Goal: Use online tool/utility: Utilize a website feature to perform a specific function

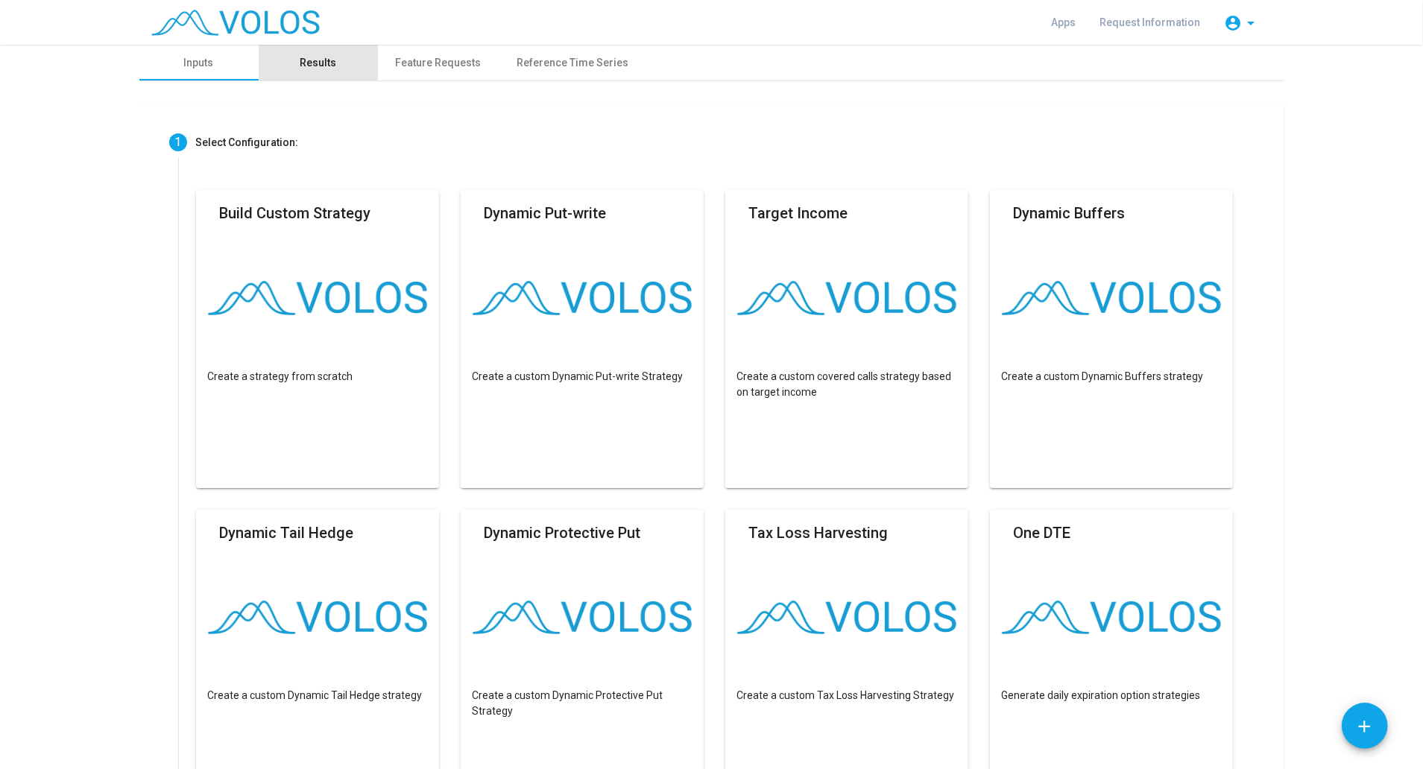
click at [320, 62] on div "Results" at bounding box center [318, 63] width 37 height 16
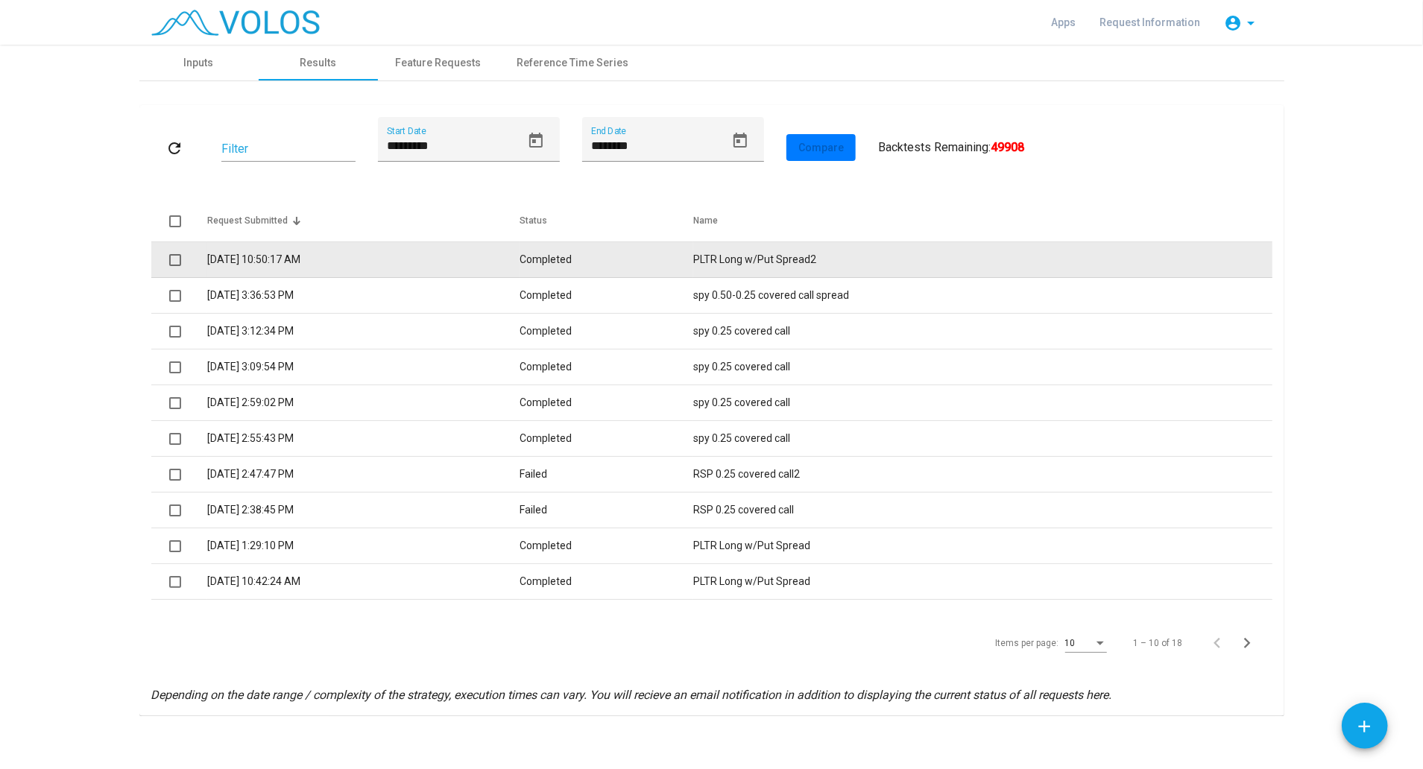
click at [615, 264] on td "Completed" at bounding box center [607, 260] width 174 height 36
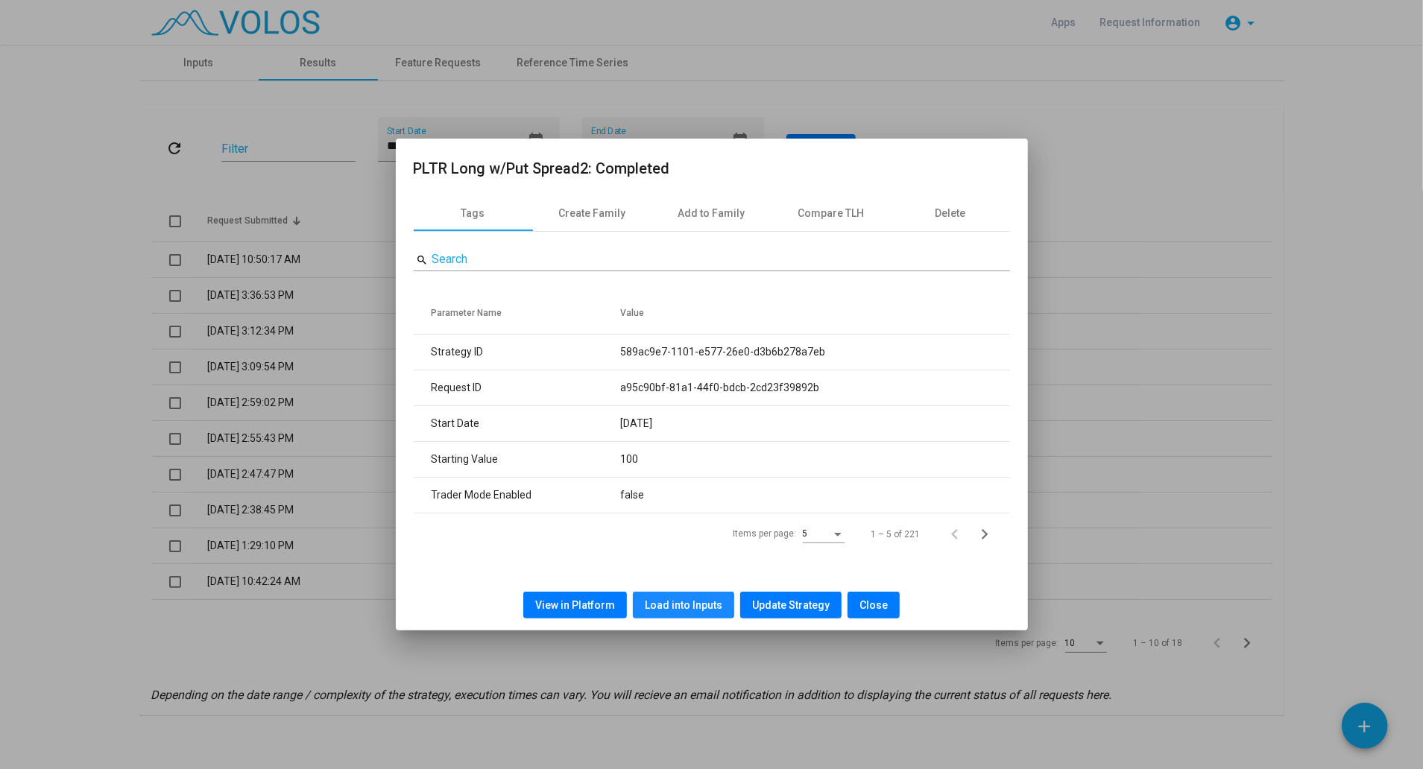
click at [656, 605] on span "Load into Inputs" at bounding box center [684, 605] width 78 height 12
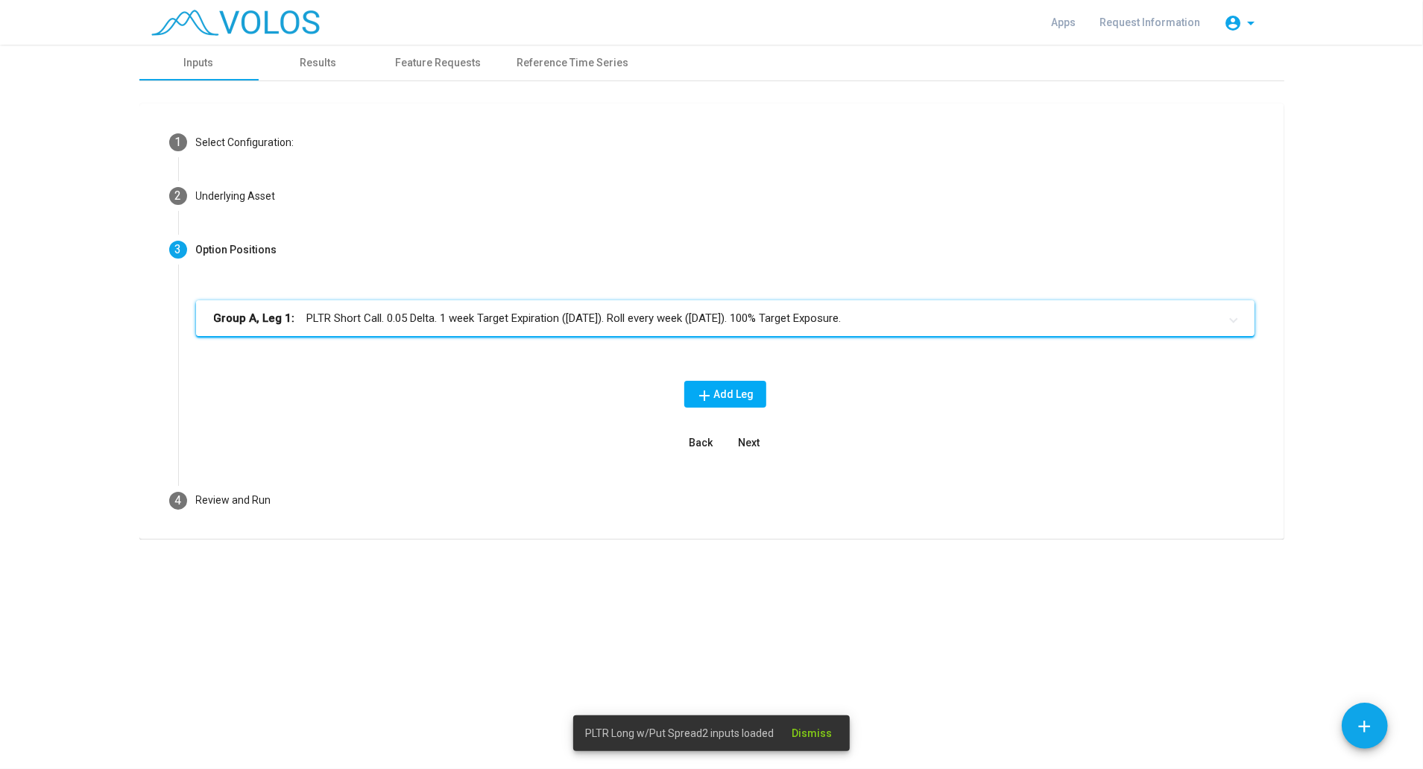
click at [488, 322] on mat-panel-title "Group A, Leg 1: PLTR Short Call. 0.05 Delta. 1 week Target Expiration (Friday).…" at bounding box center [716, 318] width 1005 height 17
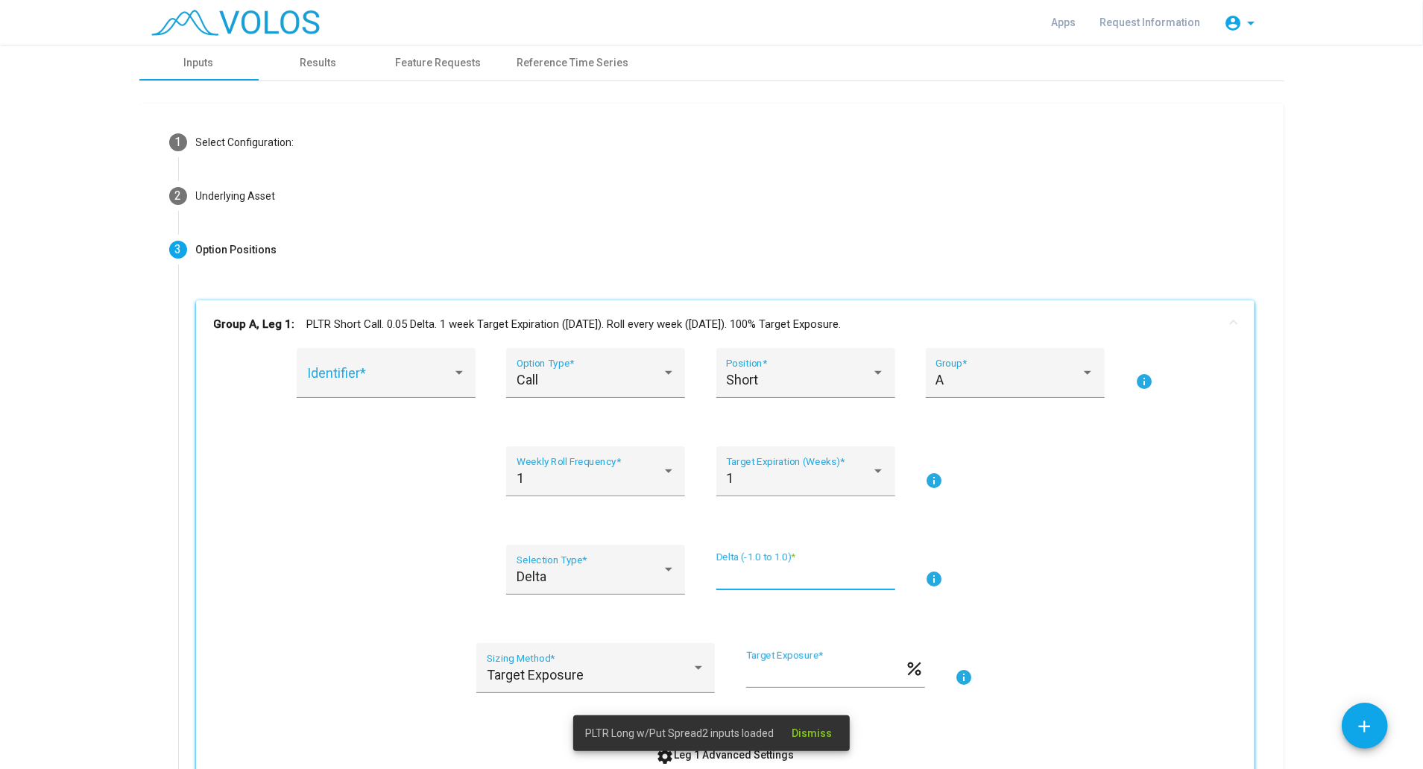
click at [743, 582] on input "****" at bounding box center [806, 576] width 179 height 15
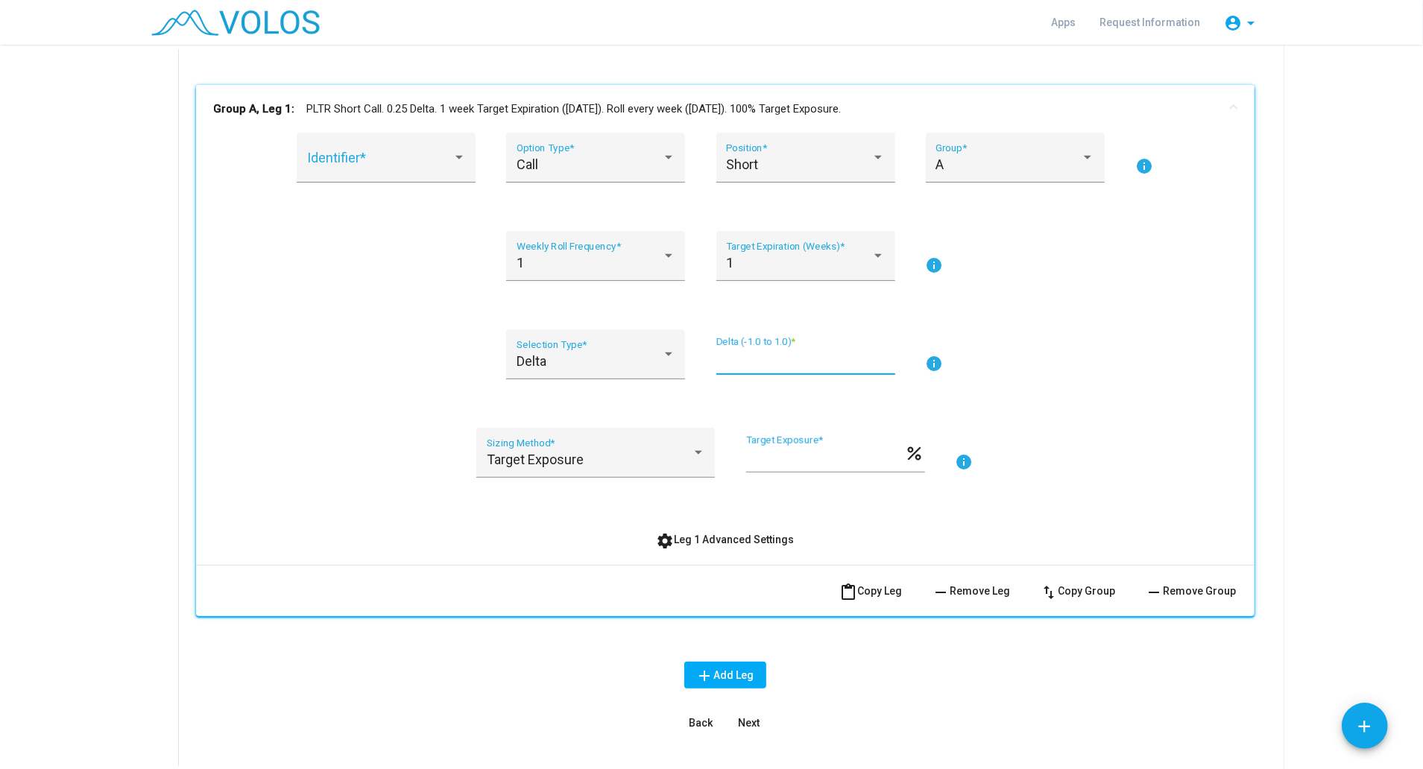
scroll to position [214, 0]
type input "****"
click at [1399, 586] on as-strategy-engine-wrapper "**********" at bounding box center [711, 326] width 1423 height 991
click at [769, 550] on button "settings Leg 1 Advanced Settings" at bounding box center [725, 541] width 162 height 27
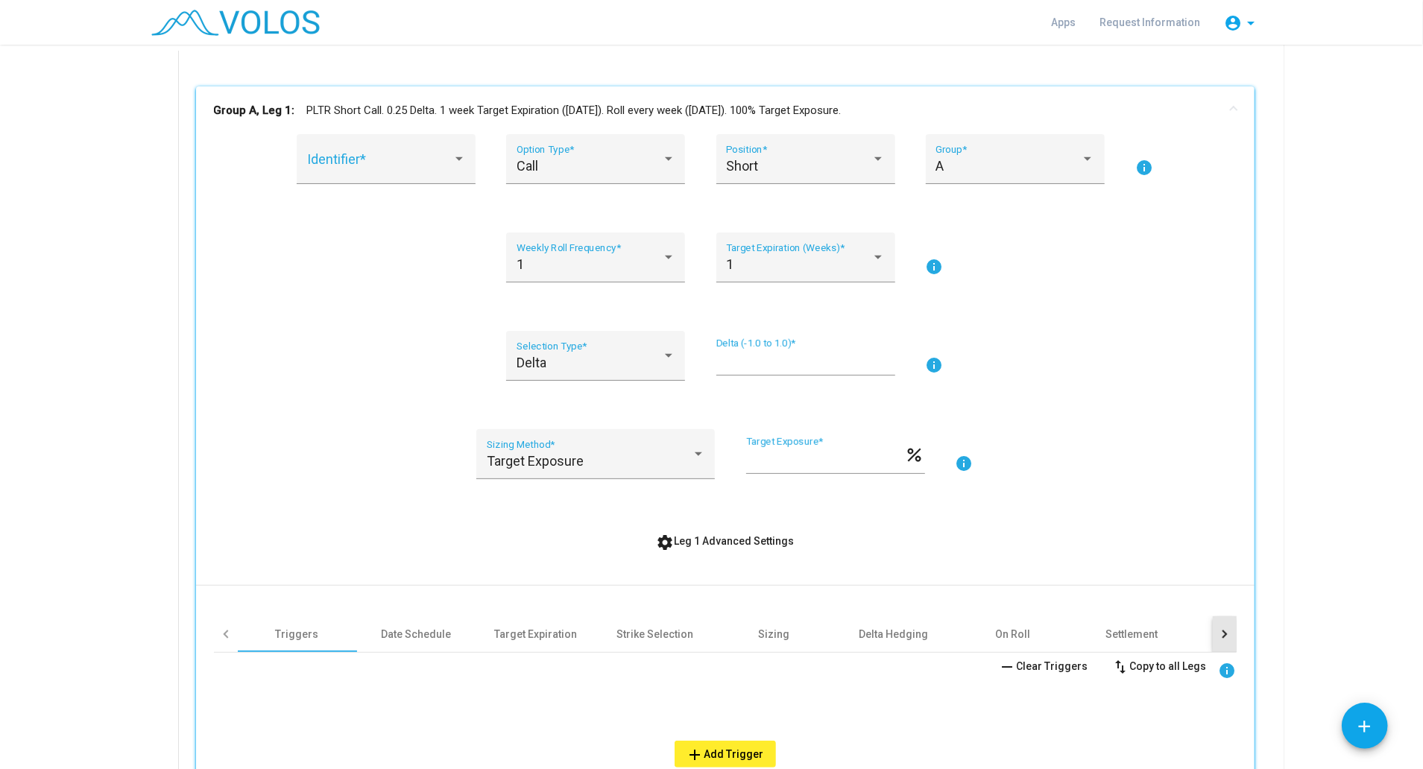
click at [1213, 634] on div at bounding box center [1225, 635] width 24 height 36
click at [223, 637] on div at bounding box center [226, 635] width 24 height 36
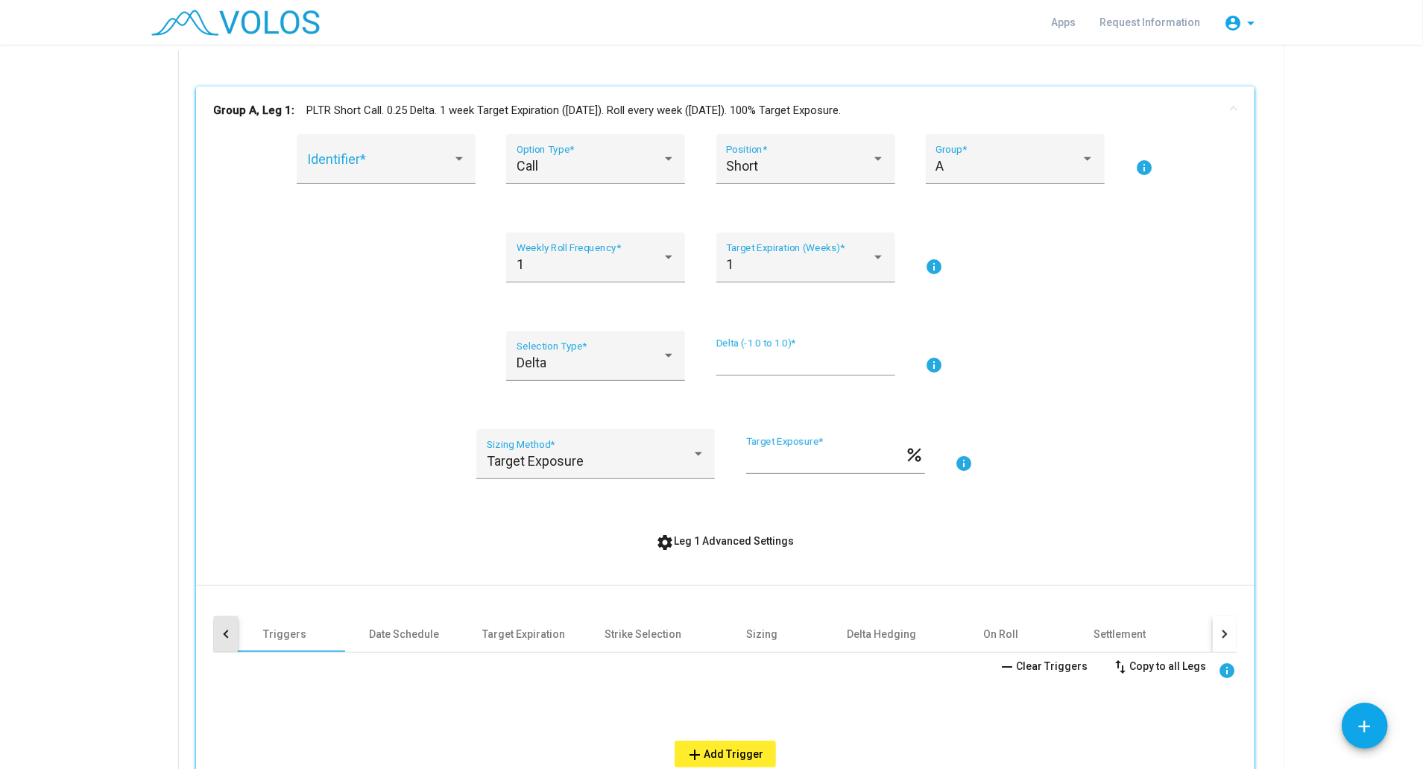
click at [223, 637] on div at bounding box center [226, 635] width 24 height 36
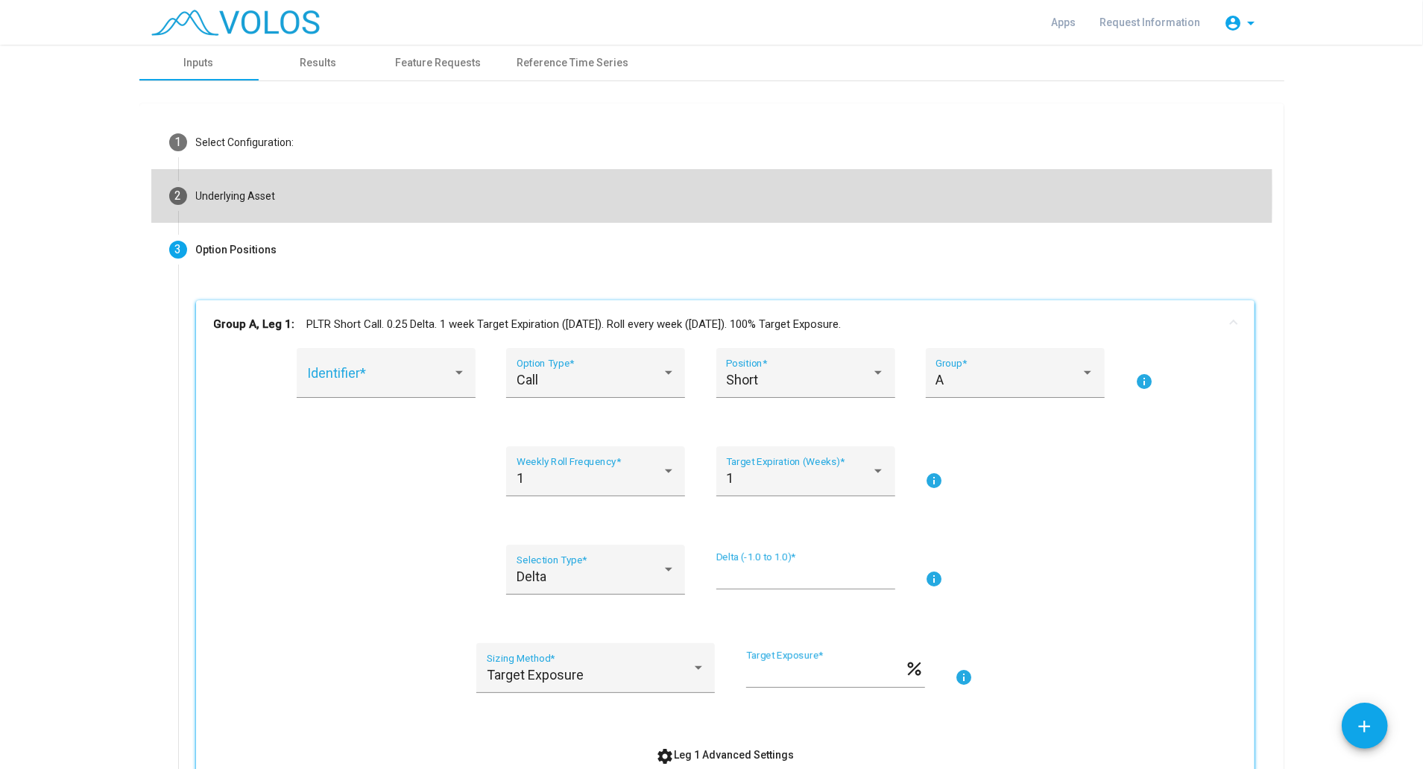
click at [204, 194] on div "Underlying Asset" at bounding box center [236, 197] width 80 height 16
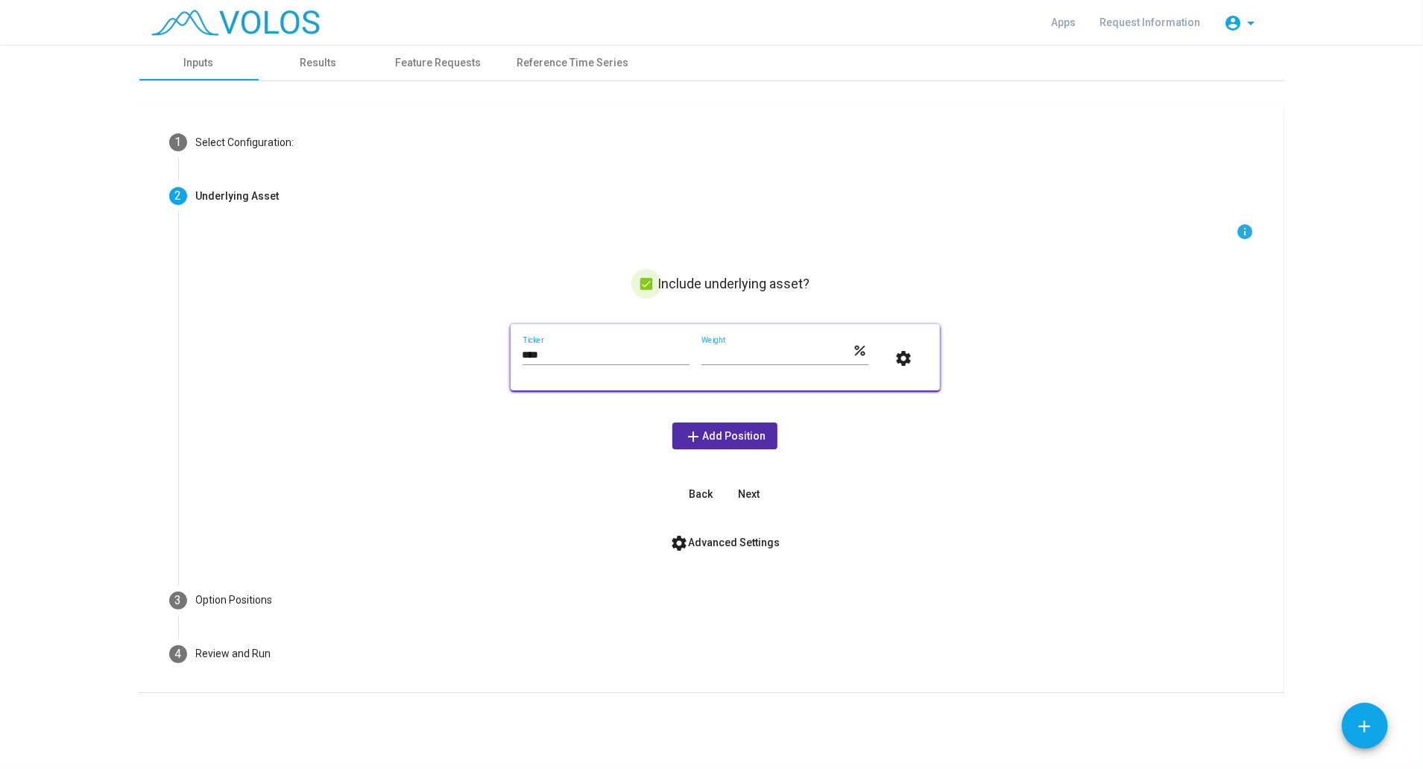
click at [650, 286] on span at bounding box center [646, 284] width 12 height 12
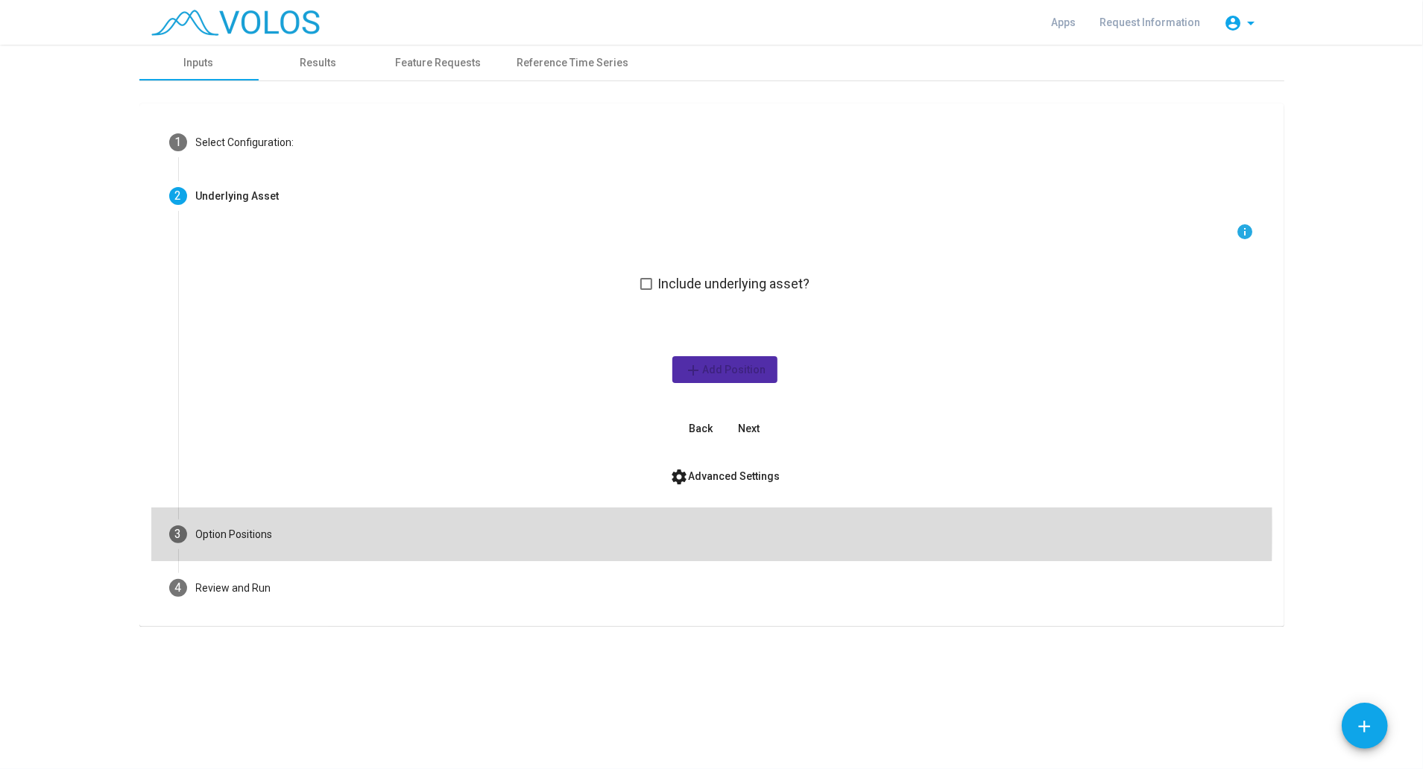
click at [231, 530] on div "Option Positions" at bounding box center [234, 535] width 77 height 16
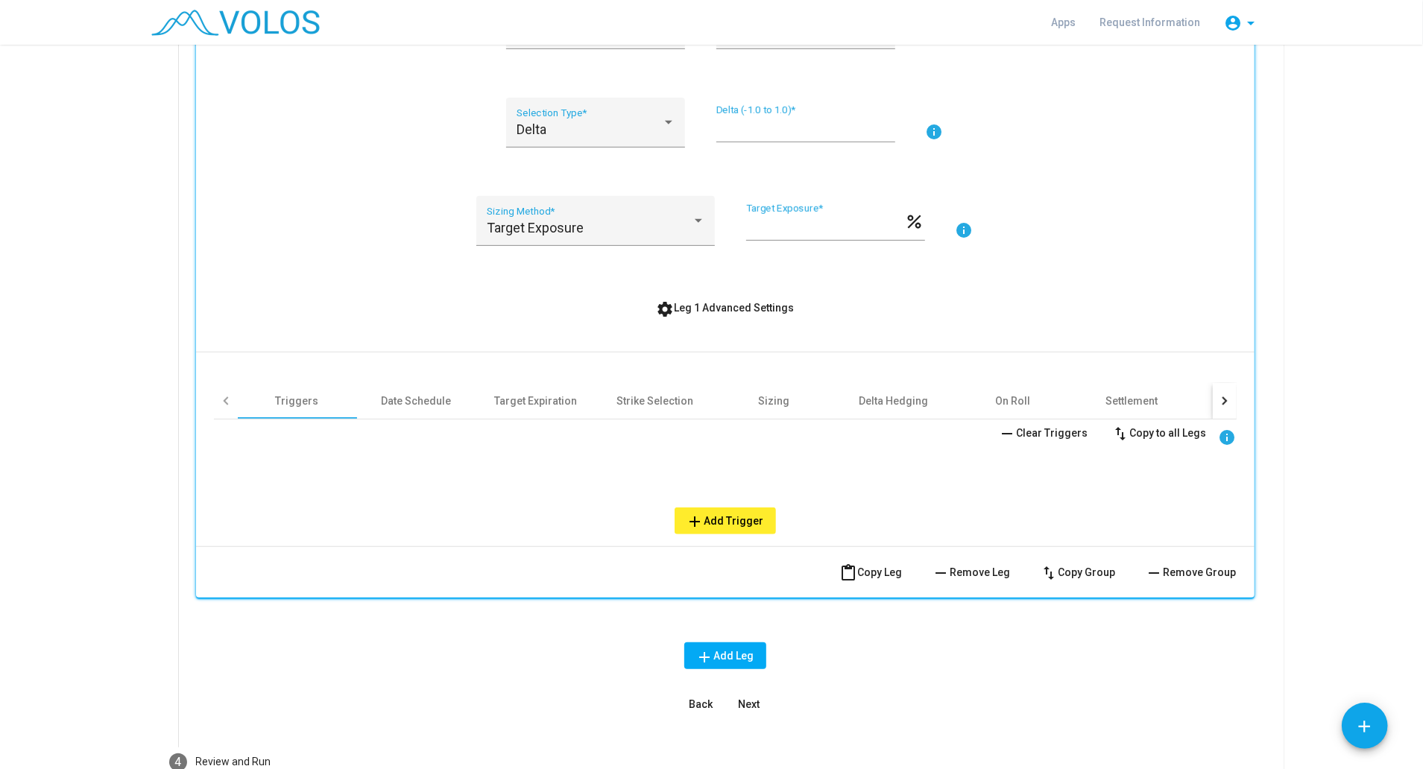
scroll to position [443, 0]
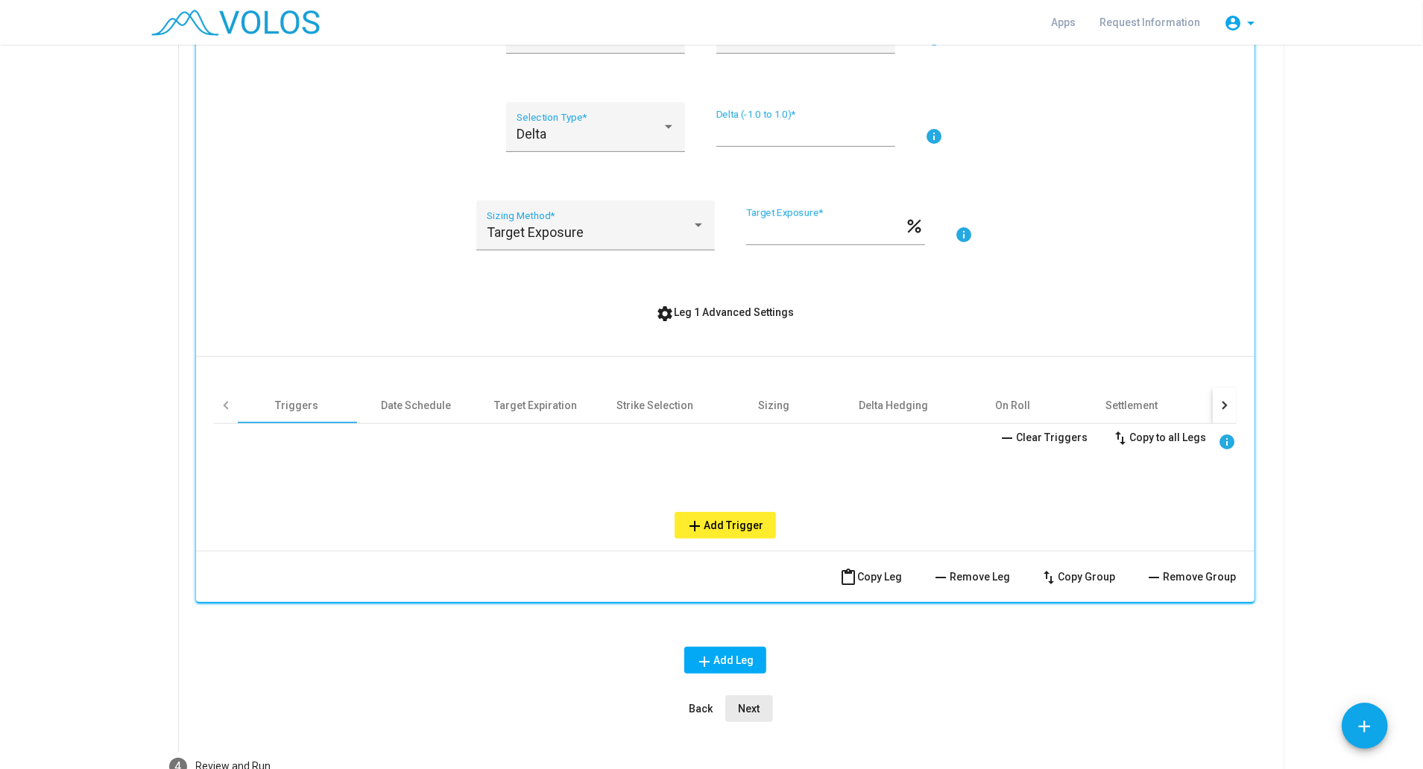
click at [745, 711] on span "Next" at bounding box center [749, 709] width 22 height 12
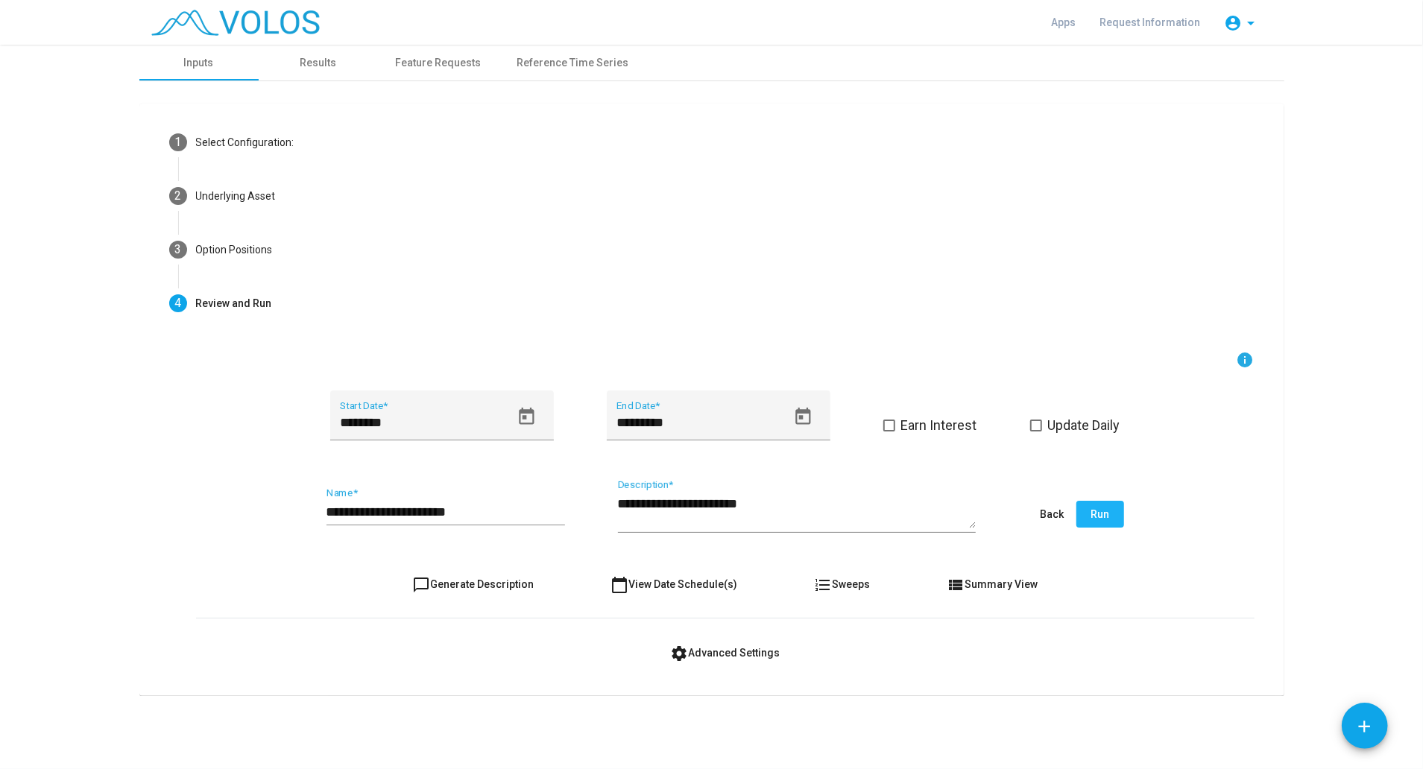
click at [1086, 524] on button "Run" at bounding box center [1101, 514] width 48 height 27
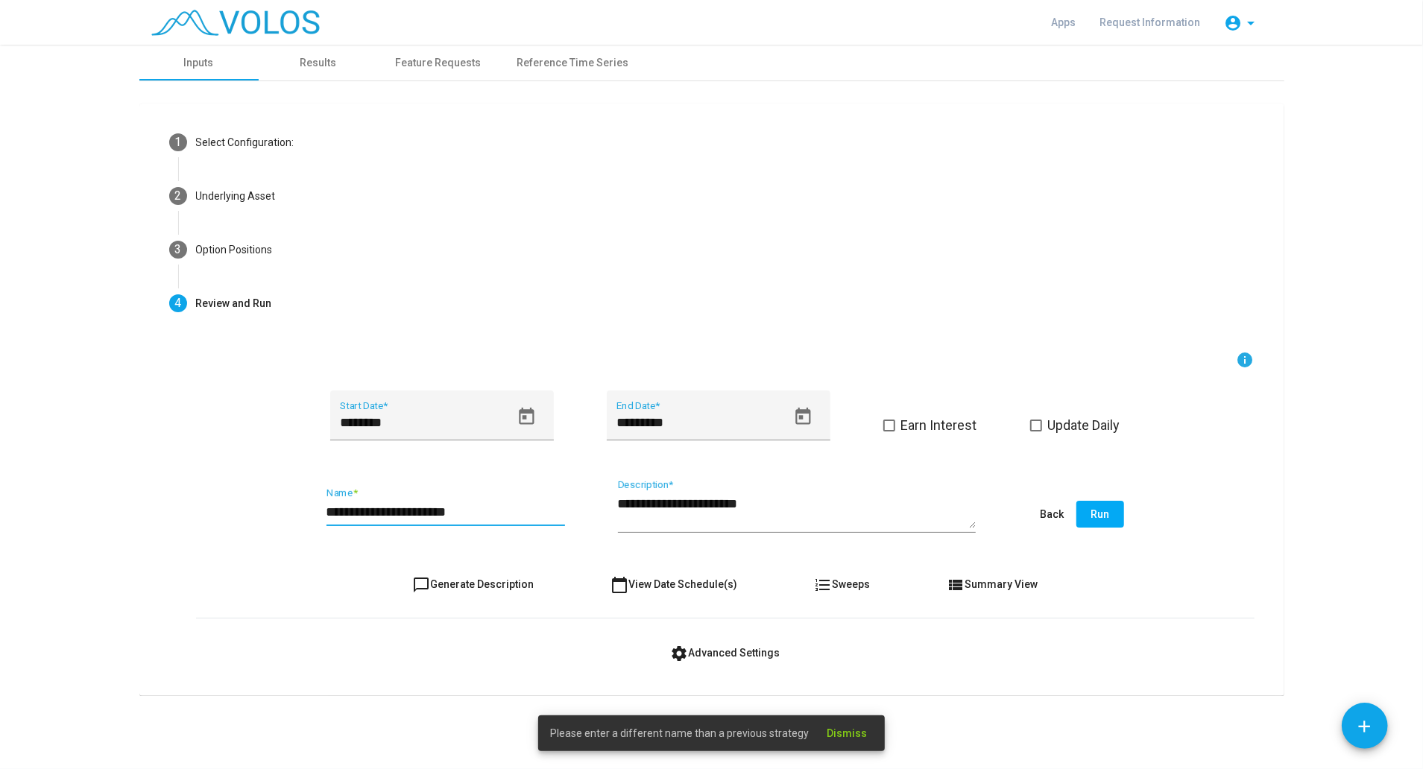
click at [521, 514] on input "**********" at bounding box center [446, 512] width 239 height 15
type input "**********"
type textarea "**********"
click at [1095, 512] on span "Run" at bounding box center [1100, 514] width 19 height 12
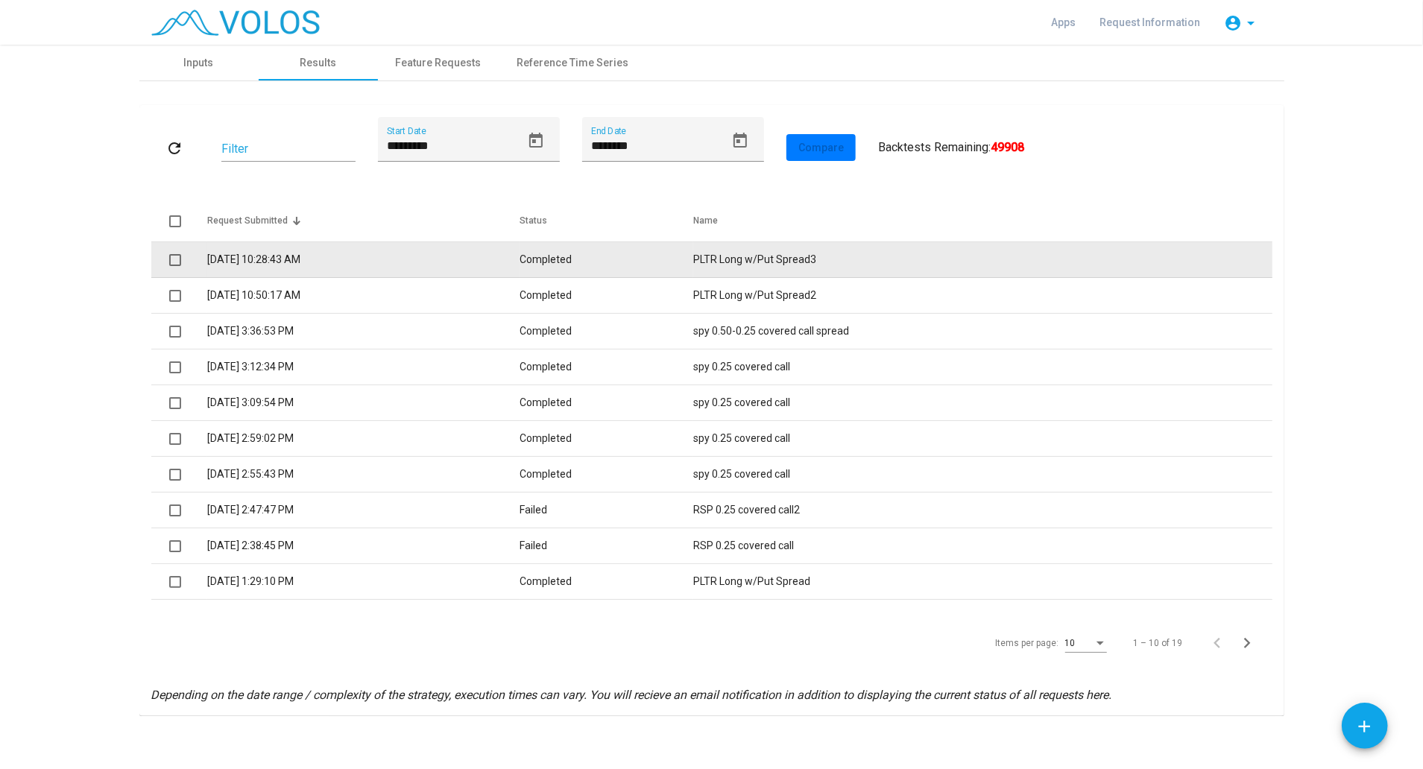
click at [289, 267] on td "[DATE] 10:28:43 AM" at bounding box center [363, 260] width 313 height 36
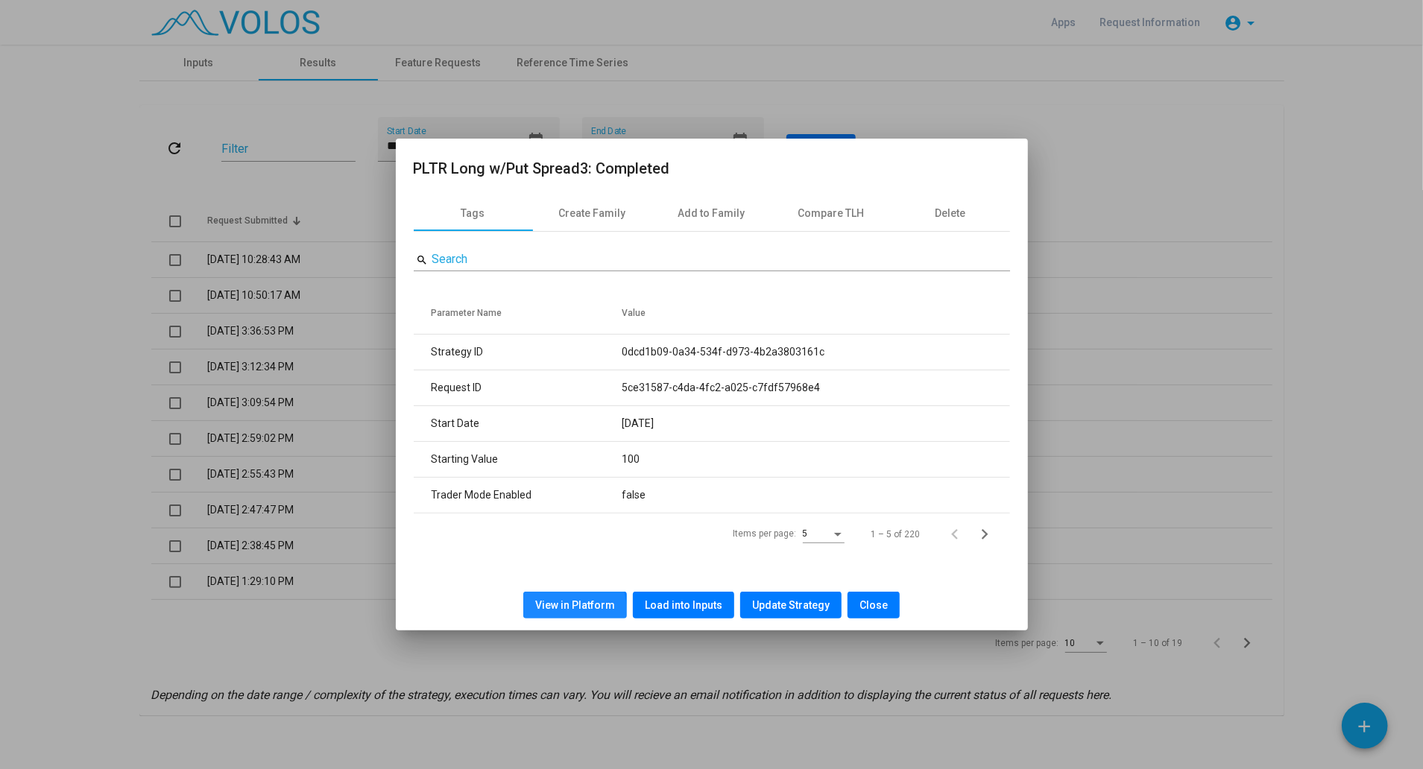
click at [549, 613] on button "View in Platform" at bounding box center [575, 605] width 104 height 27
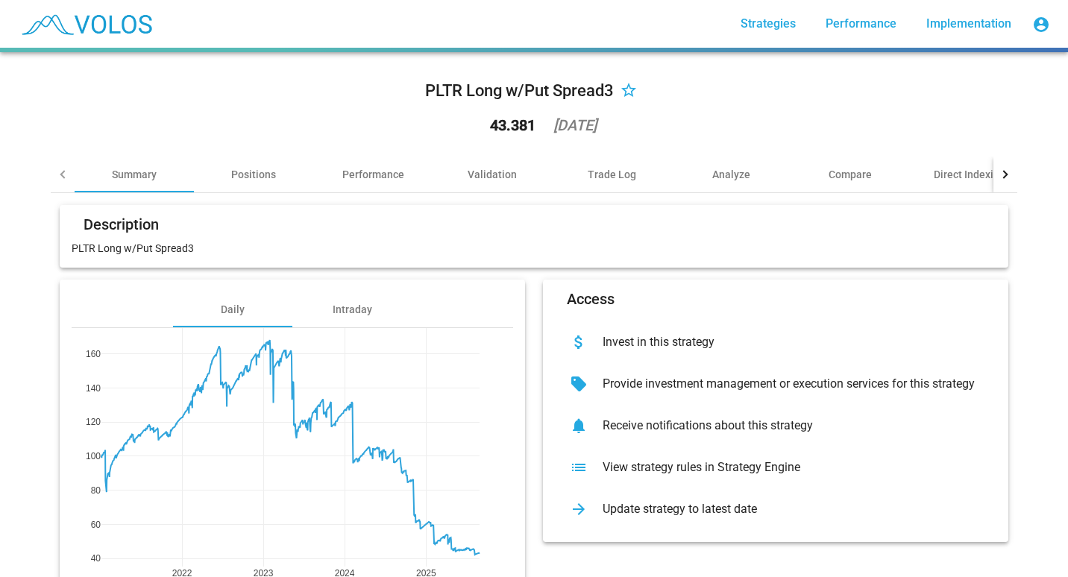
scroll to position [86, 0]
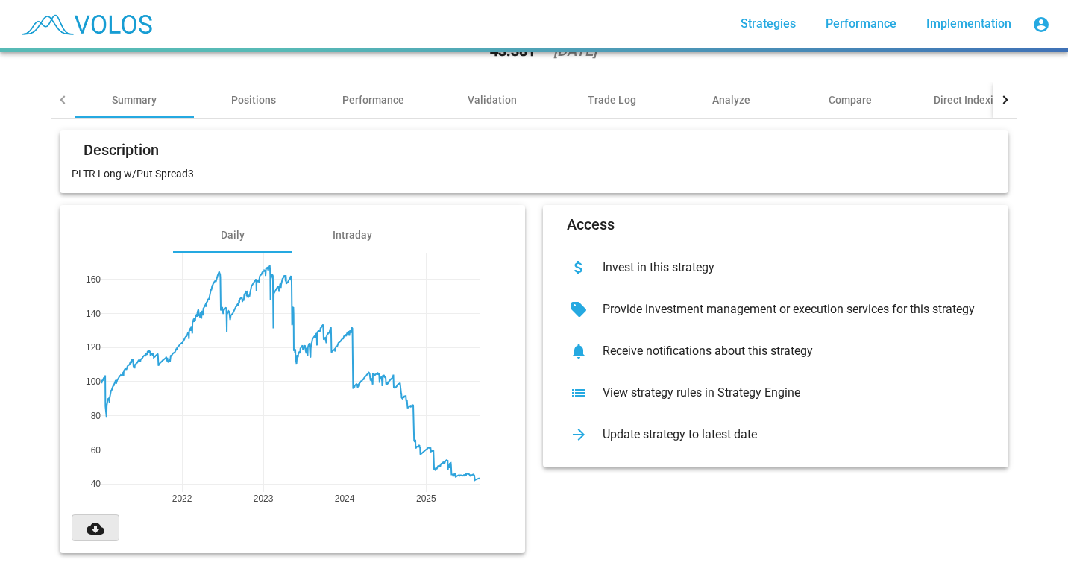
click at [95, 521] on mat-icon "cloud_download" at bounding box center [95, 529] width 18 height 18
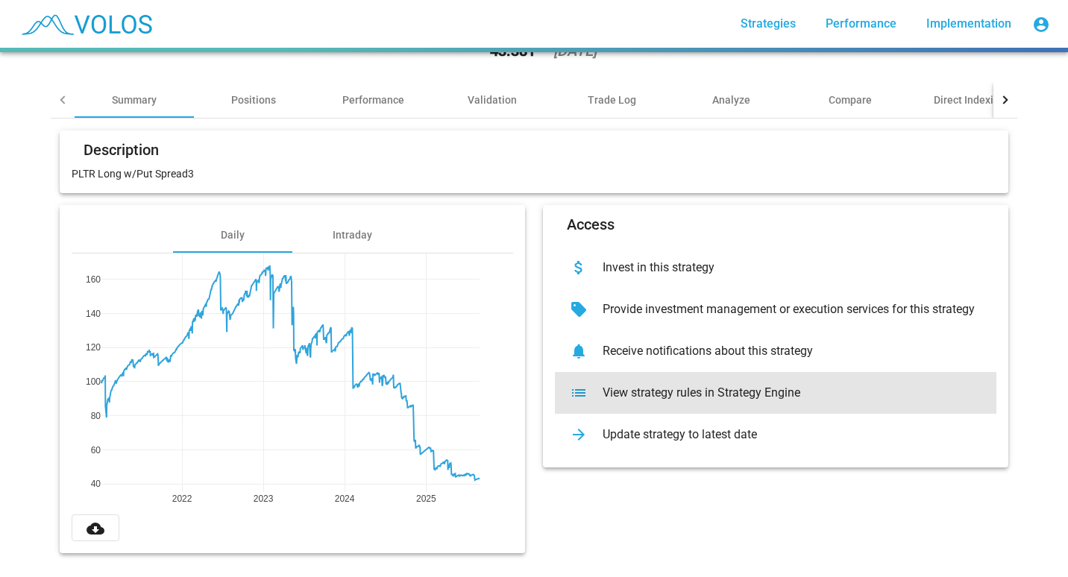
click at [643, 395] on div "list View strategy rules in Strategy Engine" at bounding box center [775, 393] width 441 height 42
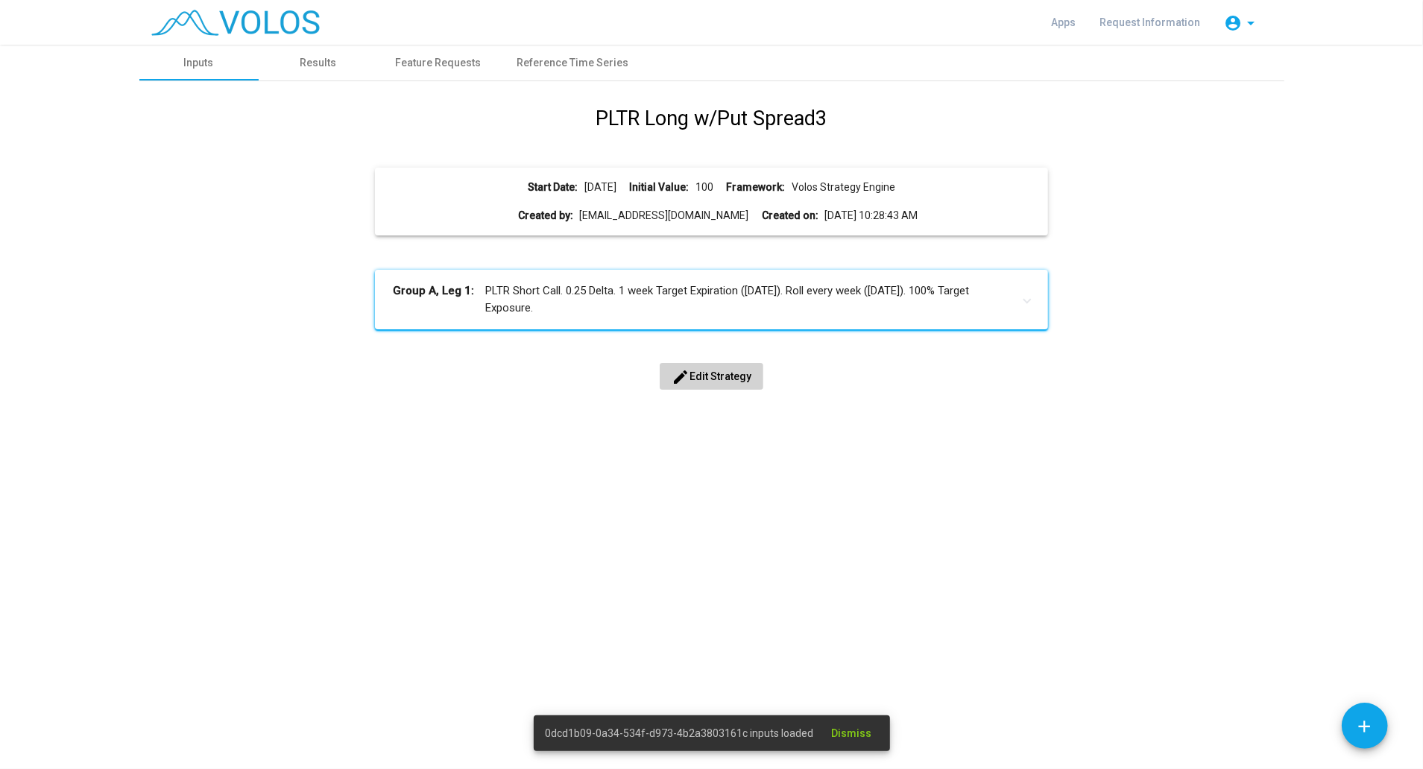
click at [699, 376] on span "edit Edit Strategy" at bounding box center [712, 377] width 80 height 12
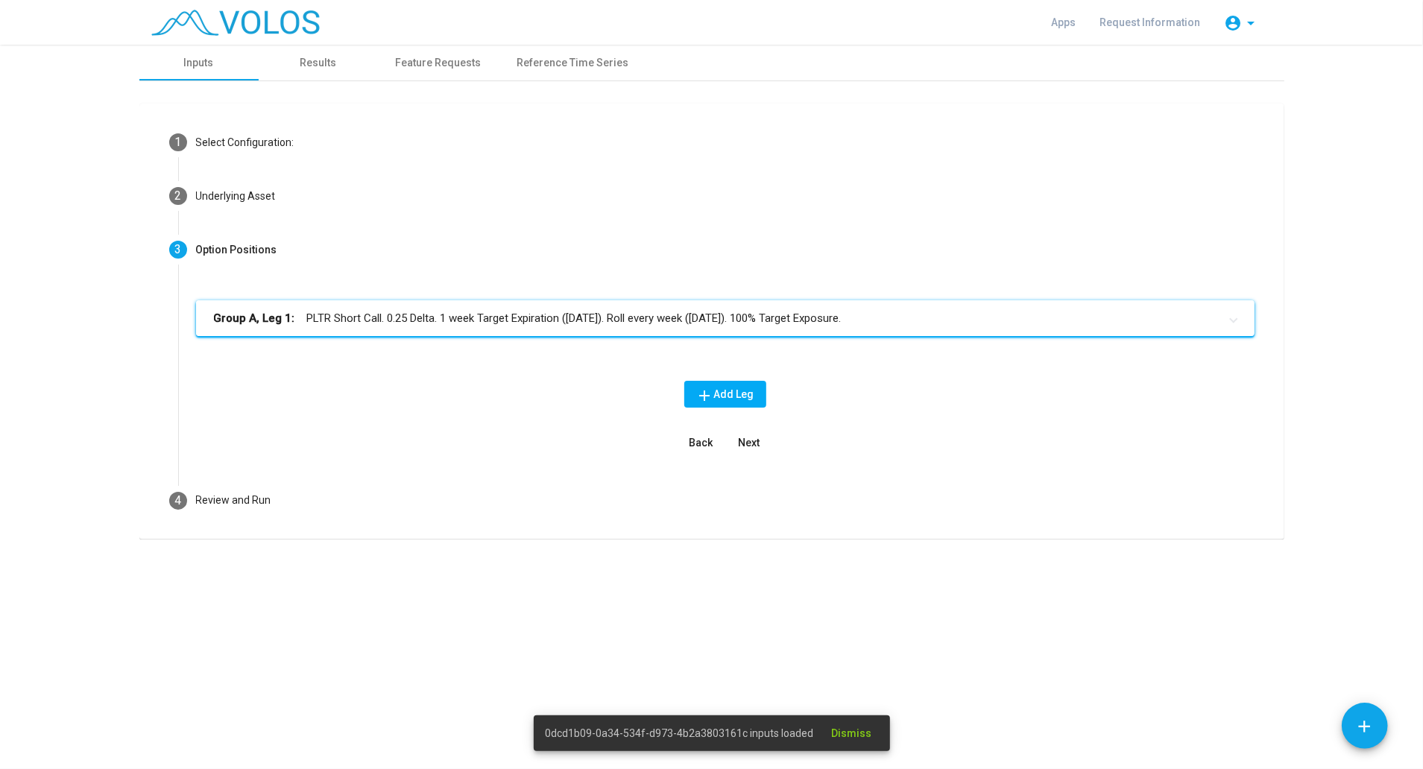
click at [613, 324] on mat-panel-title "Group A, Leg 1: PLTR Short Call. 0.25 Delta. 1 week Target Expiration (Friday).…" at bounding box center [716, 318] width 1005 height 17
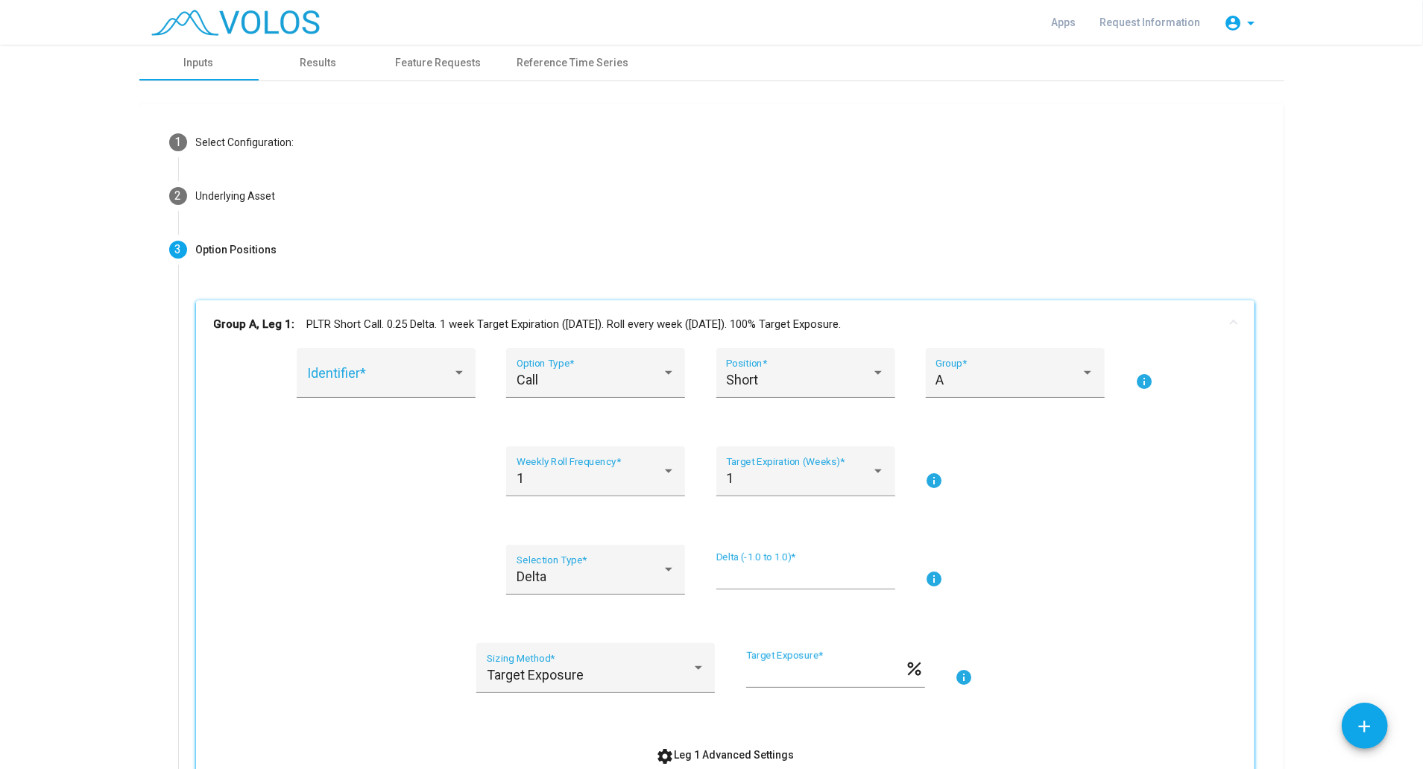
click at [769, 580] on input "****" at bounding box center [806, 576] width 179 height 15
type input "****"
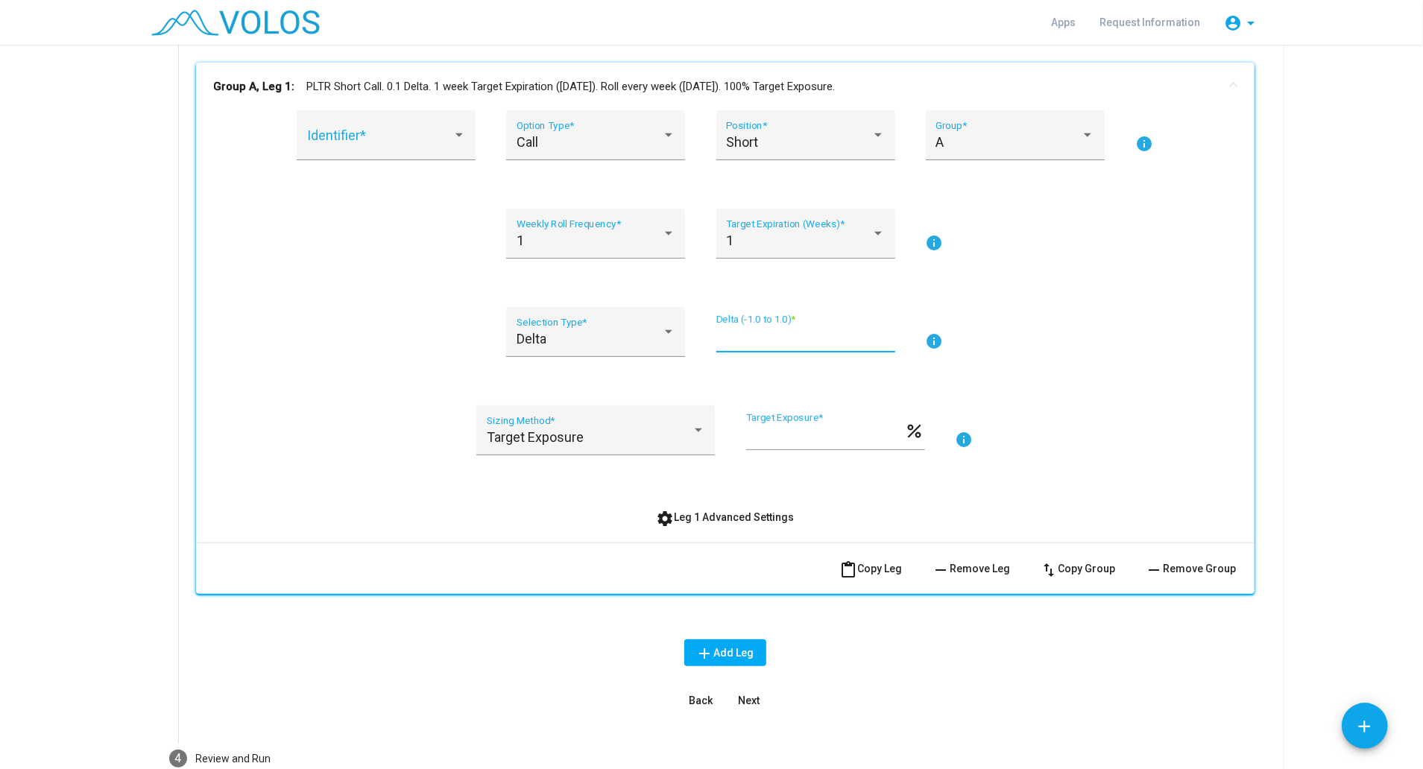
scroll to position [273, 0]
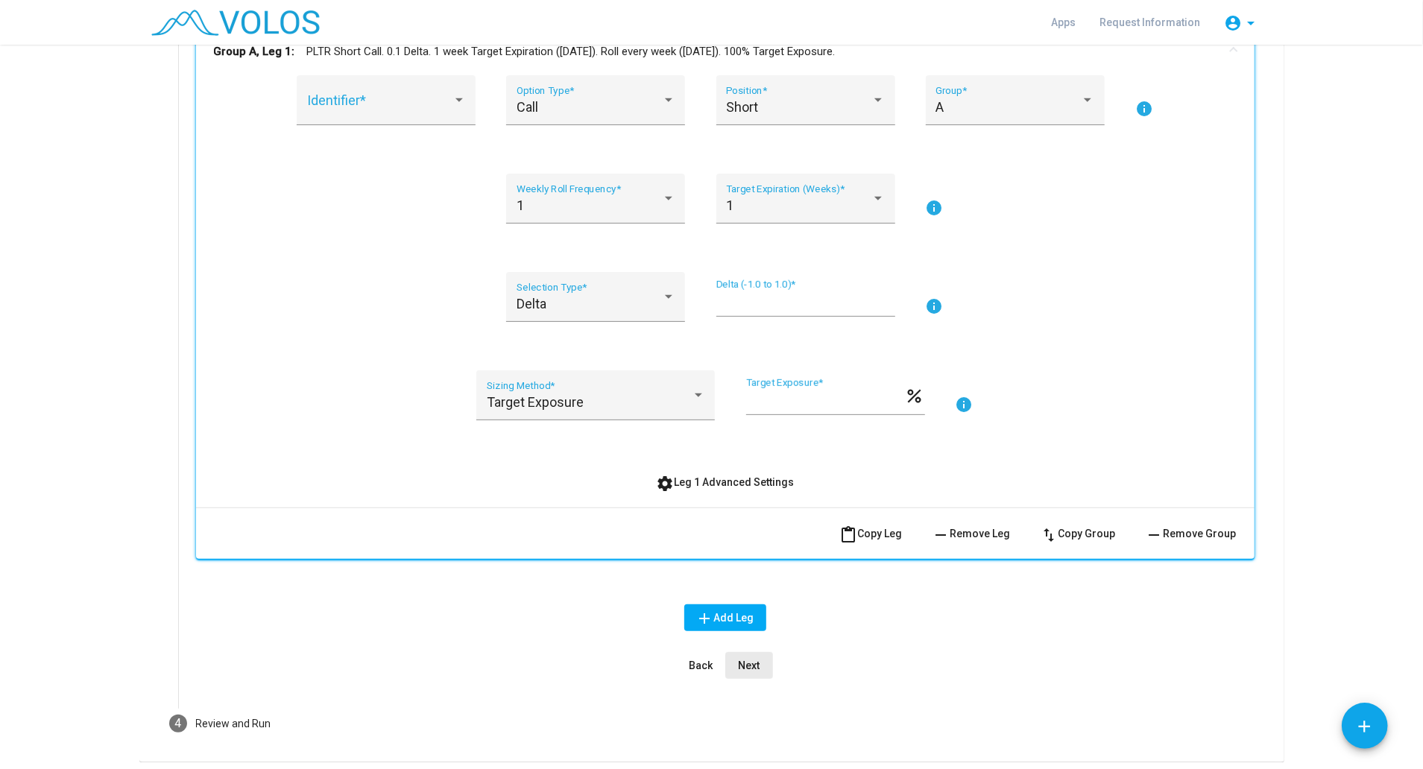
click at [753, 665] on button "Next" at bounding box center [749, 665] width 48 height 27
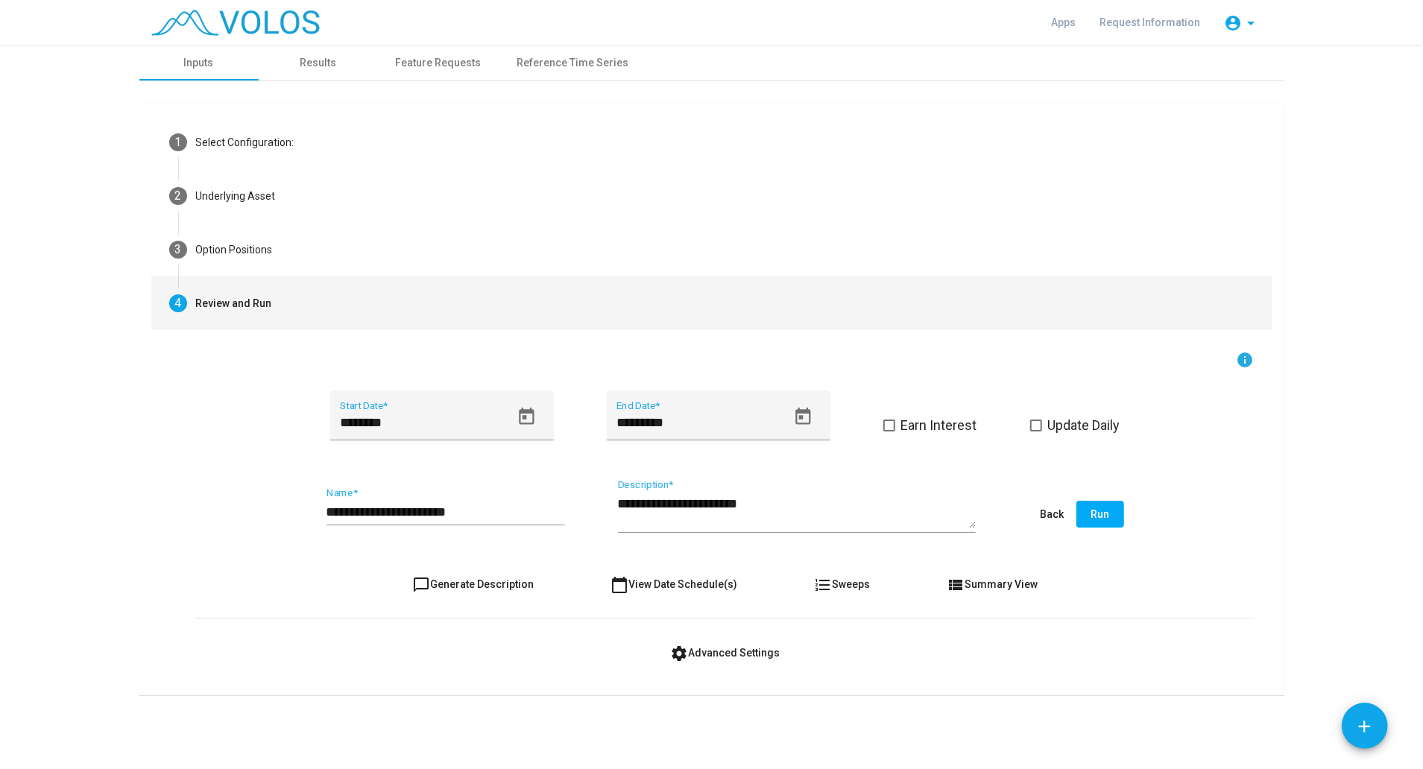
scroll to position [0, 0]
click at [1084, 512] on button "Run" at bounding box center [1101, 514] width 48 height 27
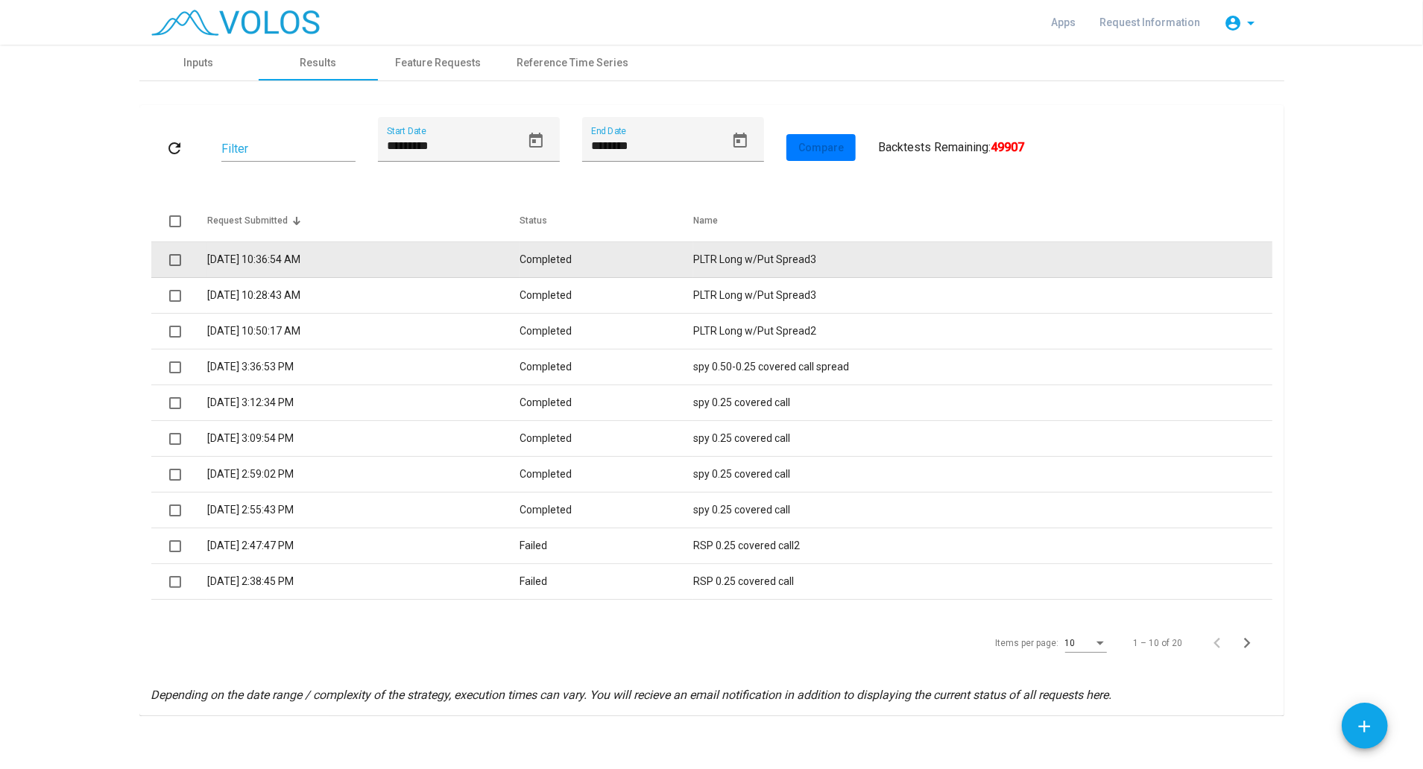
click at [343, 251] on td "9/1/2025 10:36:54 AM" at bounding box center [363, 260] width 313 height 36
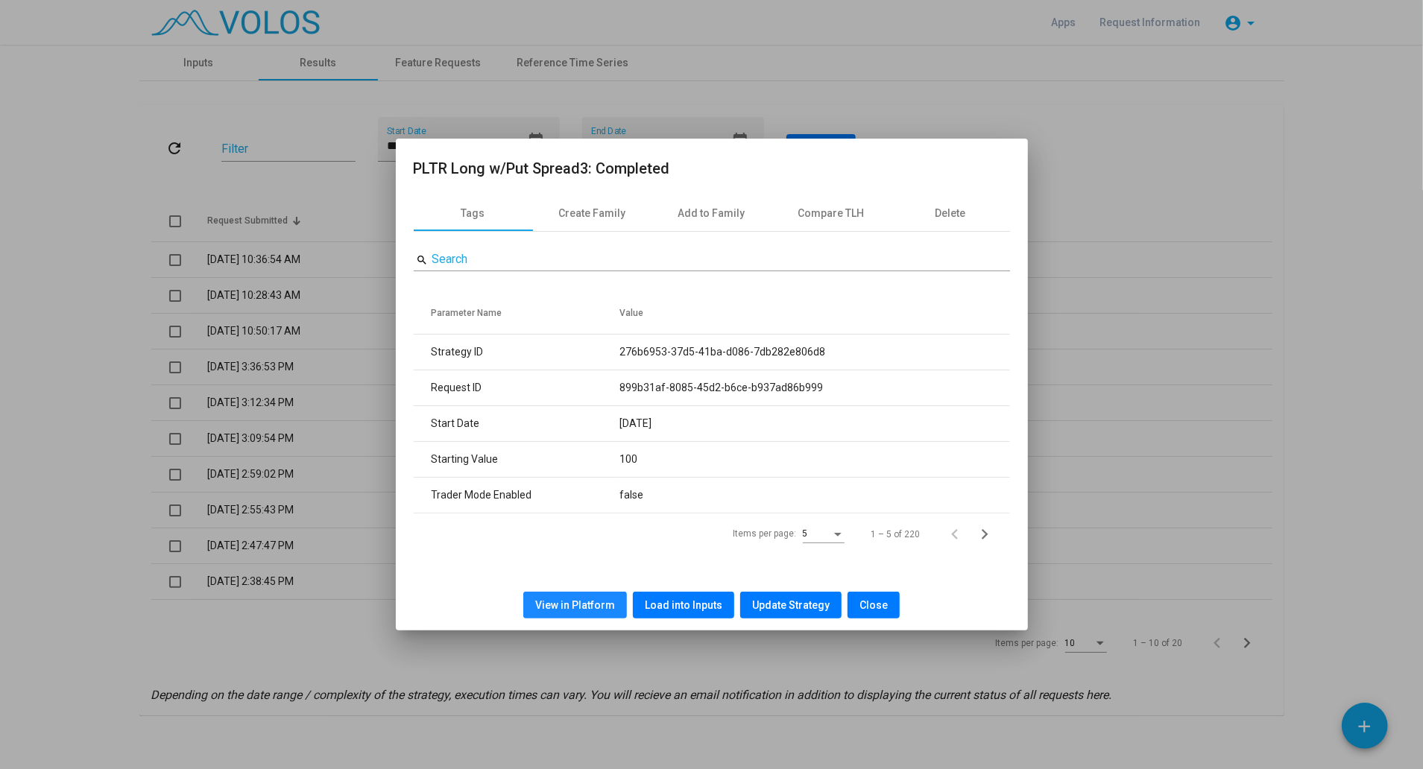
click at [588, 613] on button "View in Platform" at bounding box center [575, 605] width 104 height 27
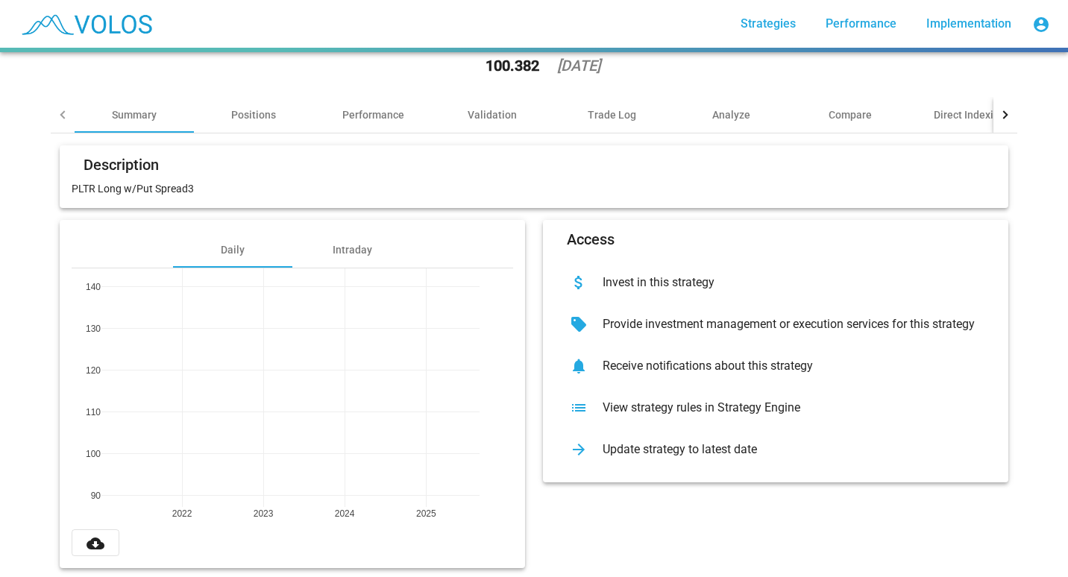
scroll to position [86, 0]
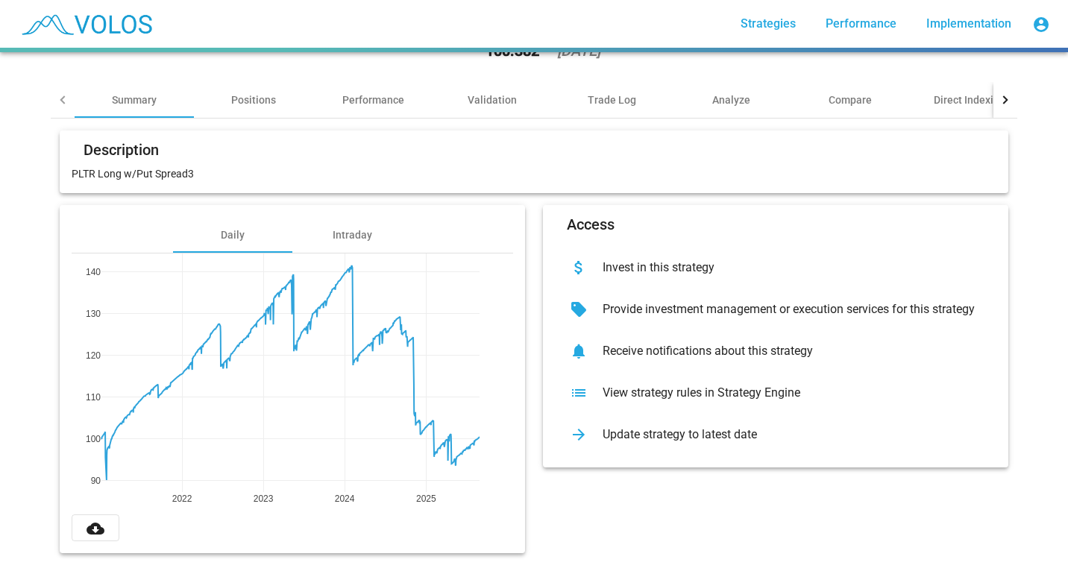
click at [86, 520] on mat-icon "cloud_download" at bounding box center [95, 529] width 18 height 18
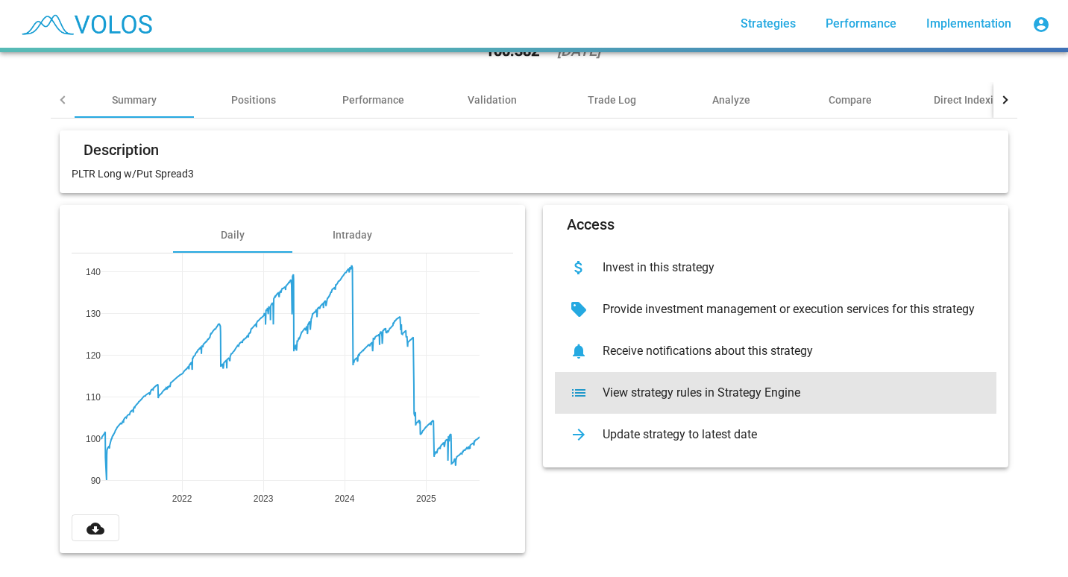
click at [644, 385] on div "View strategy rules in Strategy Engine" at bounding box center [788, 392] width 394 height 15
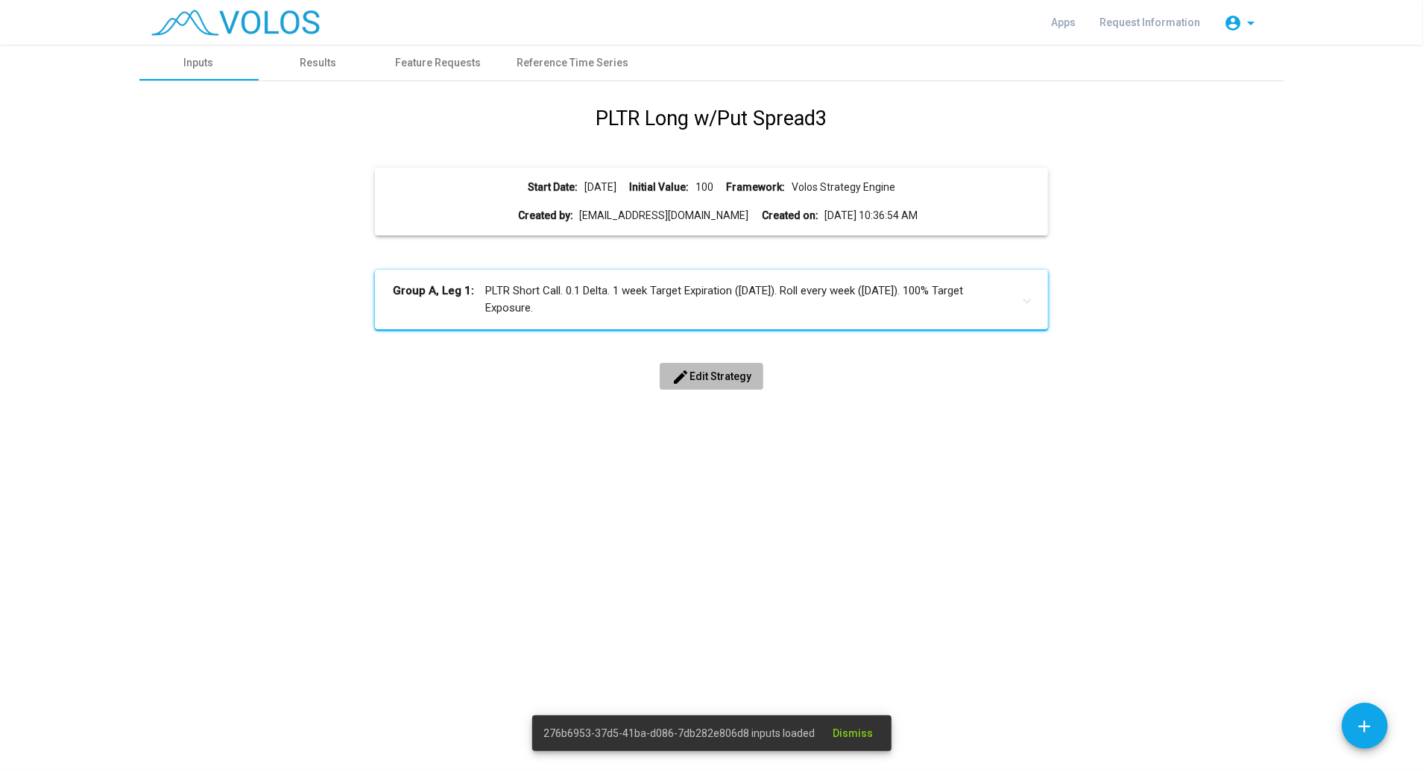
click at [711, 372] on span "edit Edit Strategy" at bounding box center [712, 377] width 80 height 12
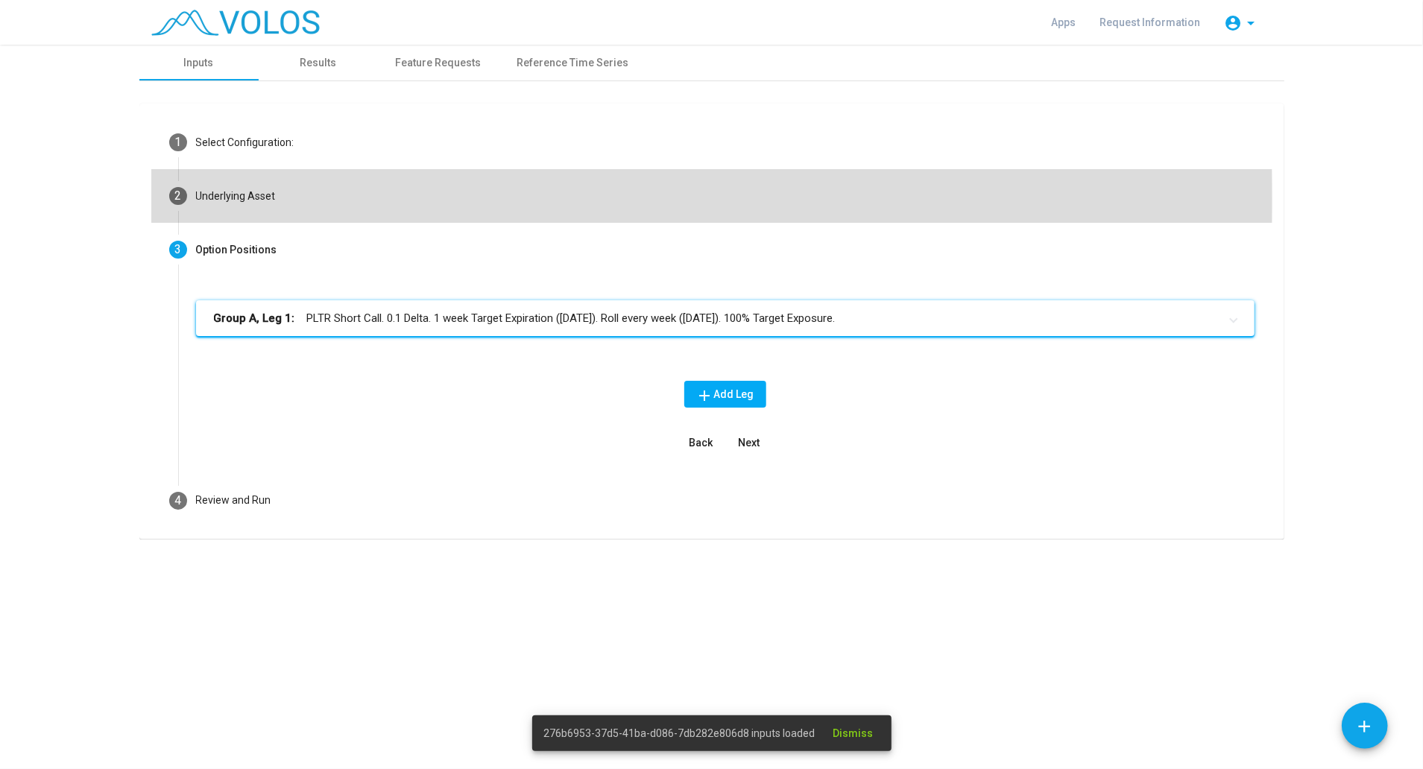
click at [198, 198] on div "Underlying Asset" at bounding box center [236, 197] width 80 height 16
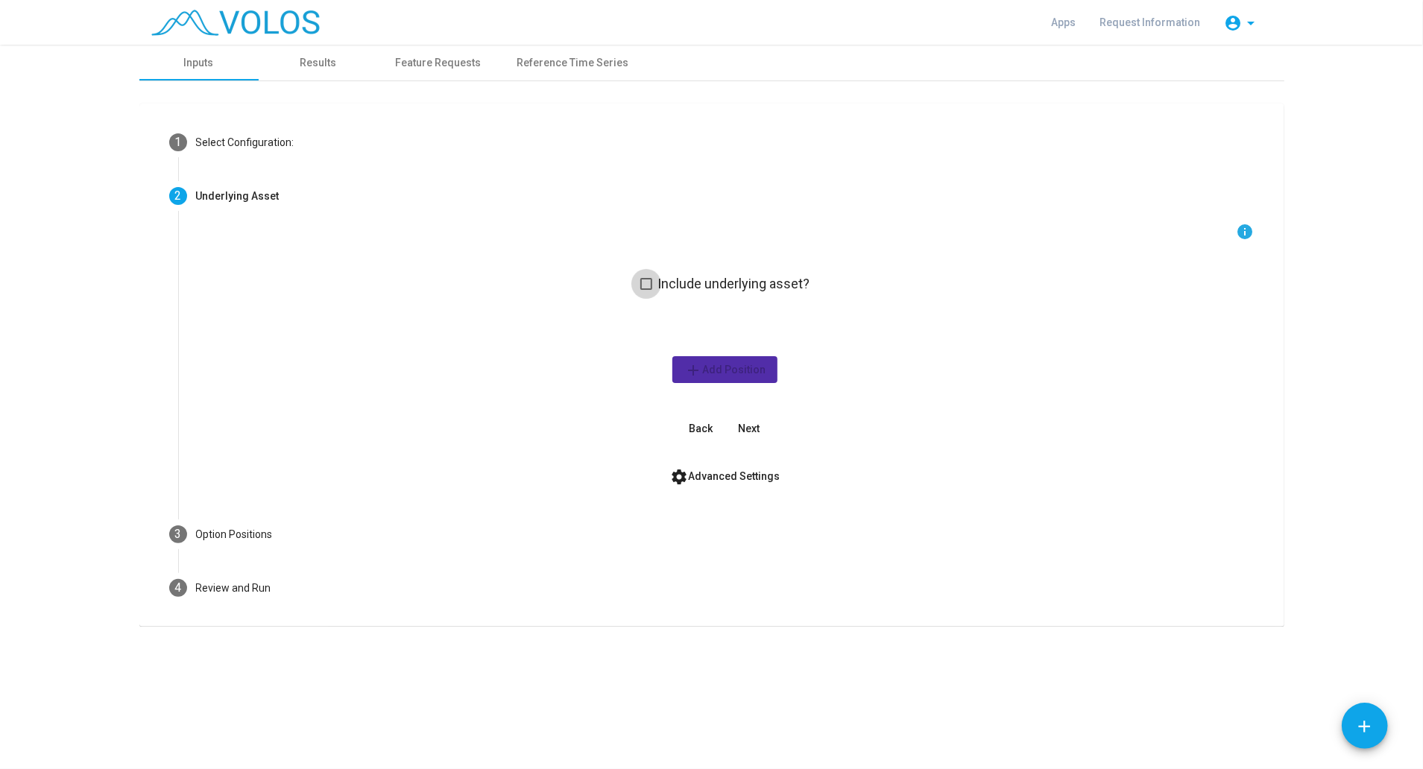
click at [645, 283] on span at bounding box center [646, 284] width 12 height 12
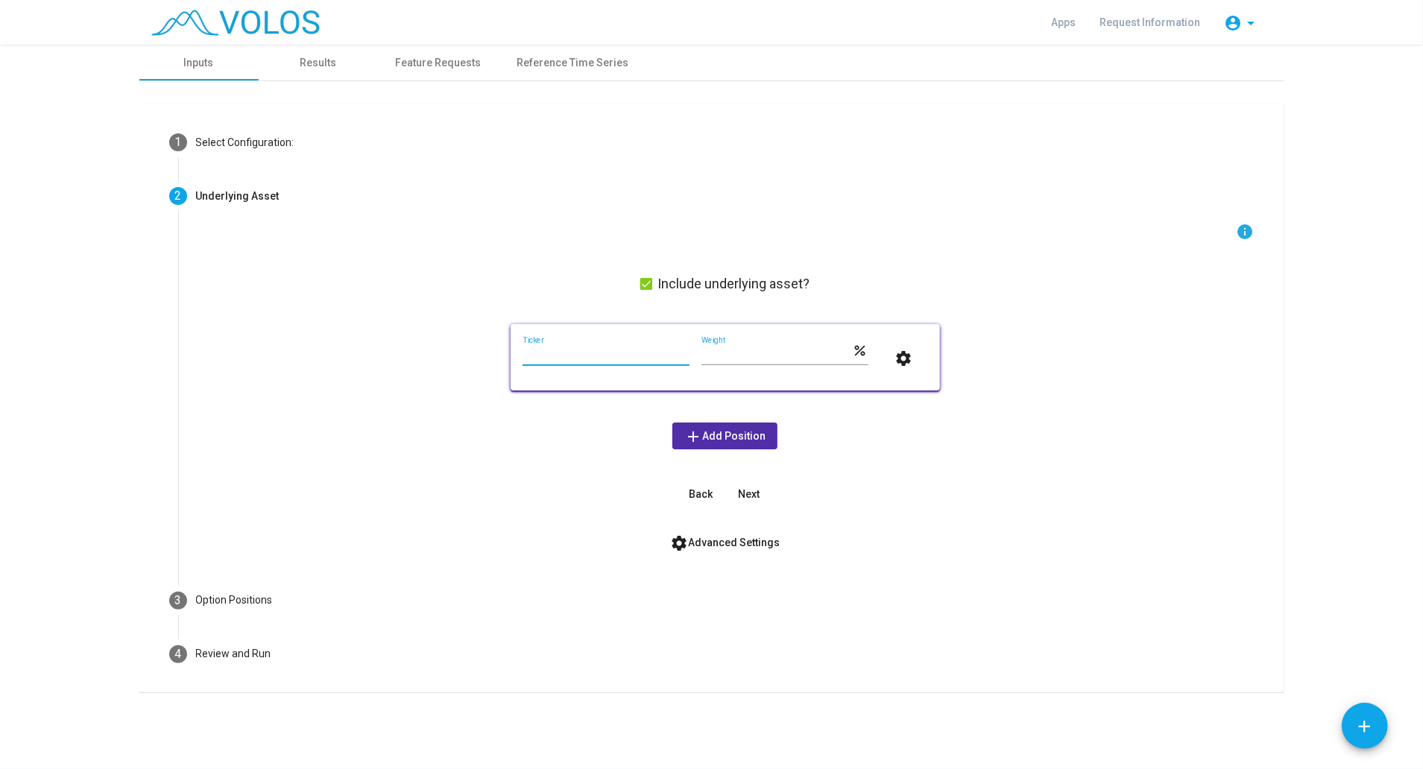
click at [611, 353] on input "Ticker" at bounding box center [606, 356] width 167 height 12
type input "*"
type input "****"
click at [721, 359] on input "***" at bounding box center [777, 356] width 151 height 12
type input "***"
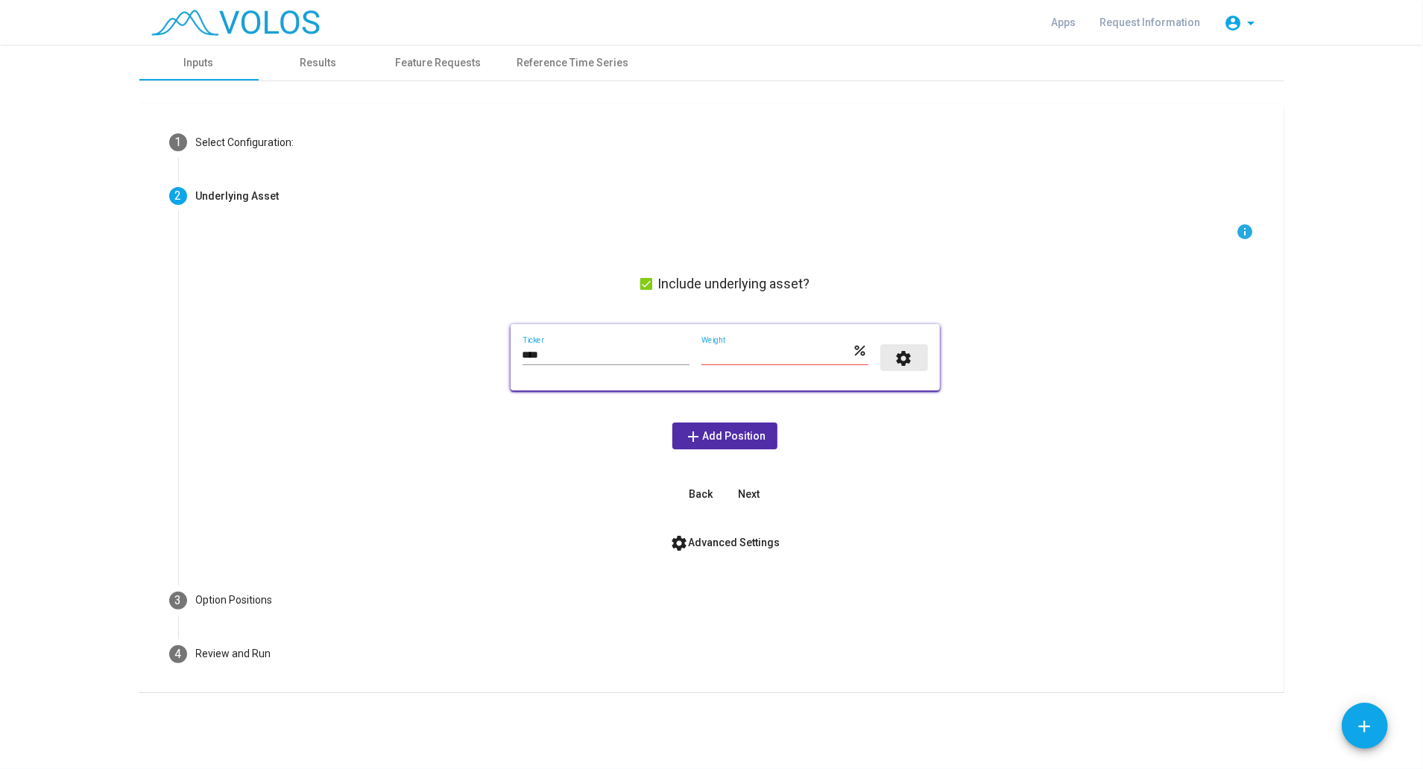
click at [904, 356] on mat-icon "settings" at bounding box center [904, 359] width 18 height 18
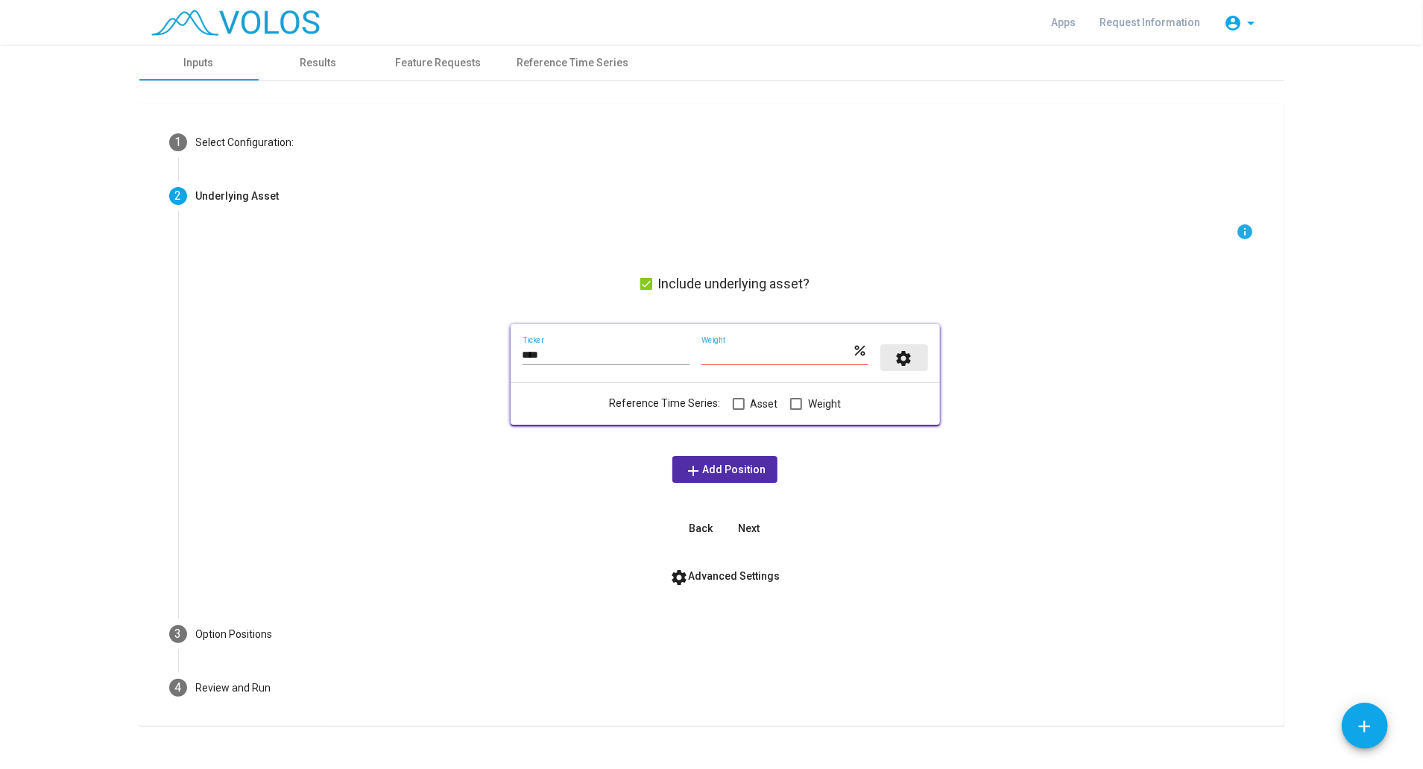
click at [904, 356] on mat-icon "settings" at bounding box center [904, 359] width 18 height 18
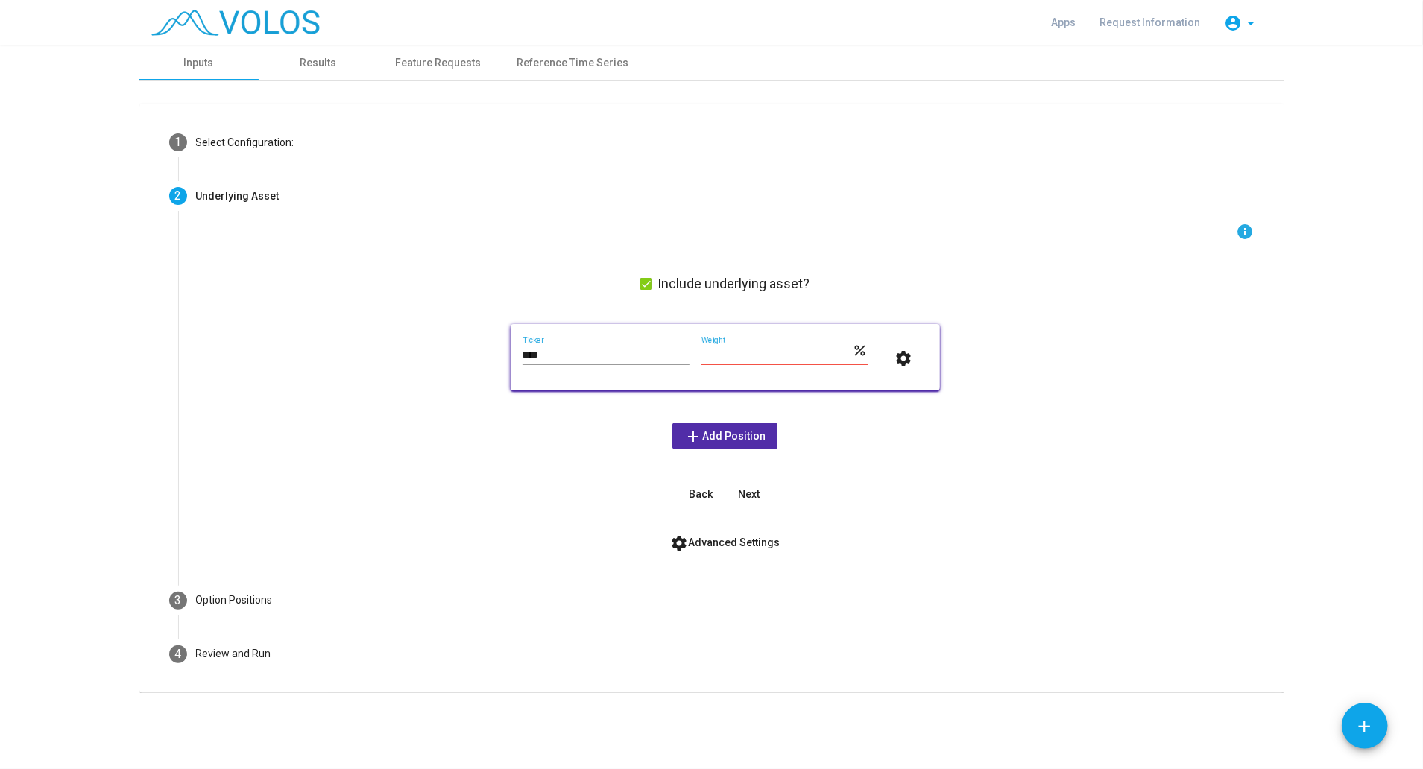
click at [744, 497] on span "Next" at bounding box center [749, 494] width 22 height 12
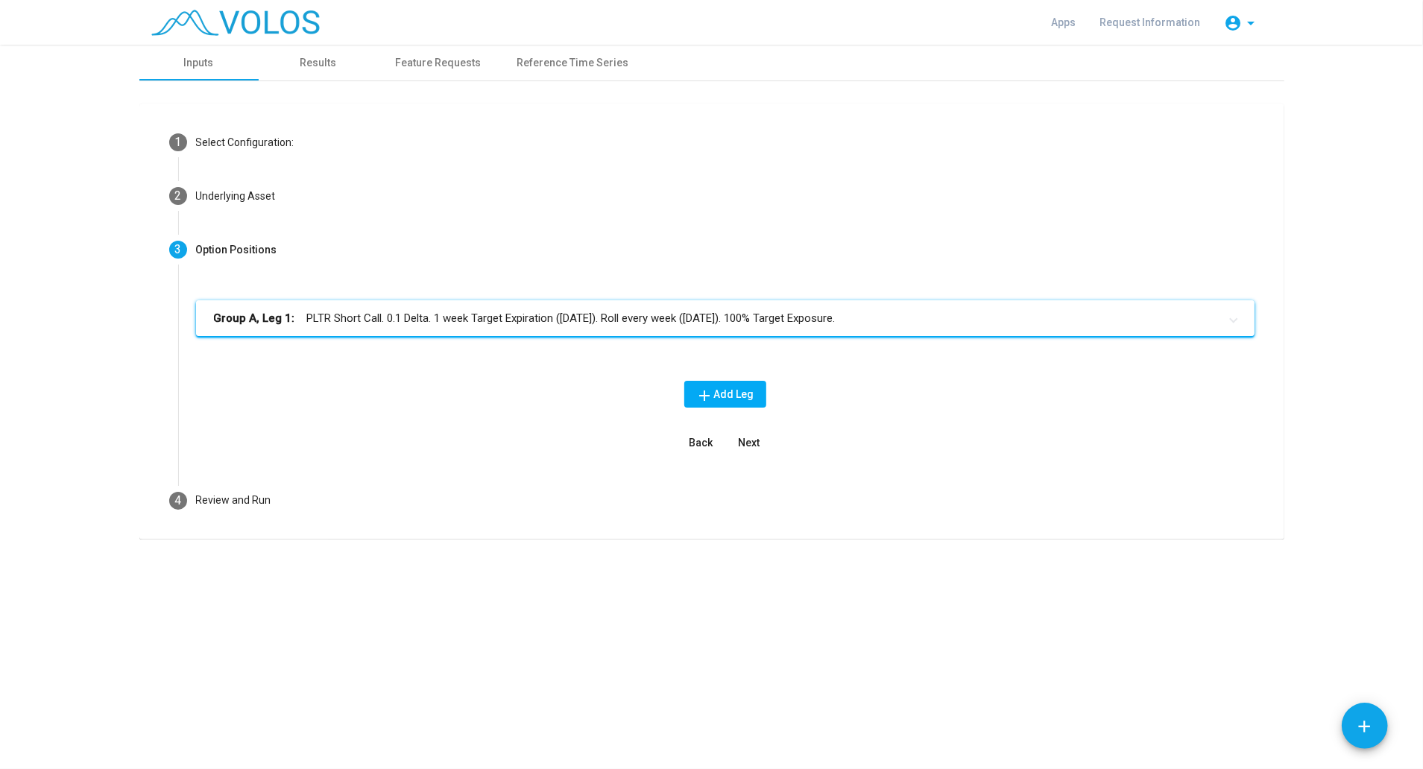
click at [703, 323] on mat-panel-title "Group A, Leg 1: PLTR Short Call. 0.1 Delta. 1 week Target Expiration (Friday). …" at bounding box center [716, 318] width 1005 height 17
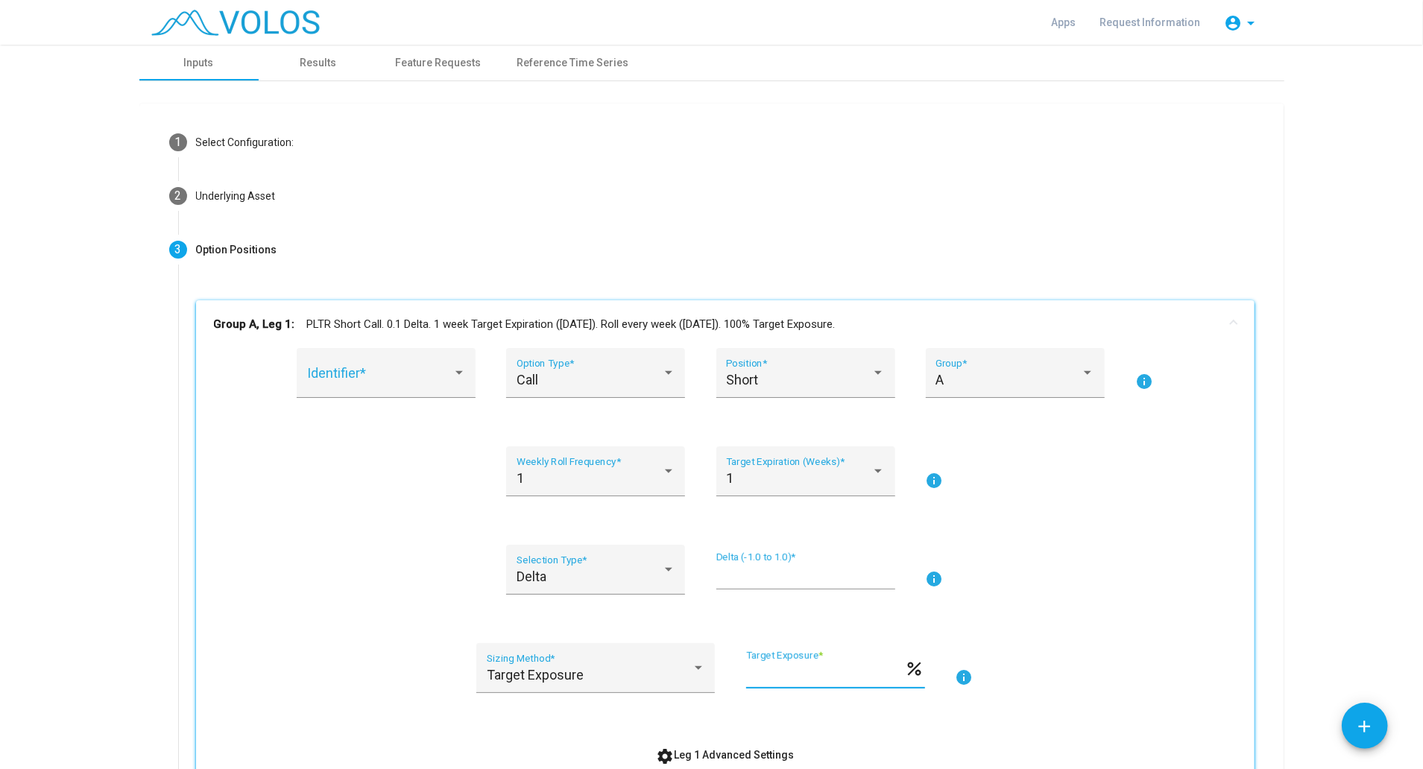
click at [765, 677] on input "***" at bounding box center [825, 674] width 159 height 15
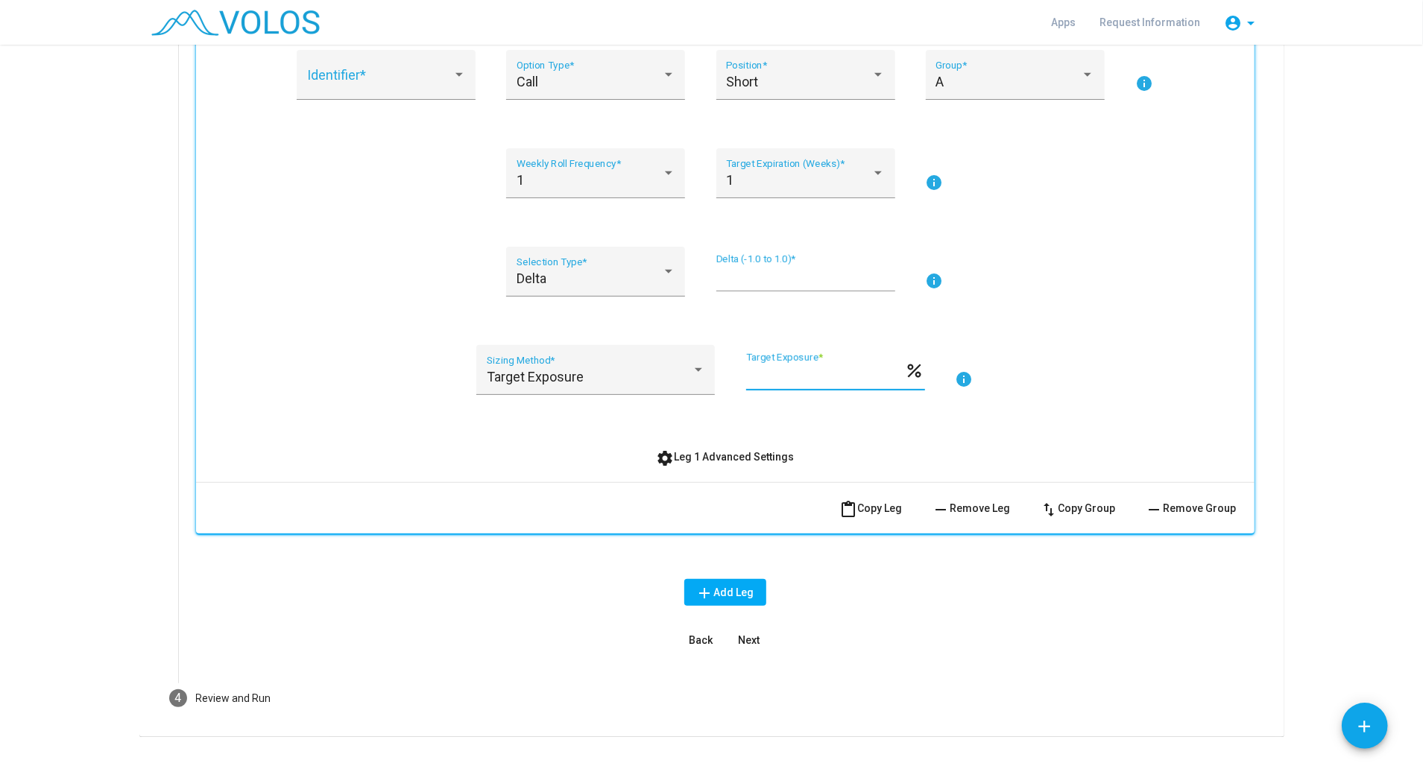
scroll to position [324, 0]
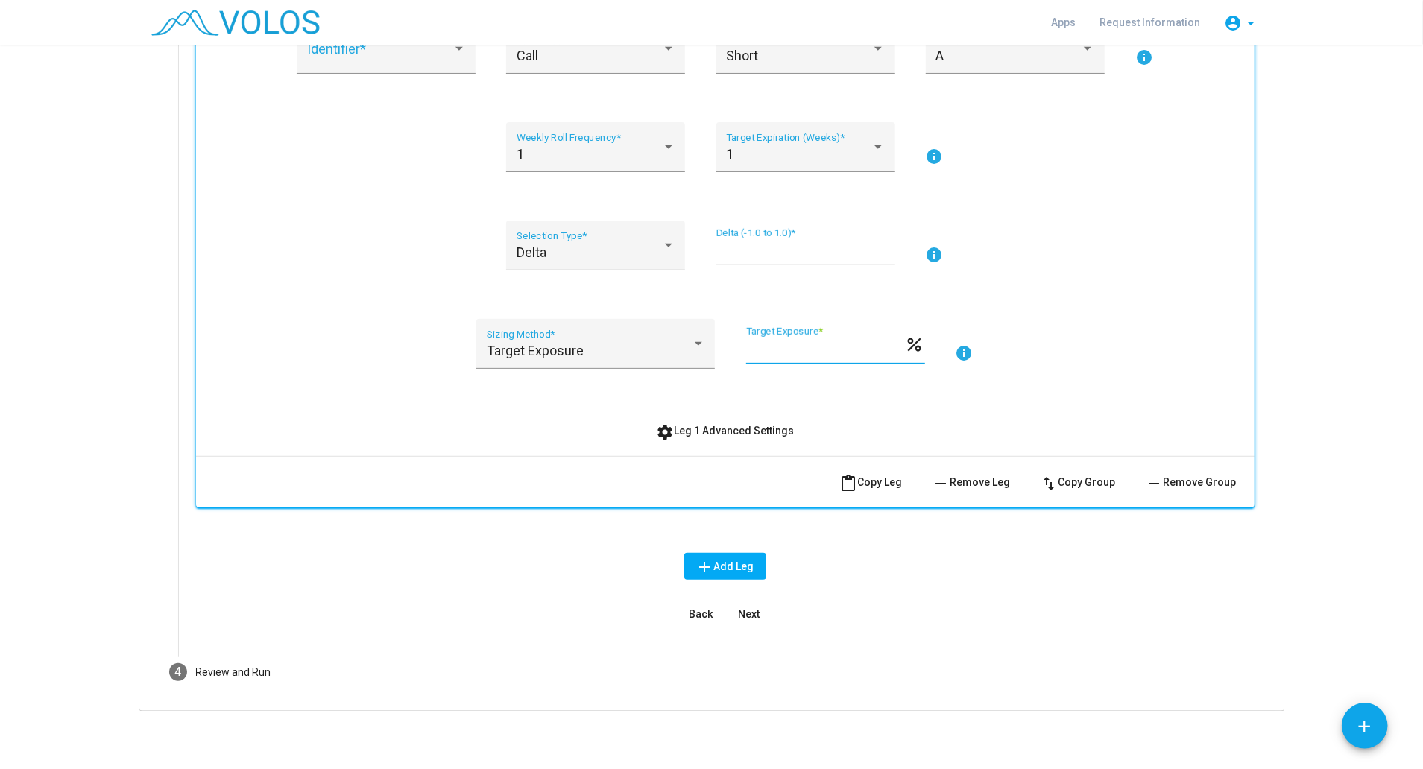
type input "***"
click at [750, 611] on span "Next" at bounding box center [749, 614] width 22 height 12
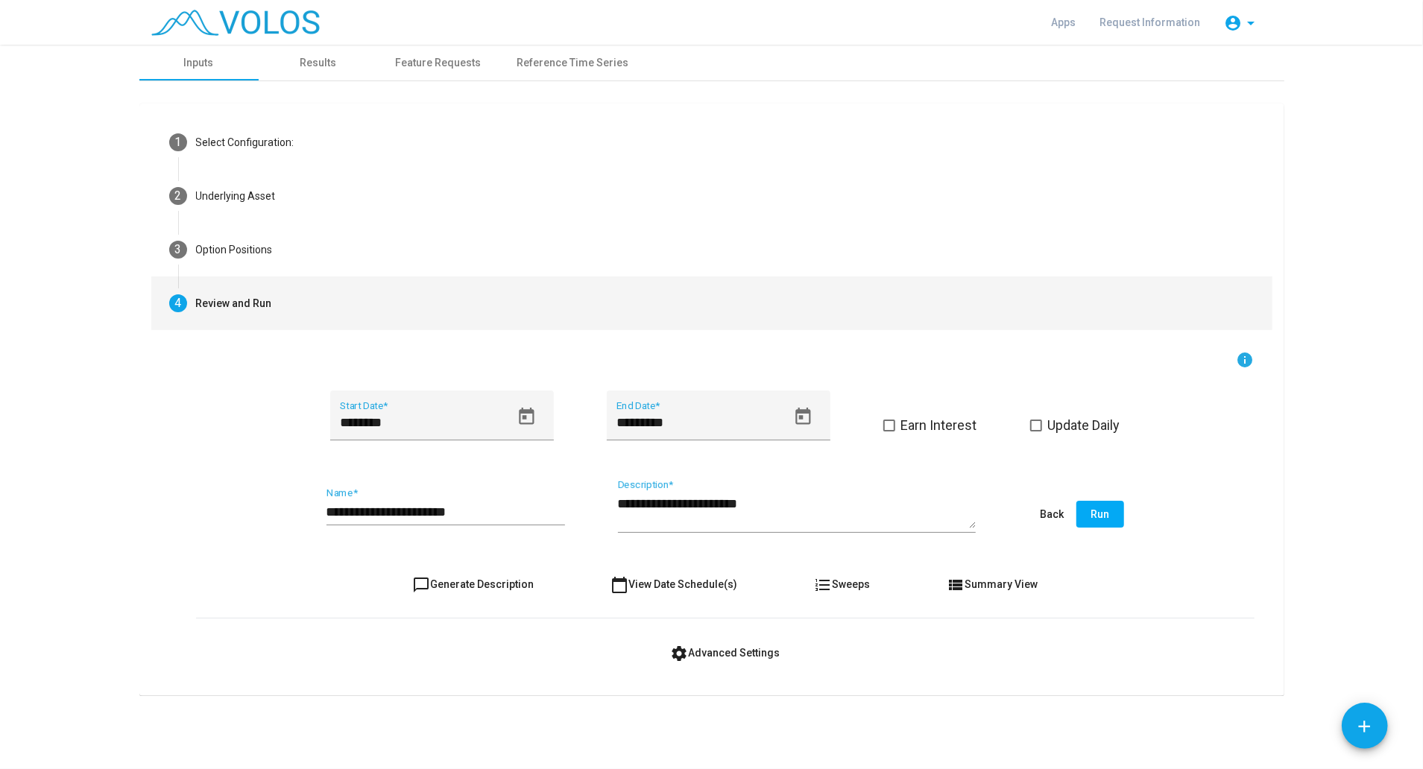
scroll to position [0, 0]
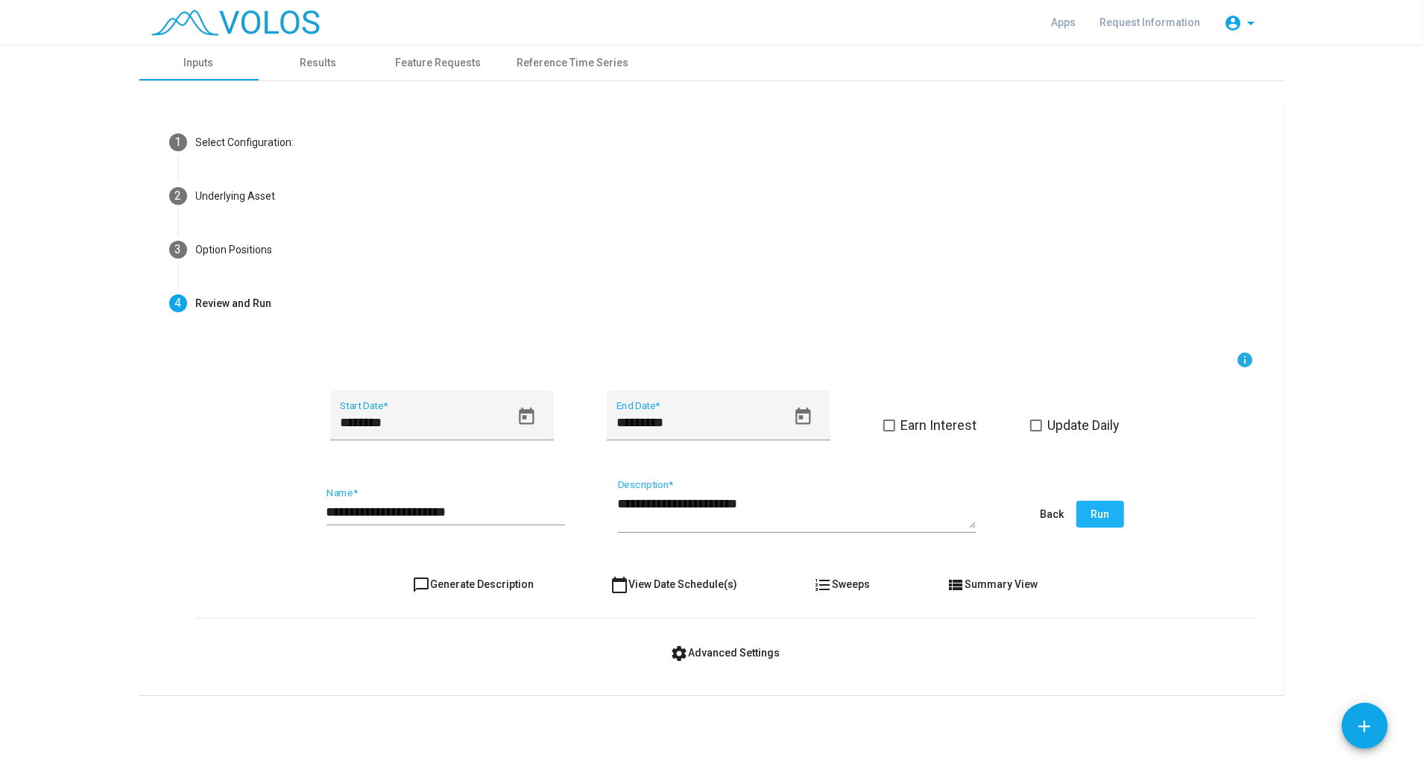
click at [1103, 519] on span "Run" at bounding box center [1100, 514] width 19 height 12
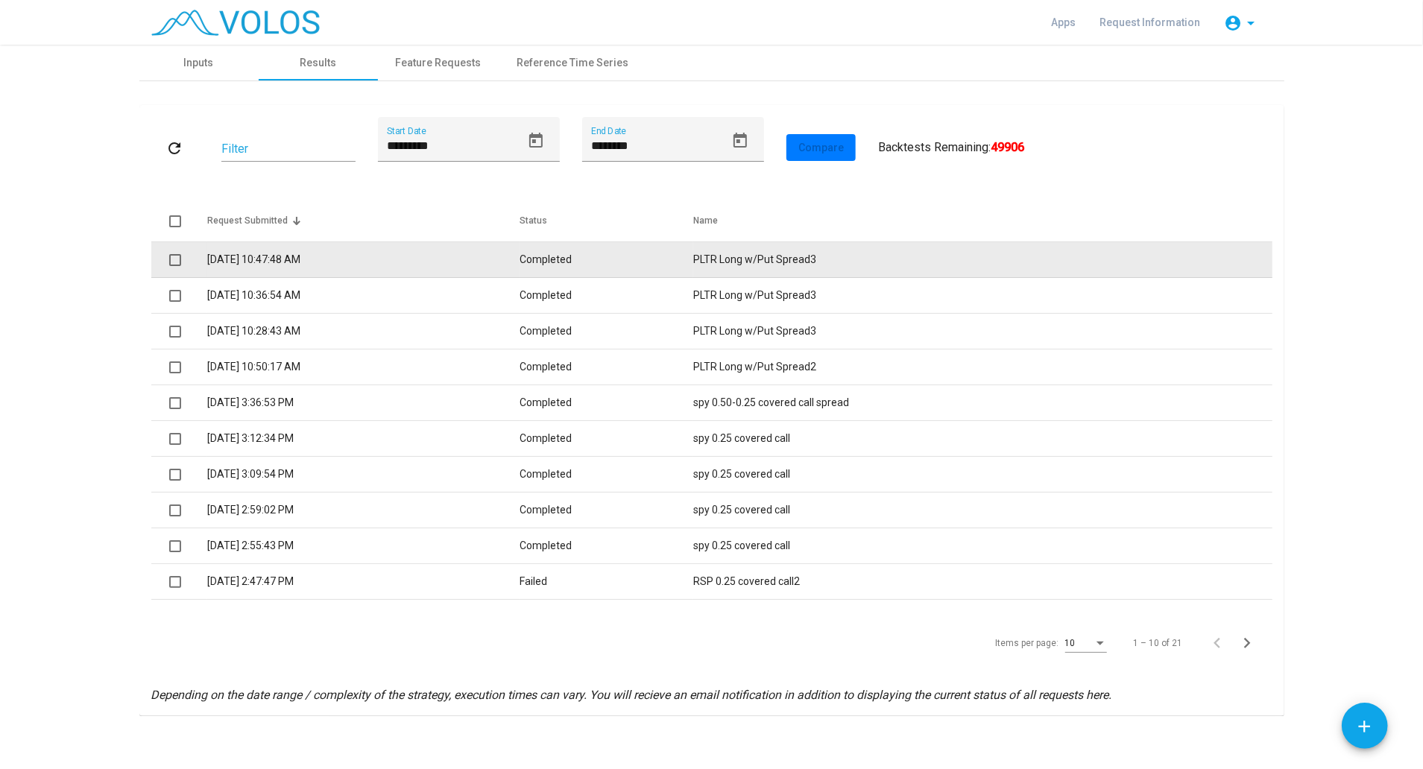
click at [638, 267] on td "Completed" at bounding box center [607, 260] width 174 height 36
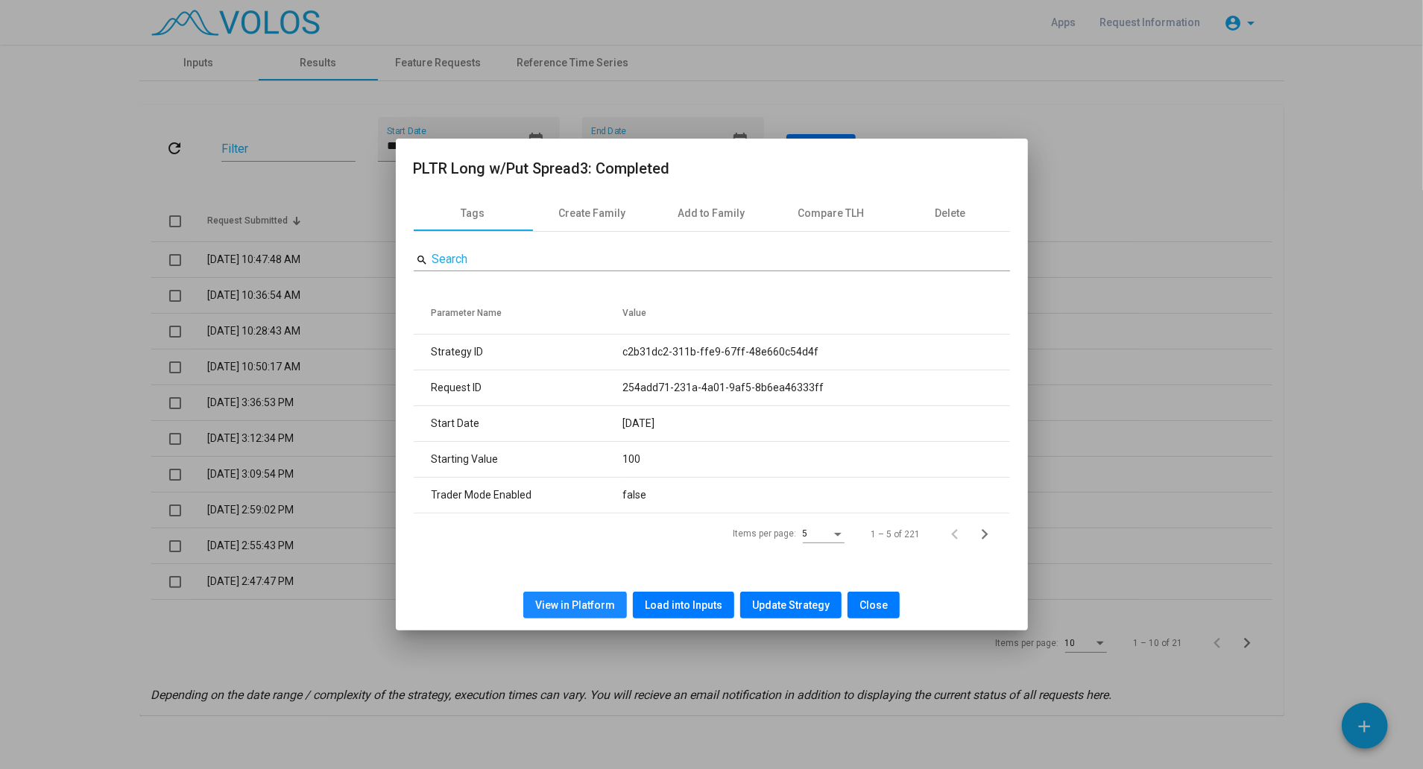
click at [601, 597] on button "View in Platform" at bounding box center [575, 605] width 104 height 27
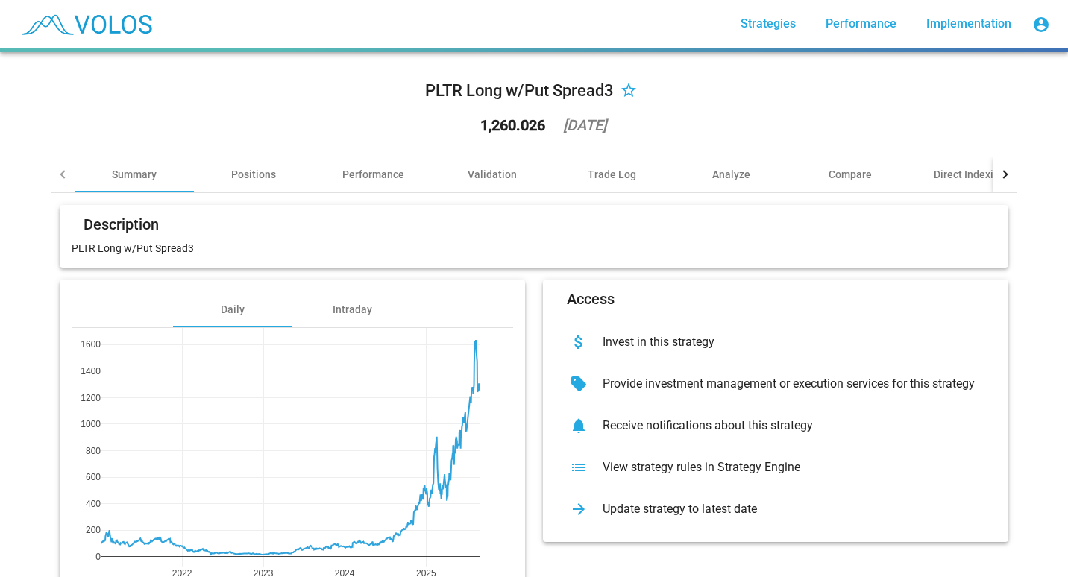
scroll to position [86, 0]
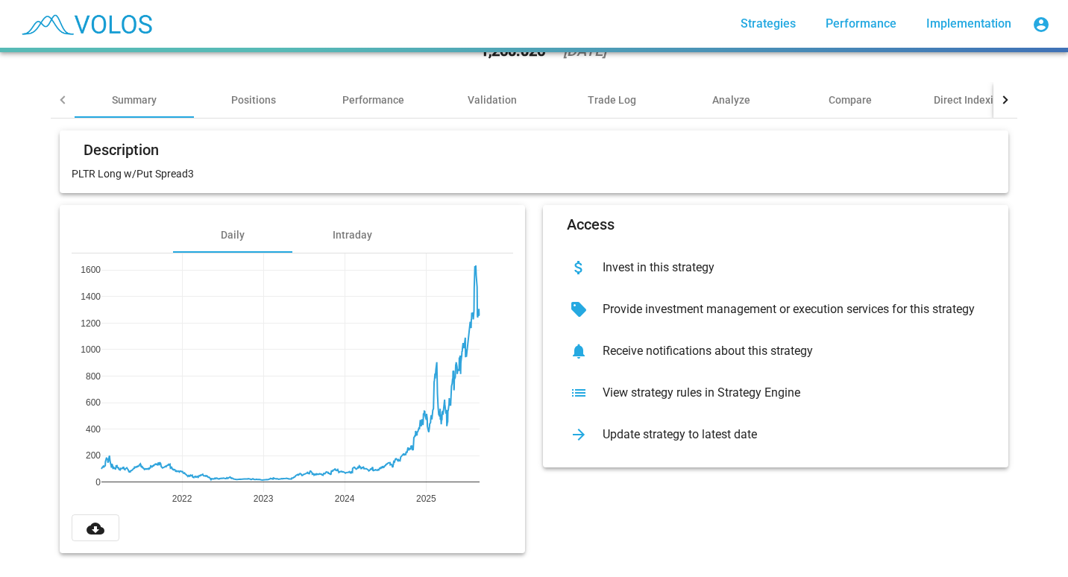
click at [86, 523] on mat-icon "cloud_download" at bounding box center [95, 529] width 18 height 18
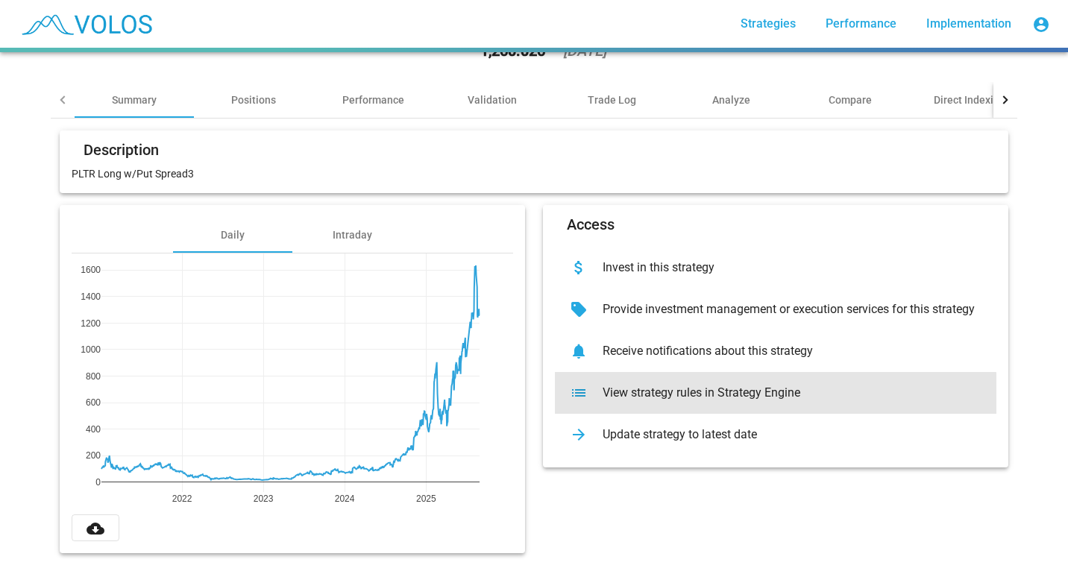
click at [629, 386] on div "View strategy rules in Strategy Engine" at bounding box center [788, 392] width 394 height 15
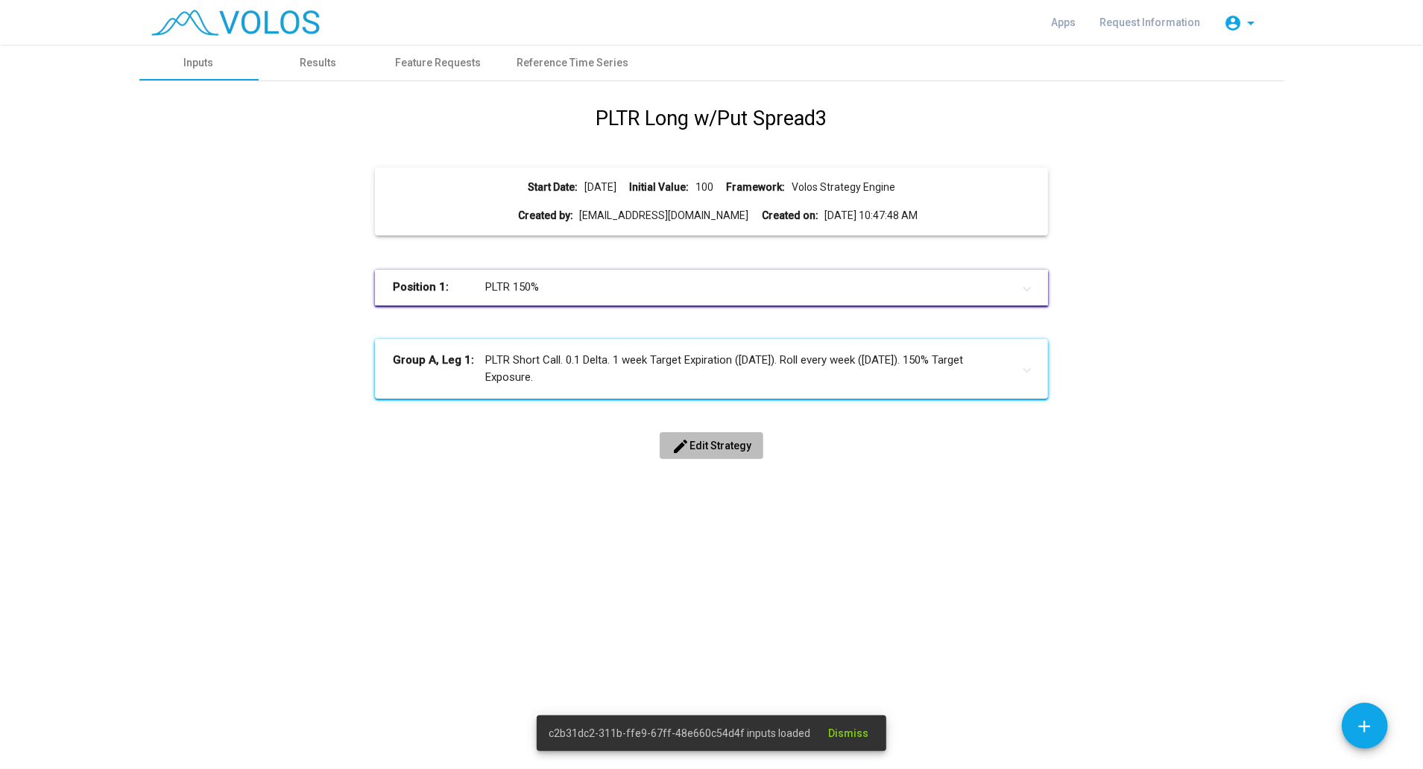
click at [728, 444] on span "edit Edit Strategy" at bounding box center [712, 446] width 80 height 12
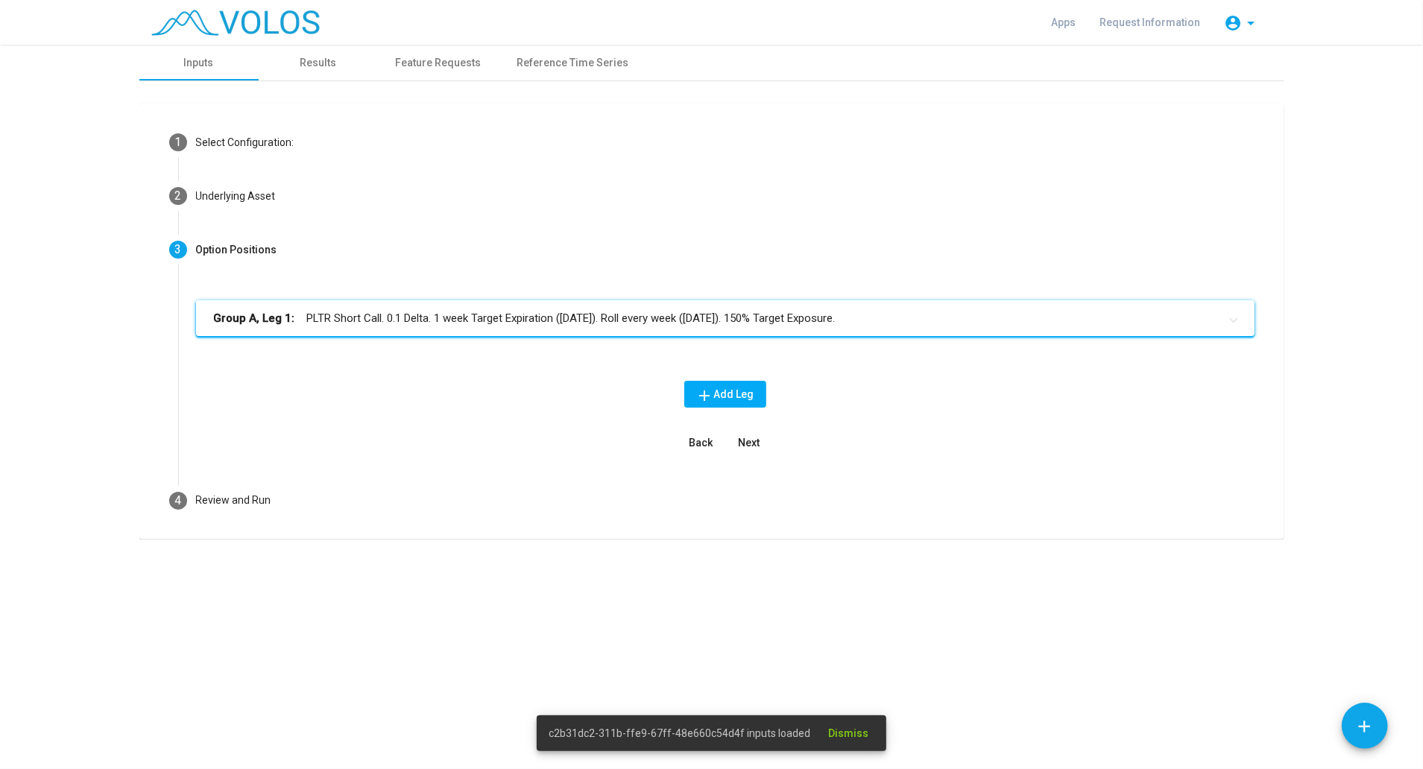
click at [425, 326] on mat-panel-title "Group A, Leg 1: PLTR Short Call. 0.1 Delta. 1 week Target Expiration (Friday). …" at bounding box center [716, 318] width 1005 height 17
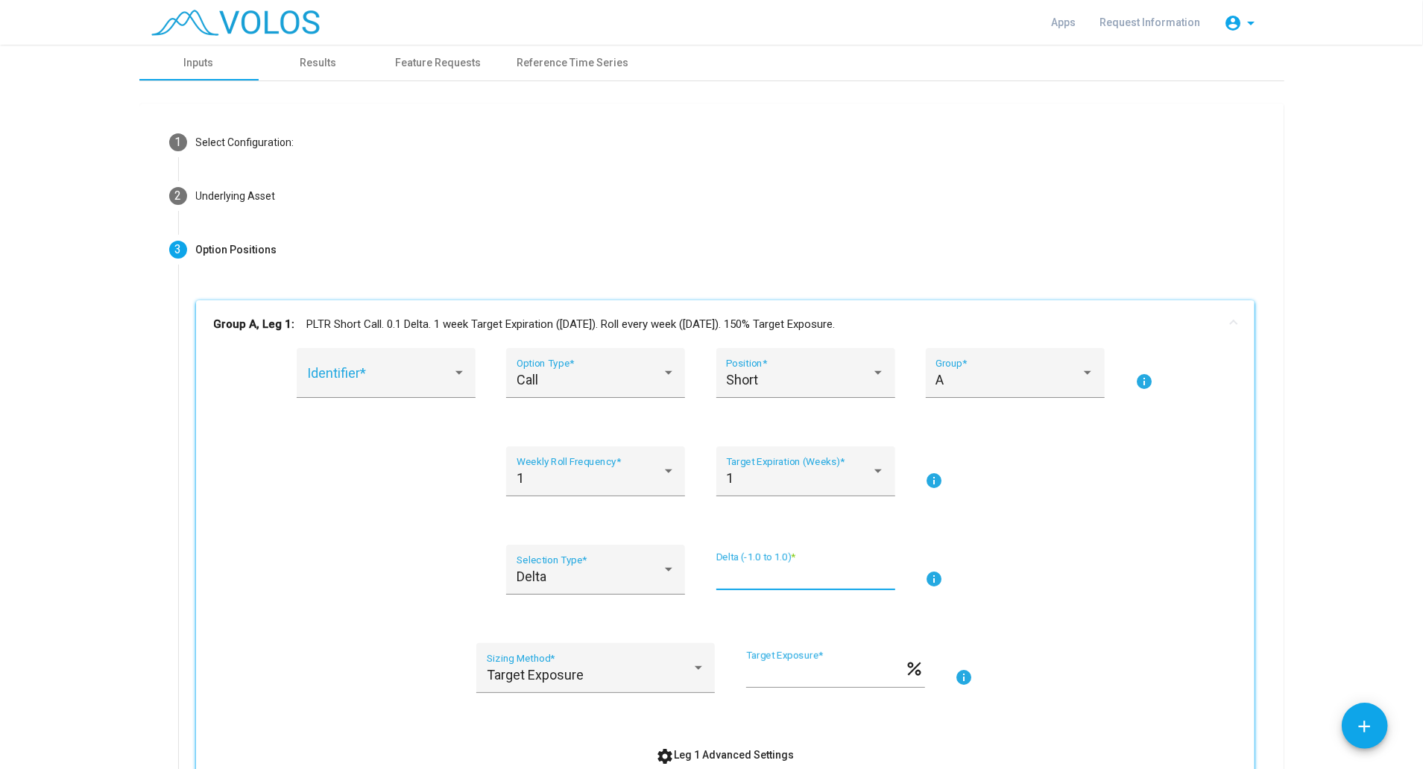
click at [750, 570] on input "***" at bounding box center [806, 576] width 179 height 15
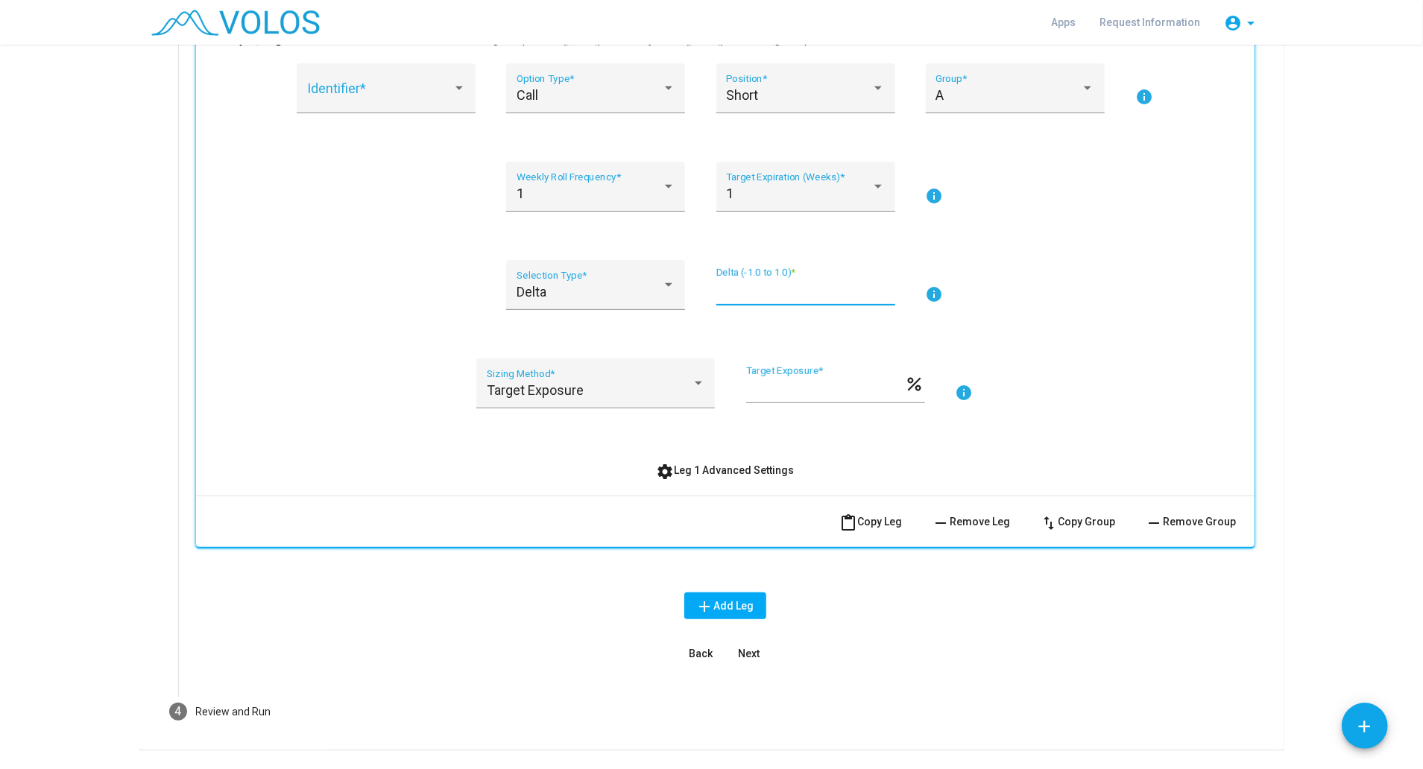
scroll to position [209, 0]
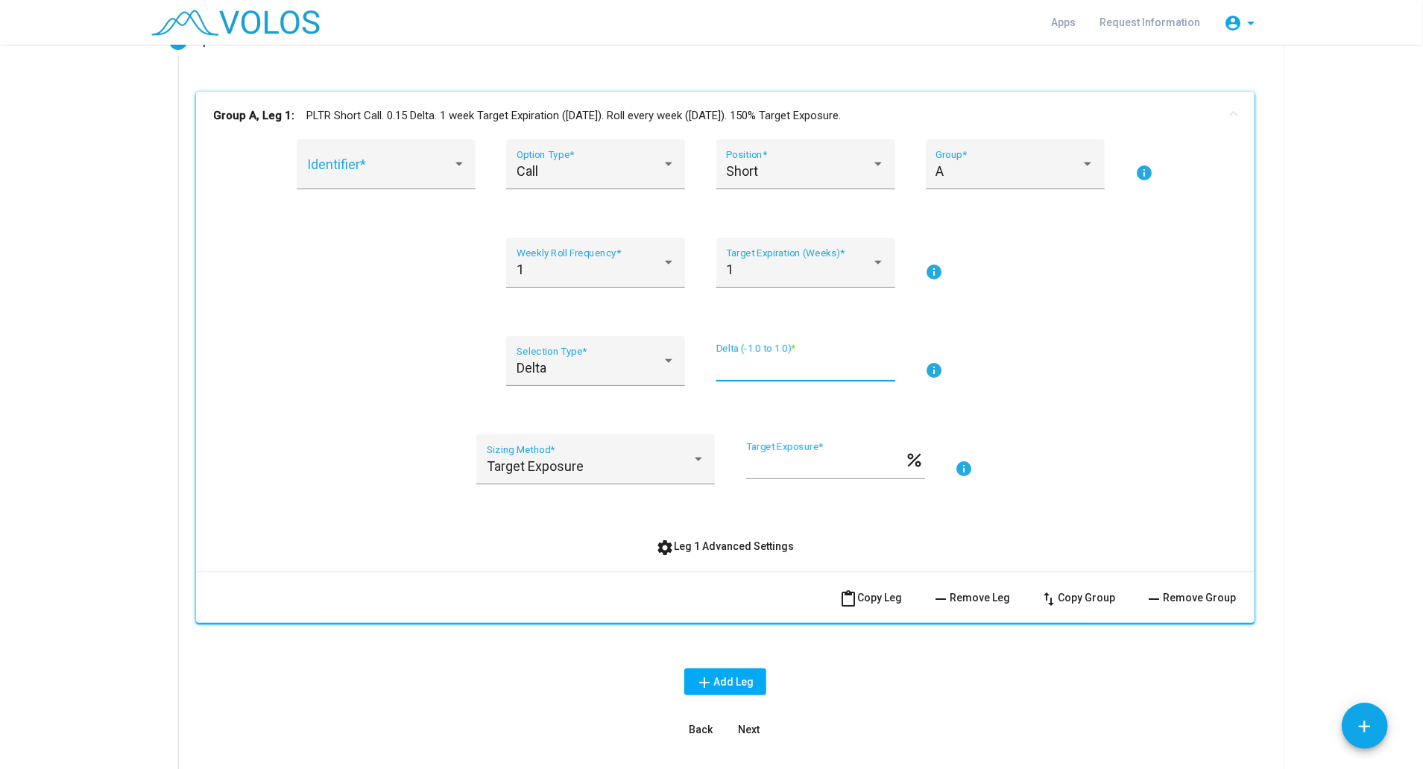
type input "****"
click at [738, 724] on span "Next" at bounding box center [749, 730] width 22 height 12
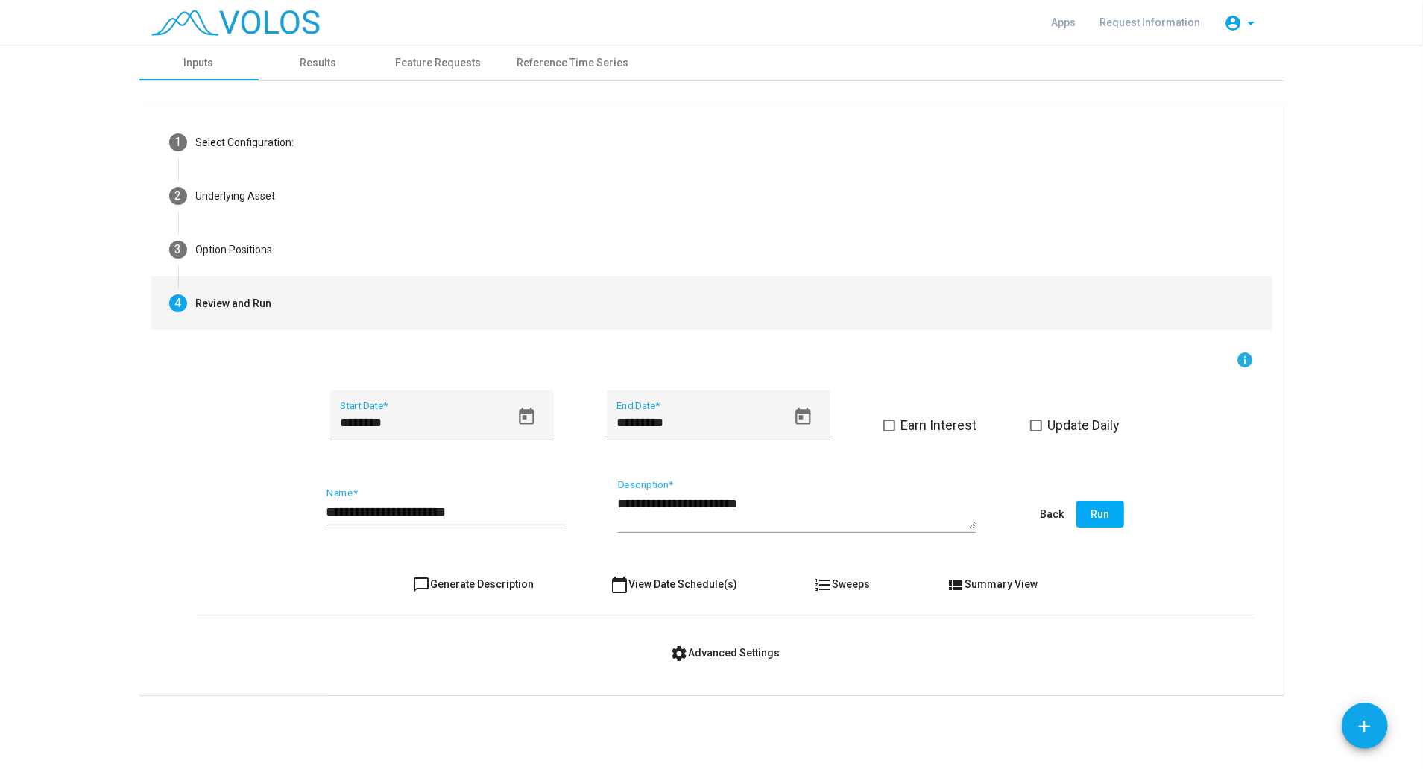
scroll to position [0, 0]
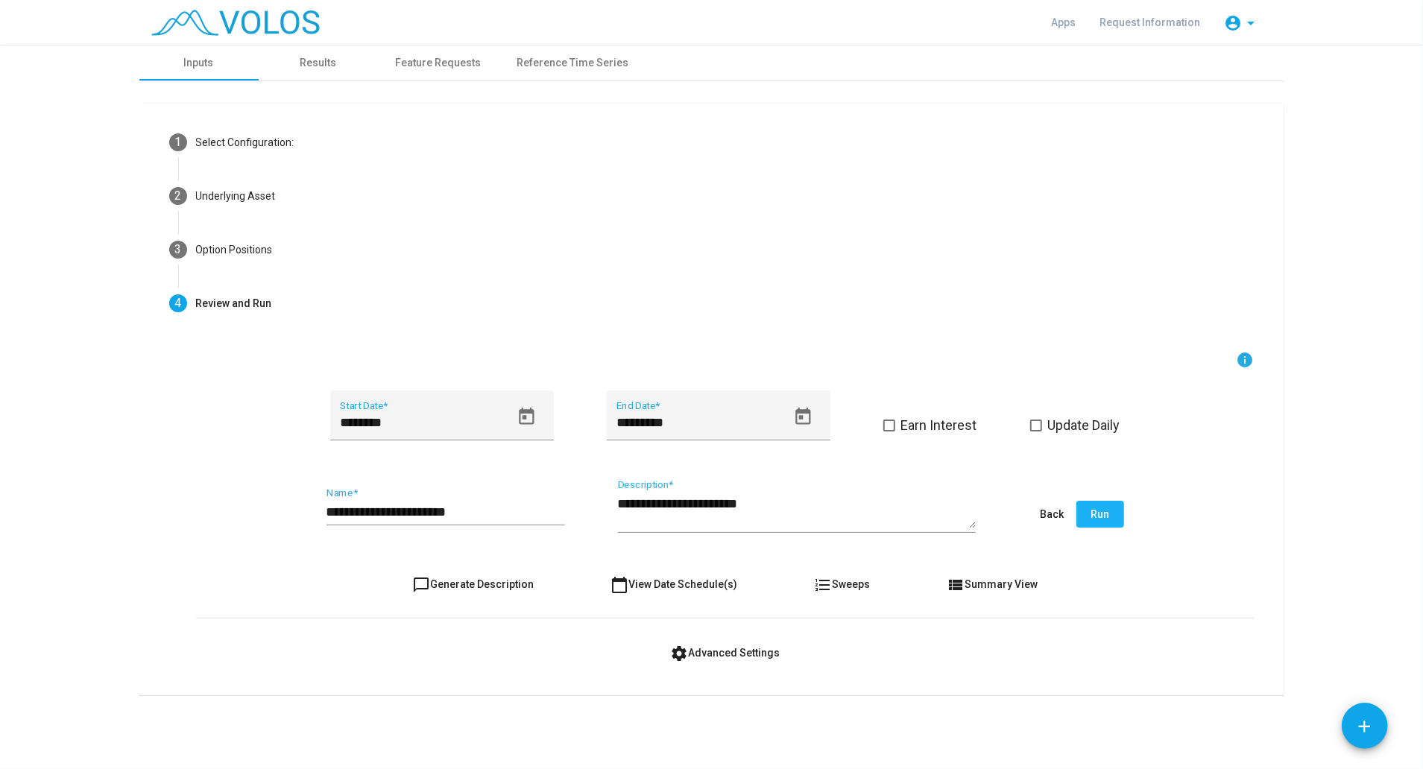
click at [1098, 514] on span "Run" at bounding box center [1100, 514] width 19 height 12
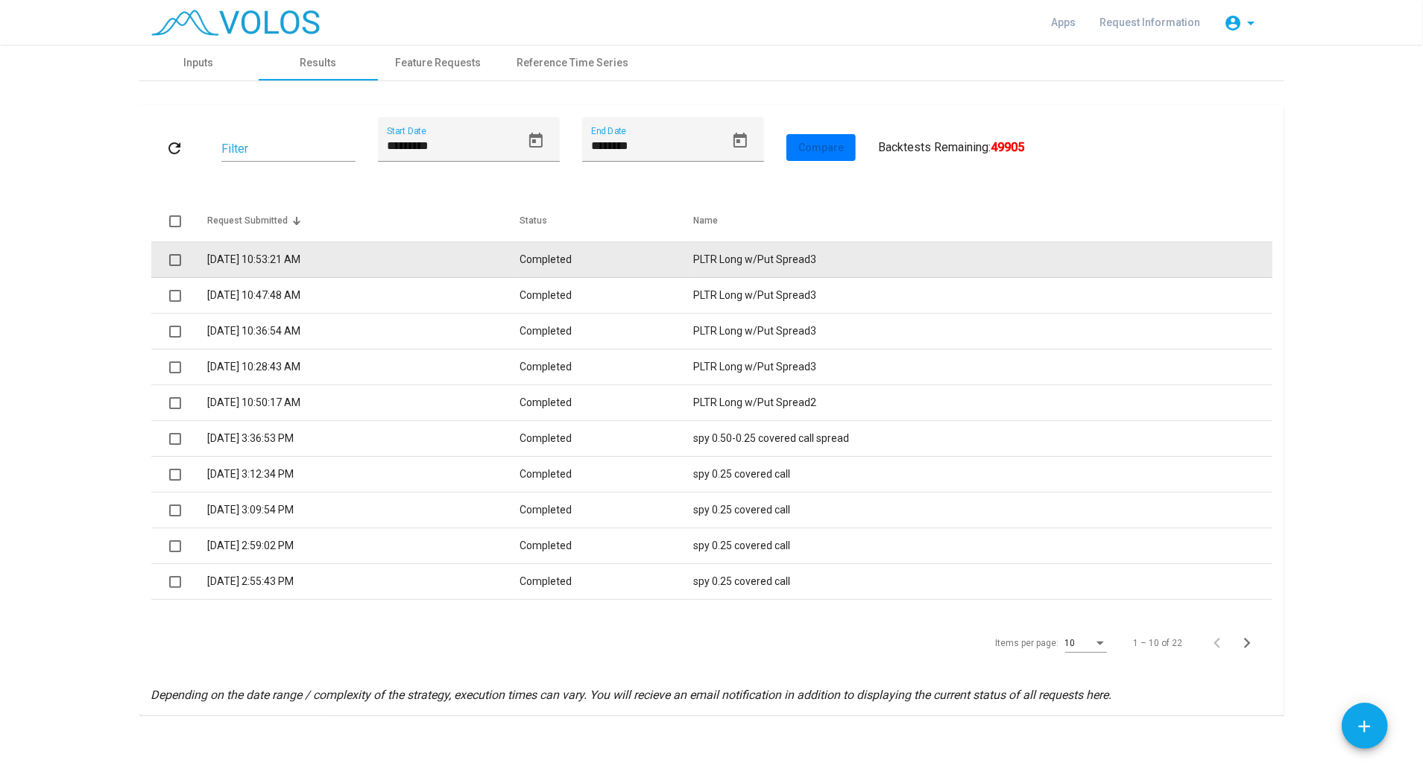
click at [517, 258] on td "[DATE] 10:53:21 AM" at bounding box center [363, 260] width 313 height 36
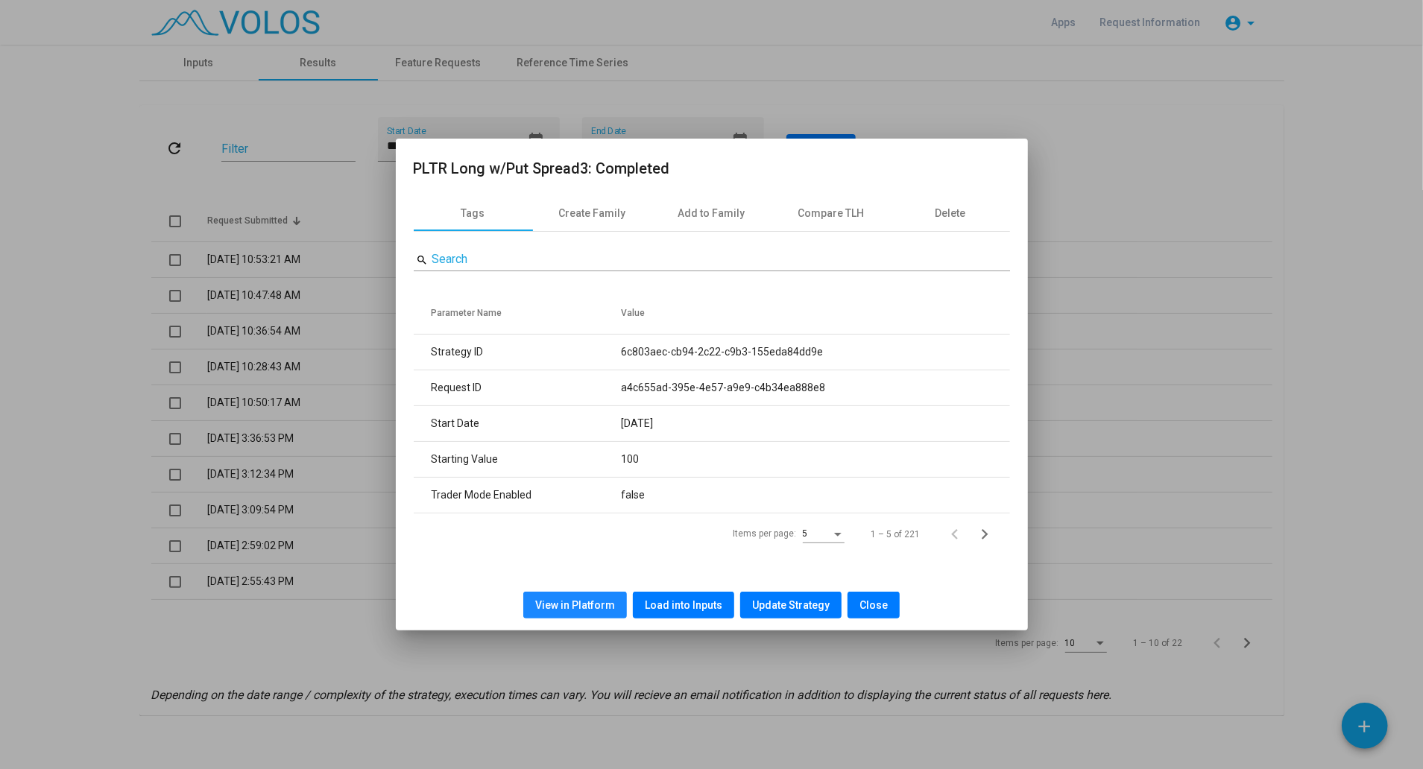
click at [593, 610] on span "View in Platform" at bounding box center [575, 605] width 80 height 12
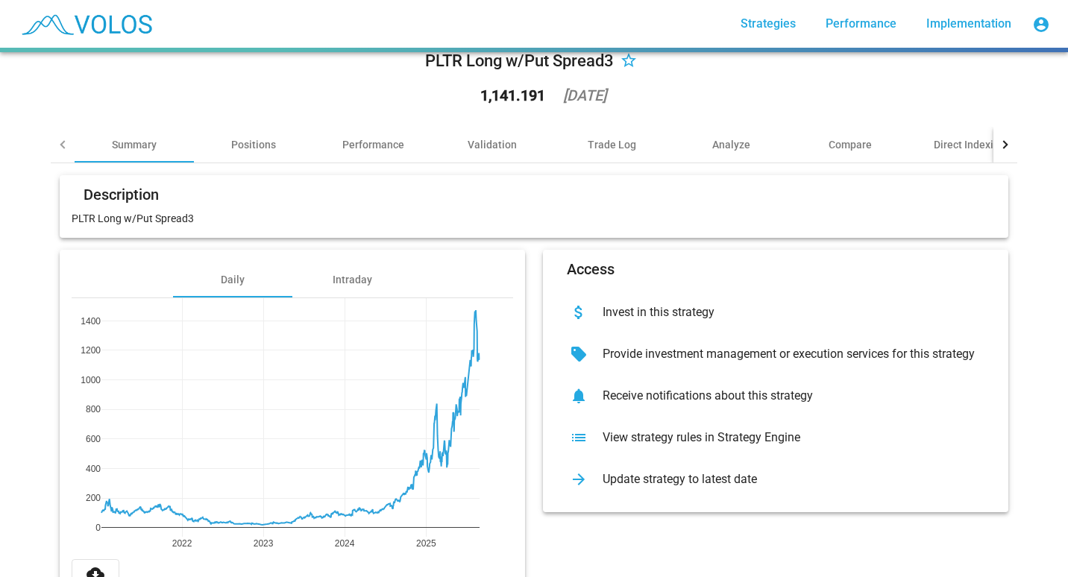
click at [29, 363] on div "PLTR Long w/Put Spread3 star_border 1,141.191 [DATE] Summary Positions Performa…" at bounding box center [534, 314] width 1068 height 525
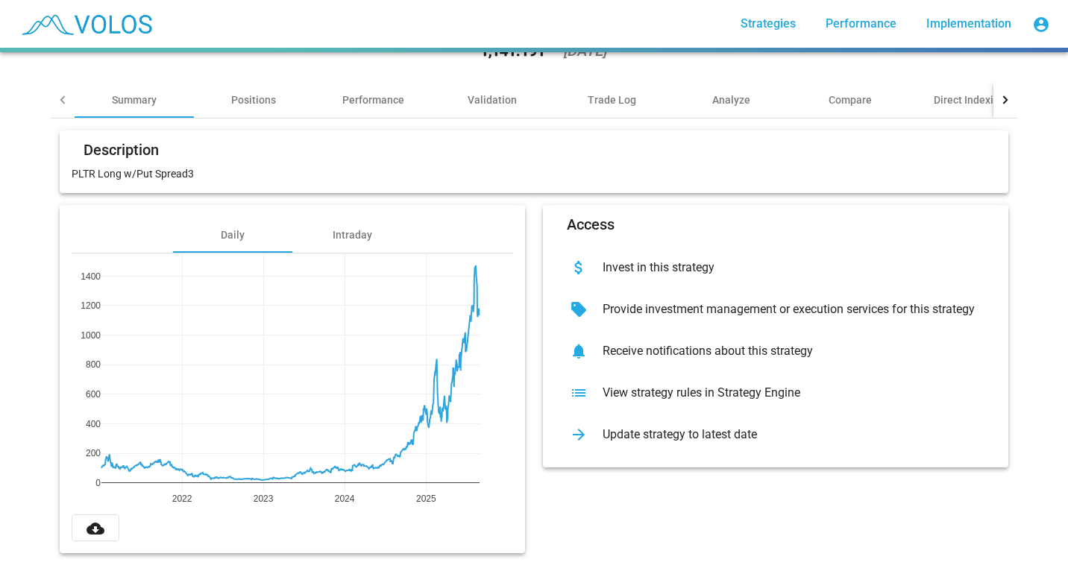
scroll to position [86, 0]
click at [100, 520] on button "cloud_download" at bounding box center [96, 527] width 48 height 27
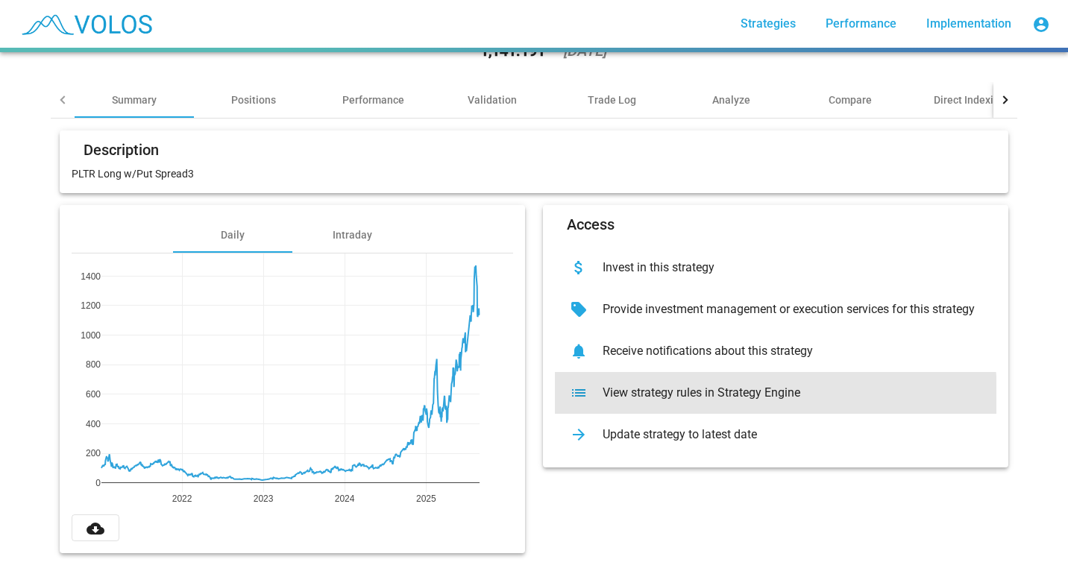
click at [629, 389] on div "list View strategy rules in Strategy Engine" at bounding box center [775, 393] width 441 height 42
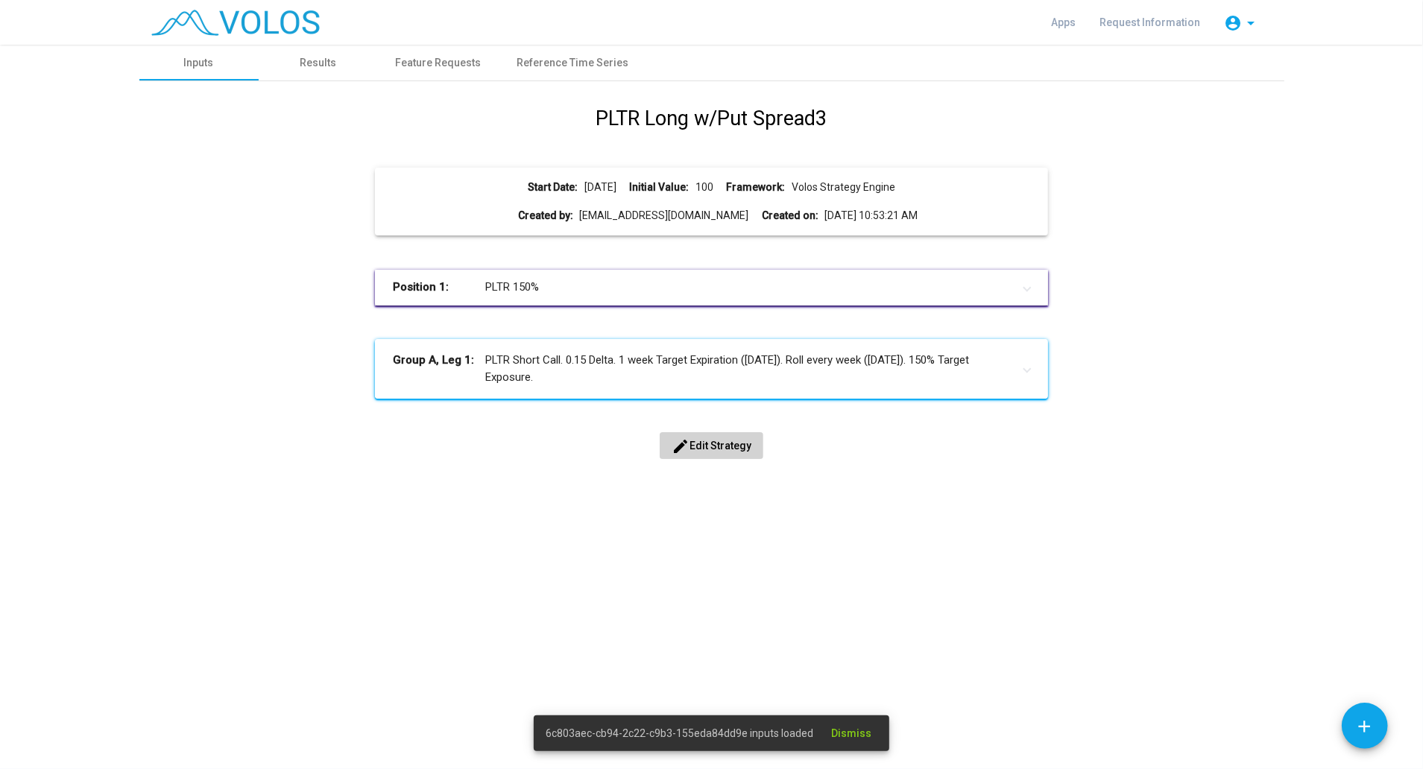
click at [552, 359] on mat-panel-title "Group A, Leg 1: PLTR Short Call. 0.15 Delta. 1 week Target Expiration ([DATE]).…" at bounding box center [703, 369] width 620 height 34
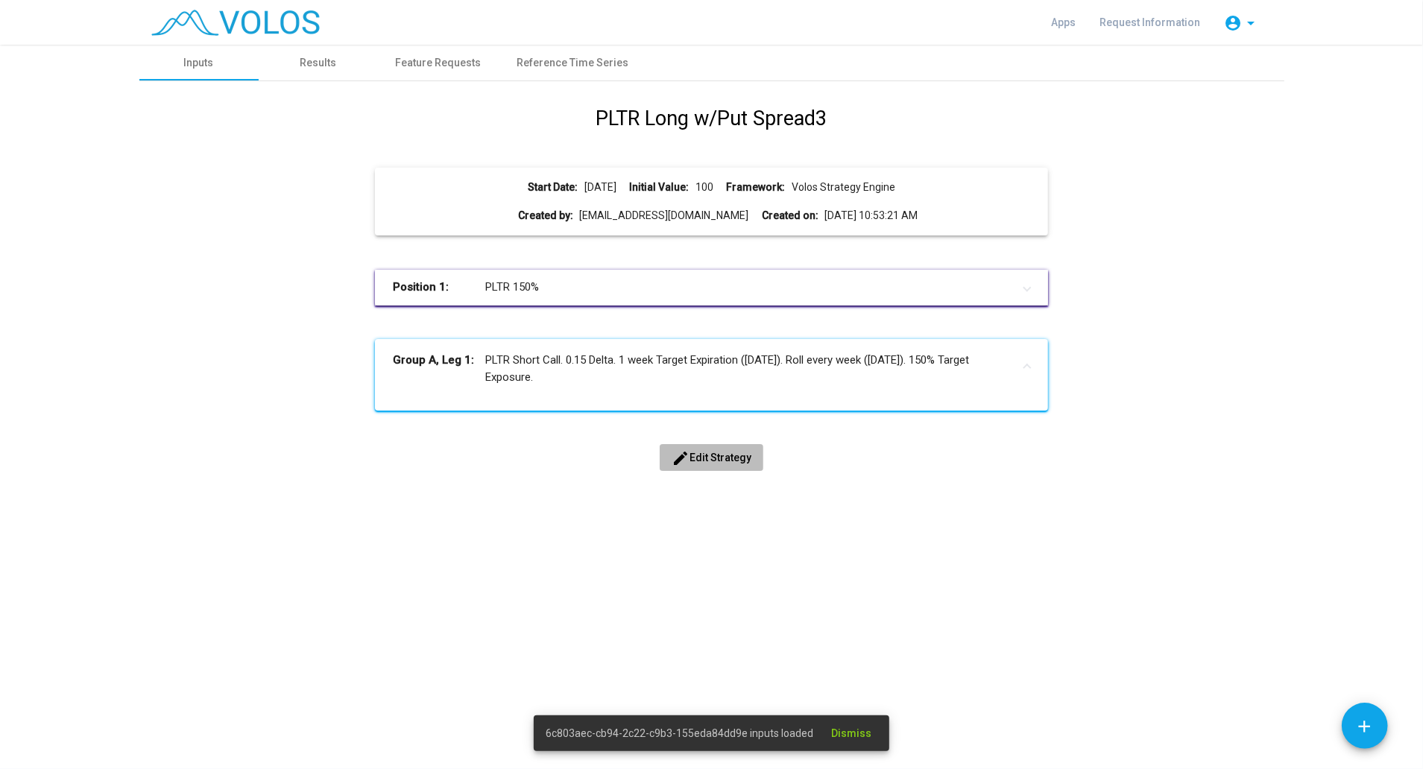
click at [714, 452] on span "edit Edit Strategy" at bounding box center [712, 458] width 80 height 12
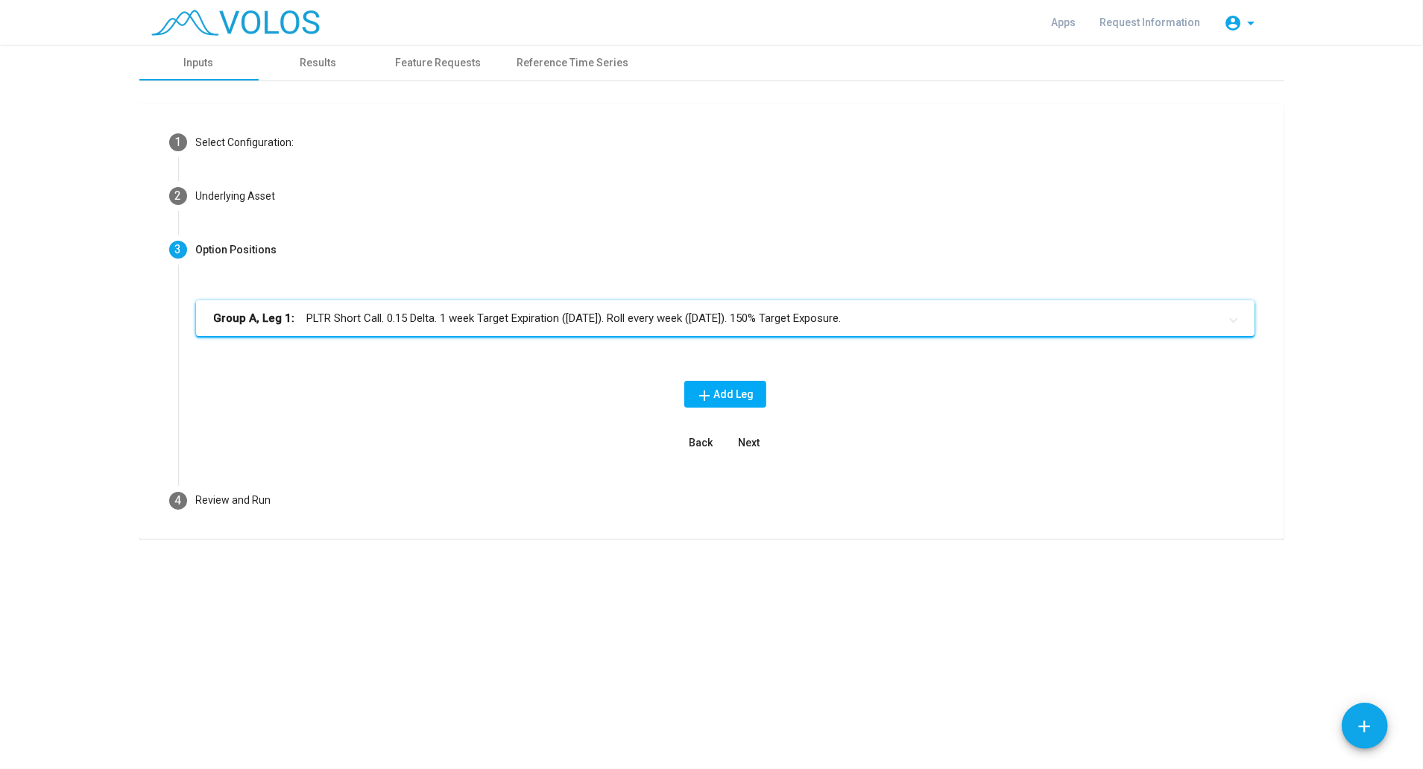
click at [643, 322] on mat-panel-title "Group A, Leg 1: PLTR Short Call. 0.15 Delta. 1 week Target Expiration ([DATE]).…" at bounding box center [716, 318] width 1005 height 17
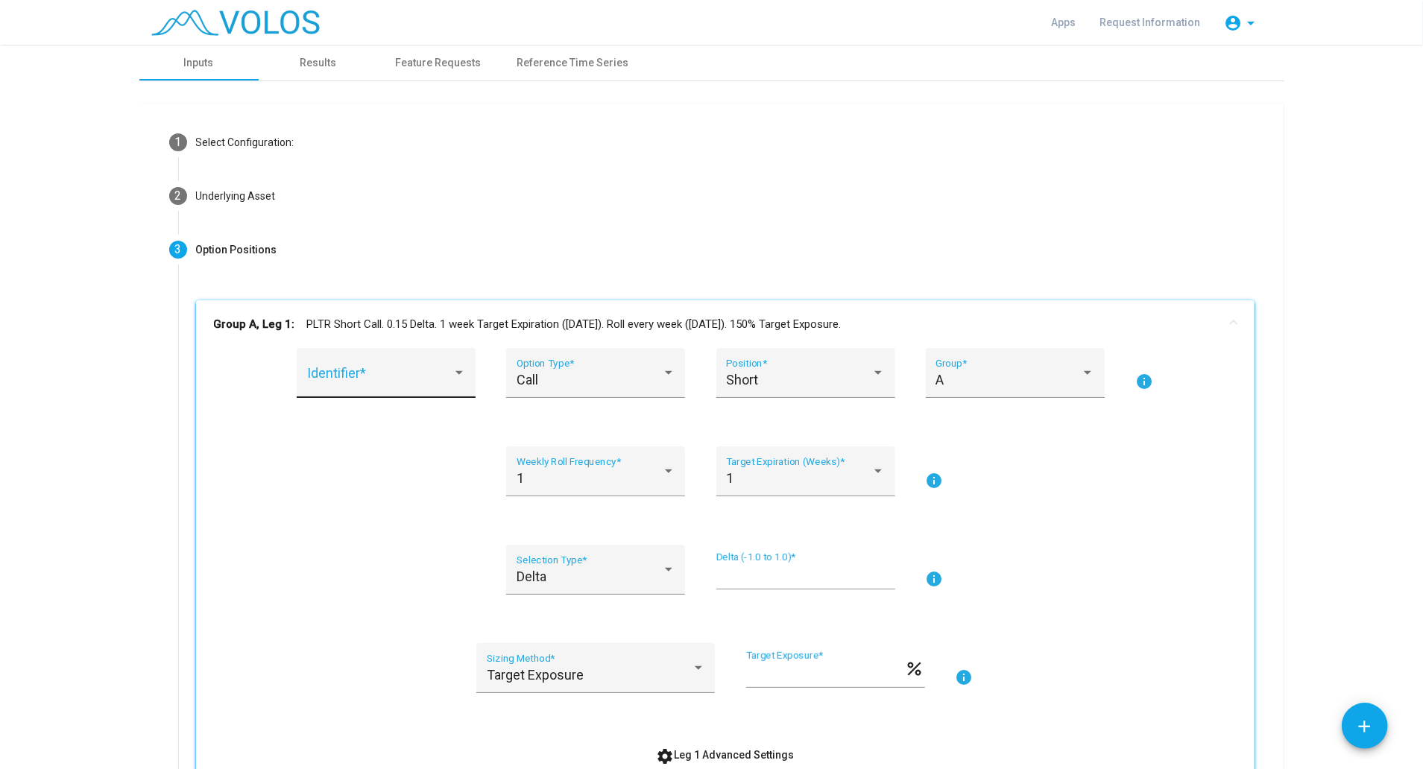
click at [450, 363] on div "Identifier *" at bounding box center [386, 379] width 159 height 40
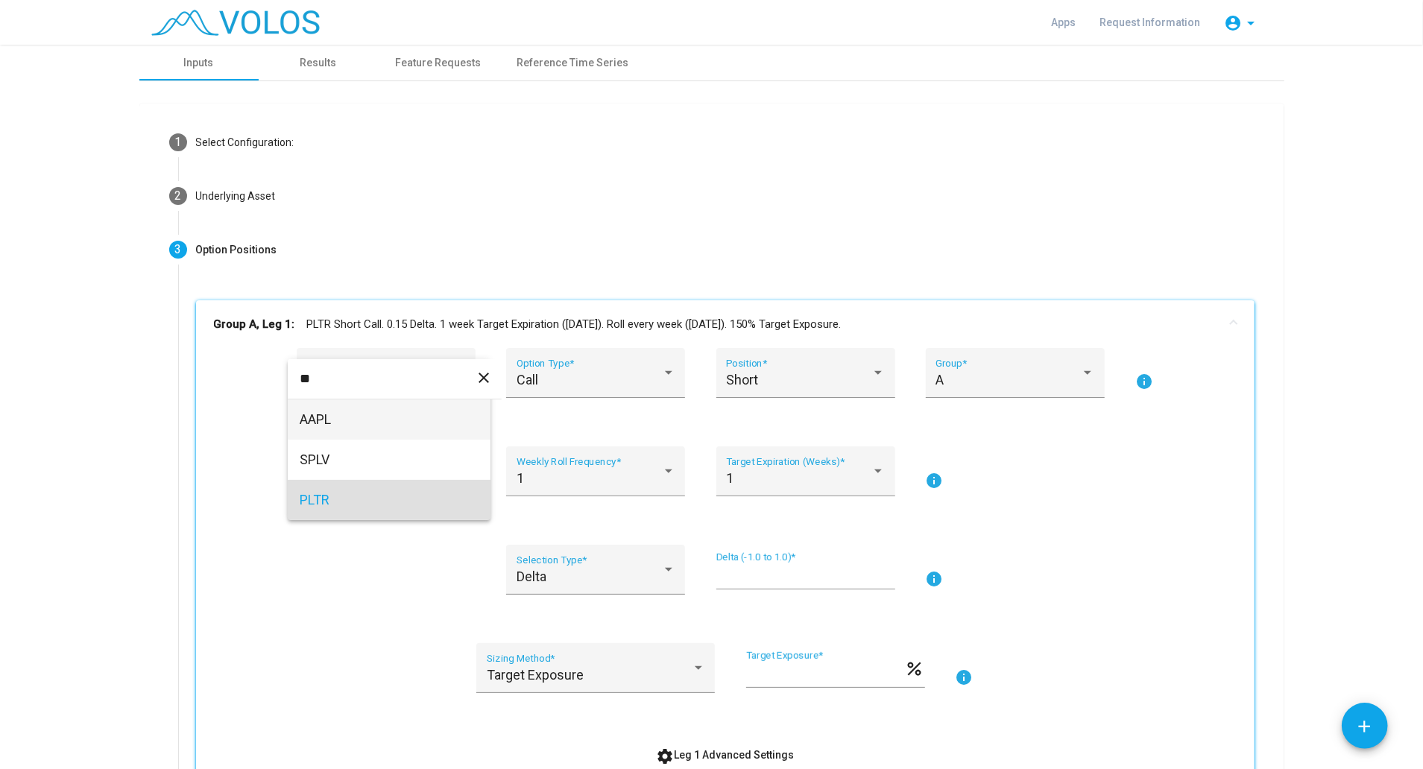
type input "**"
click at [374, 507] on span "PLTR" at bounding box center [389, 500] width 179 height 40
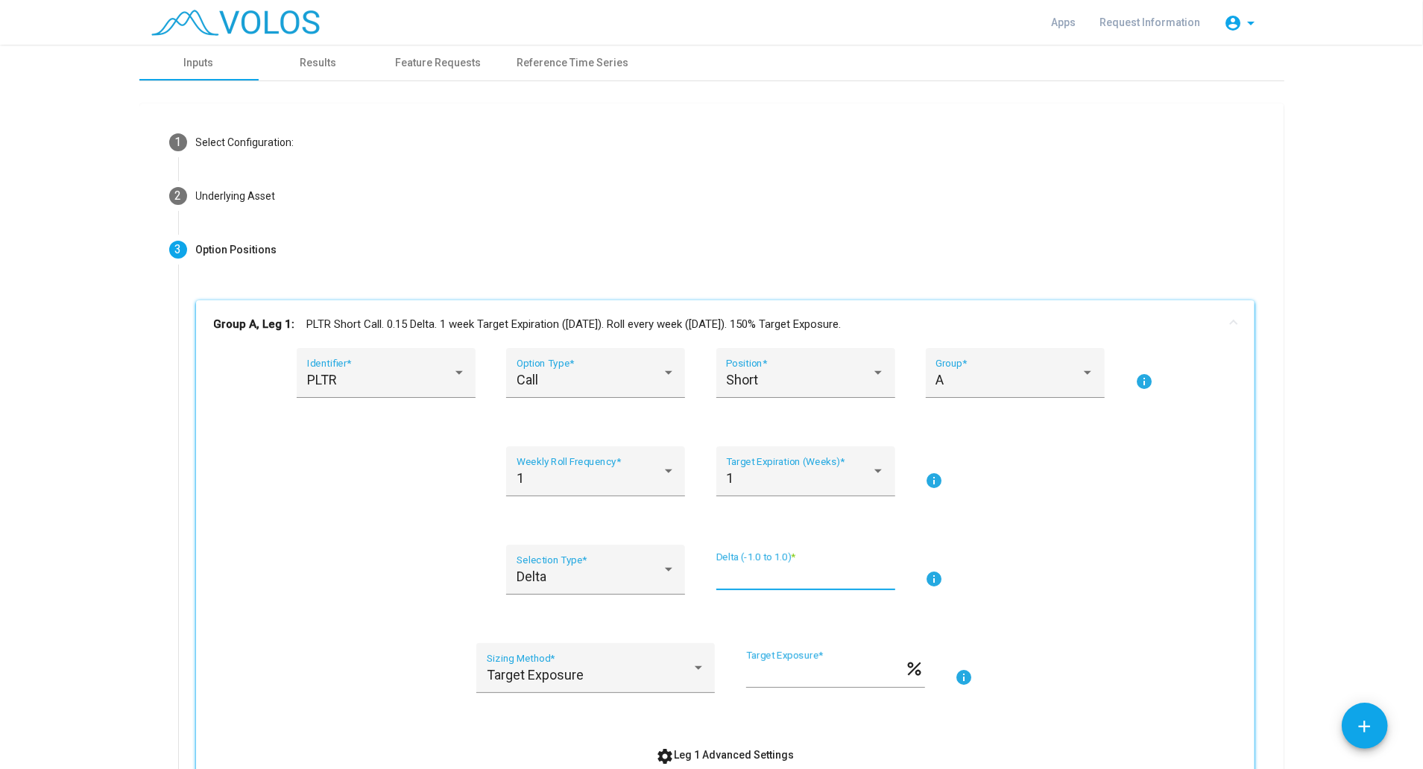
click at [755, 574] on input "****" at bounding box center [806, 576] width 179 height 15
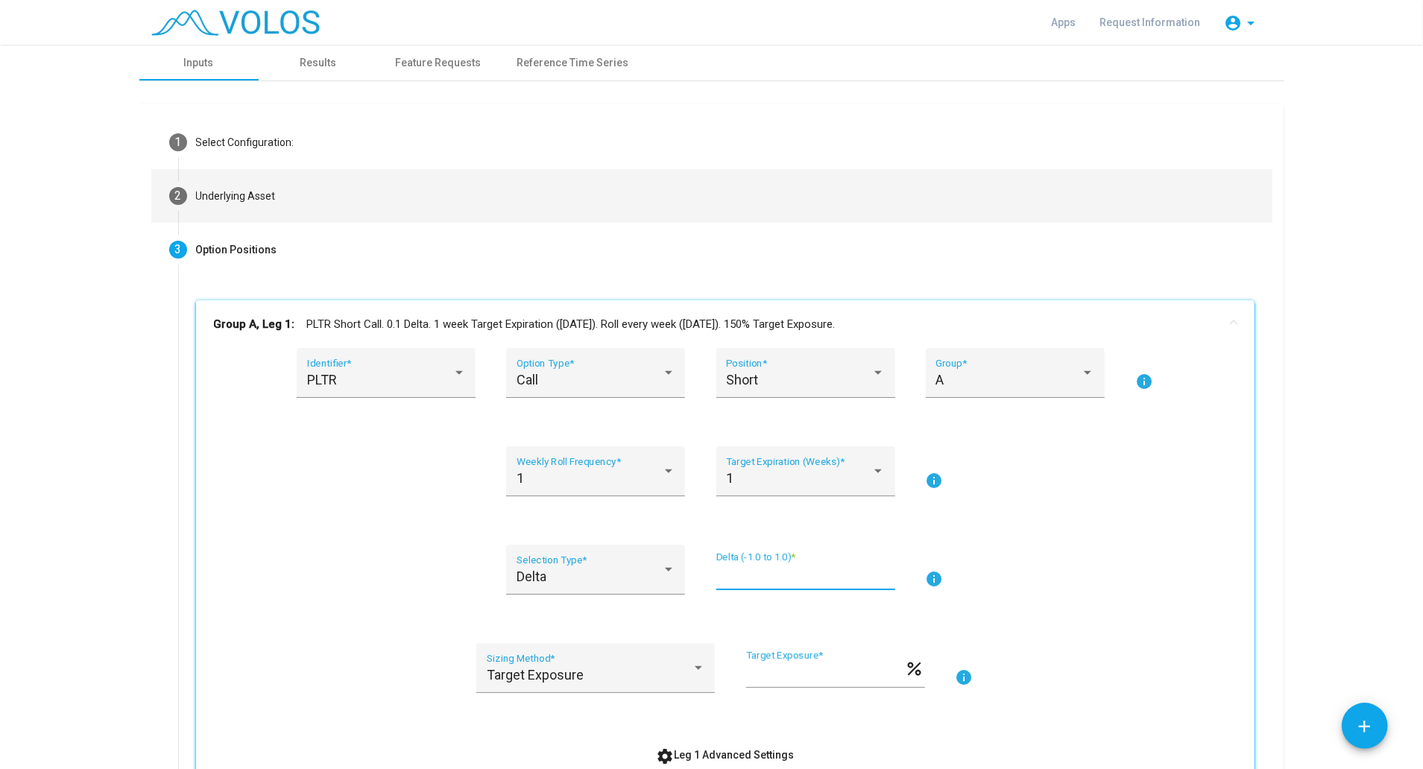
type input "****"
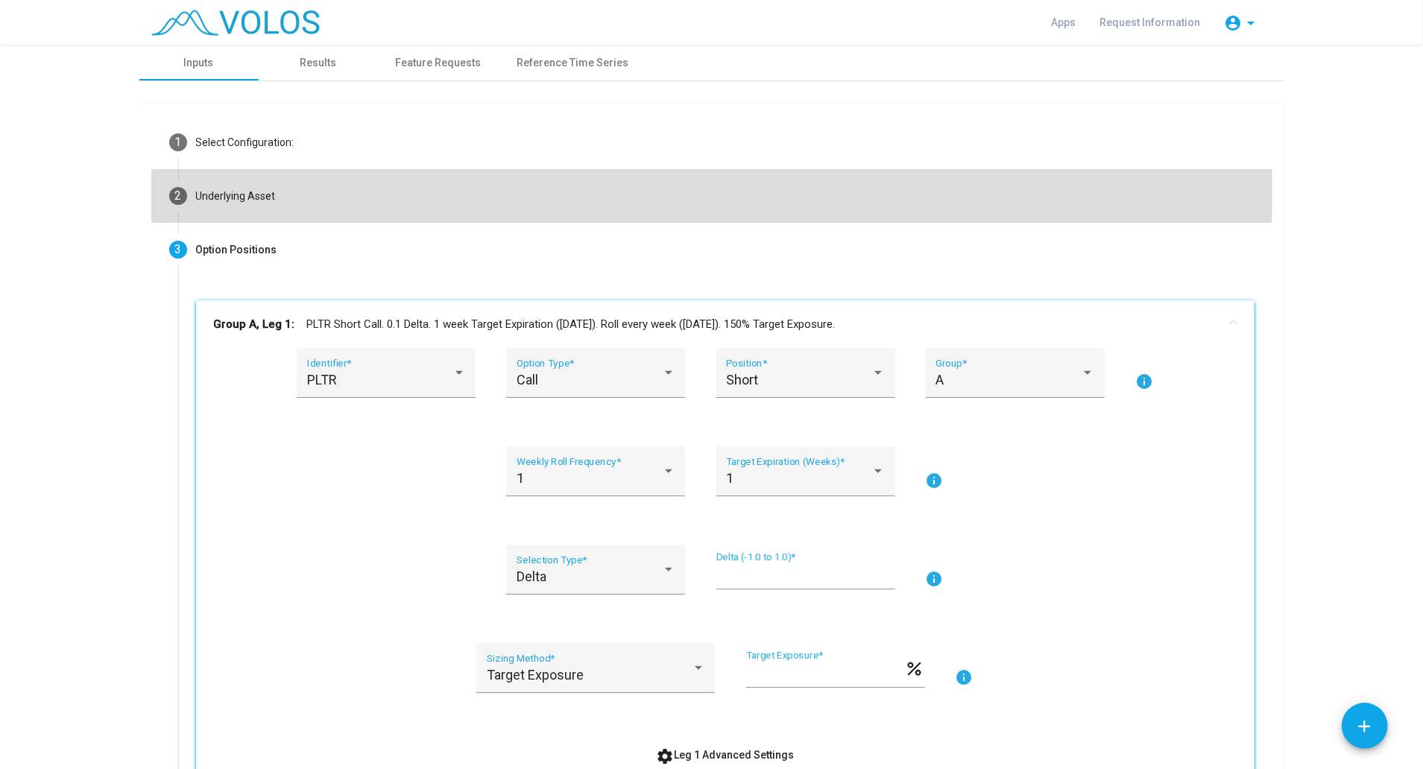
click at [245, 189] on div "Underlying Asset" at bounding box center [236, 197] width 80 height 16
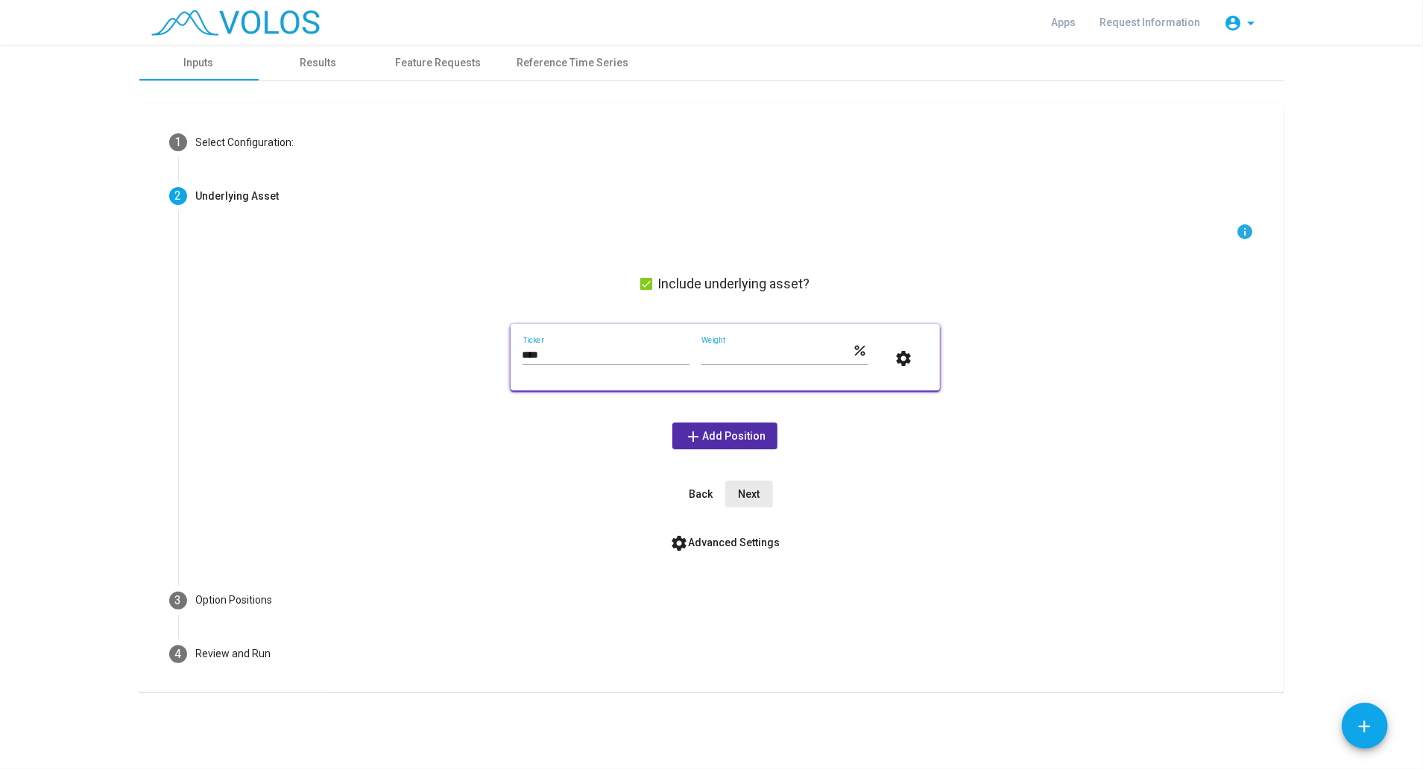
click at [745, 488] on span "Next" at bounding box center [749, 494] width 22 height 12
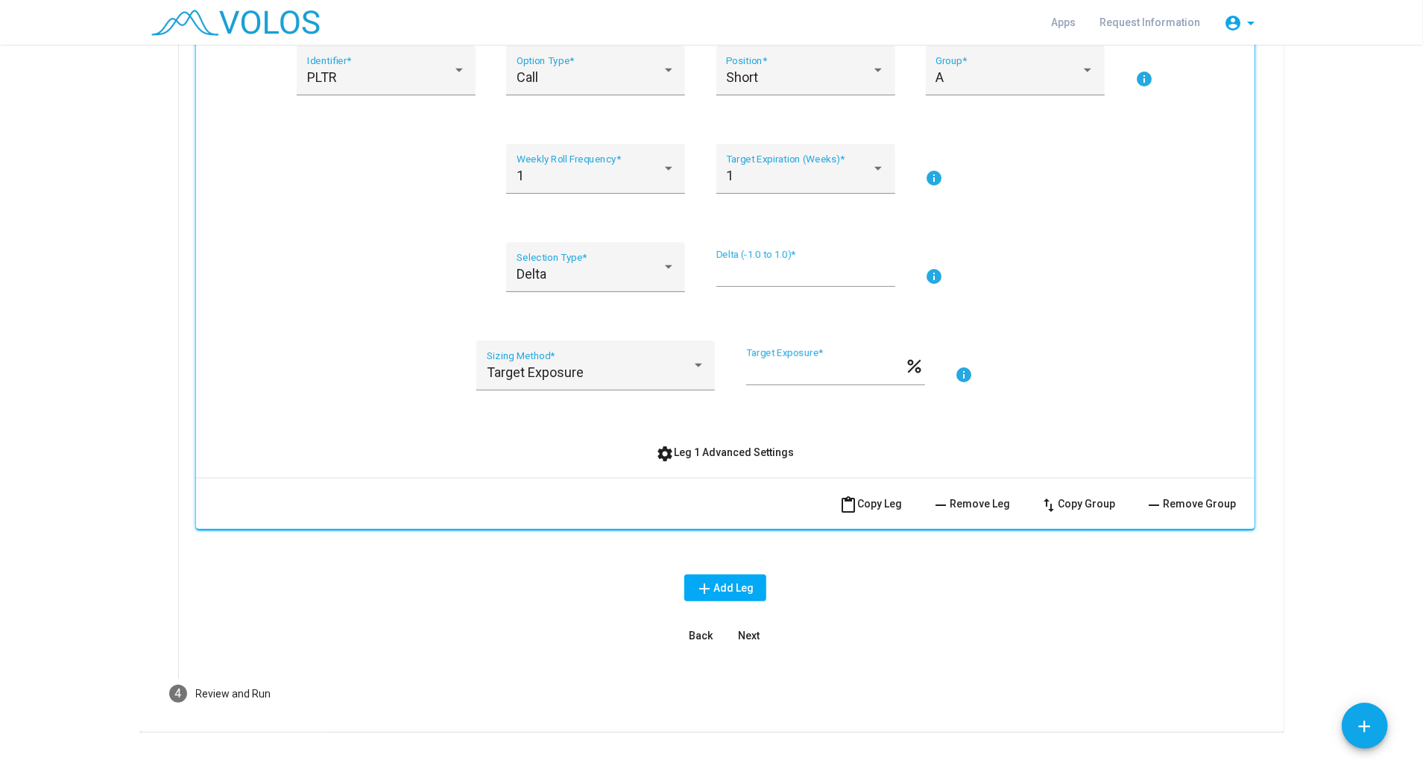
scroll to position [324, 0]
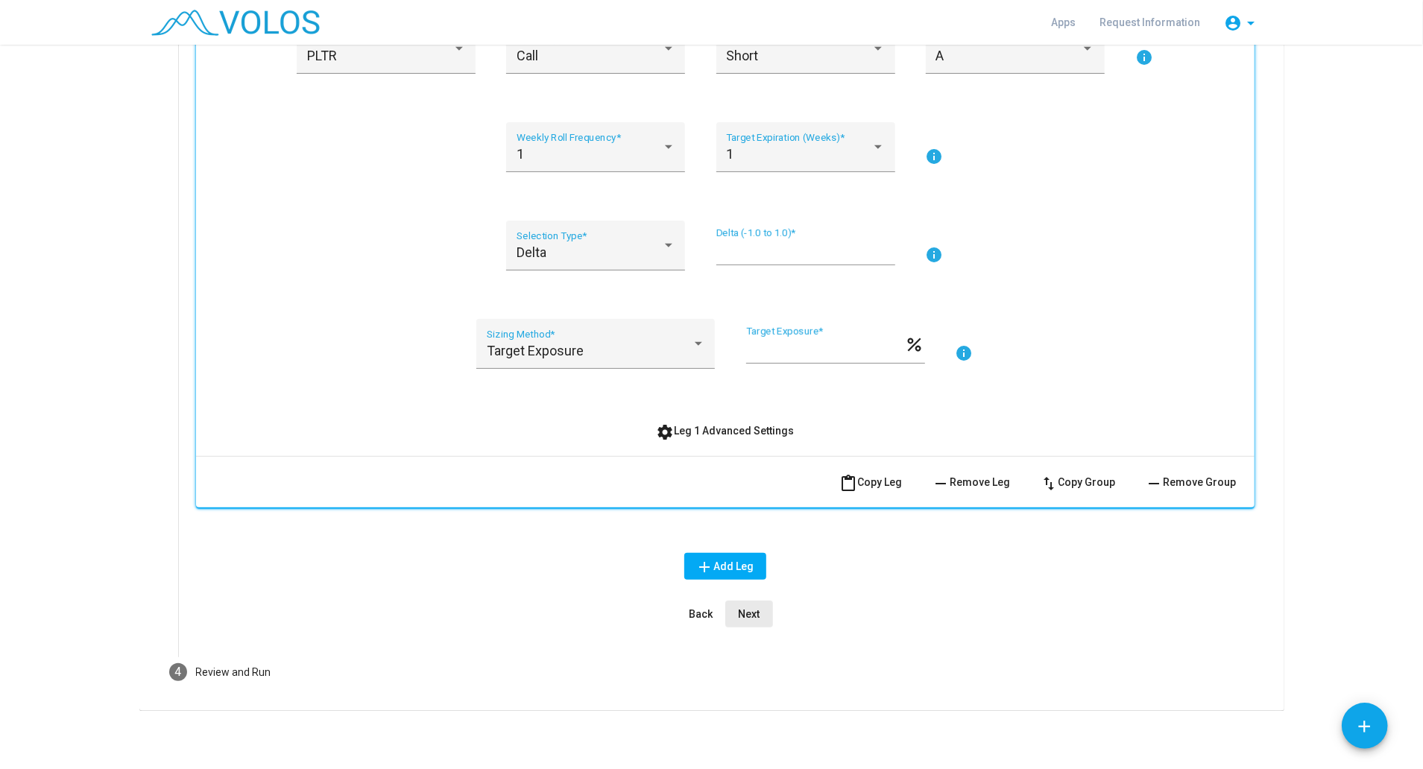
click at [742, 616] on span "Next" at bounding box center [749, 614] width 22 height 12
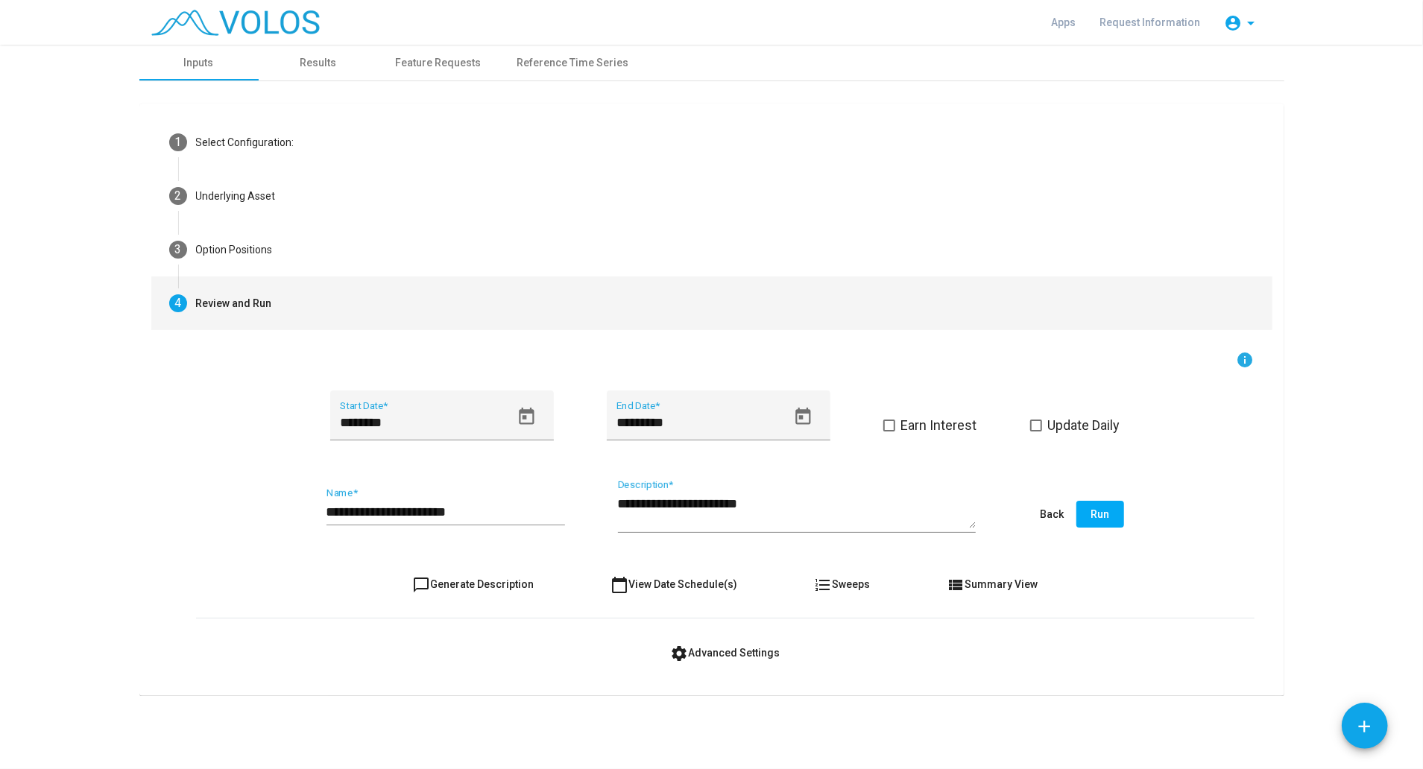
scroll to position [0, 0]
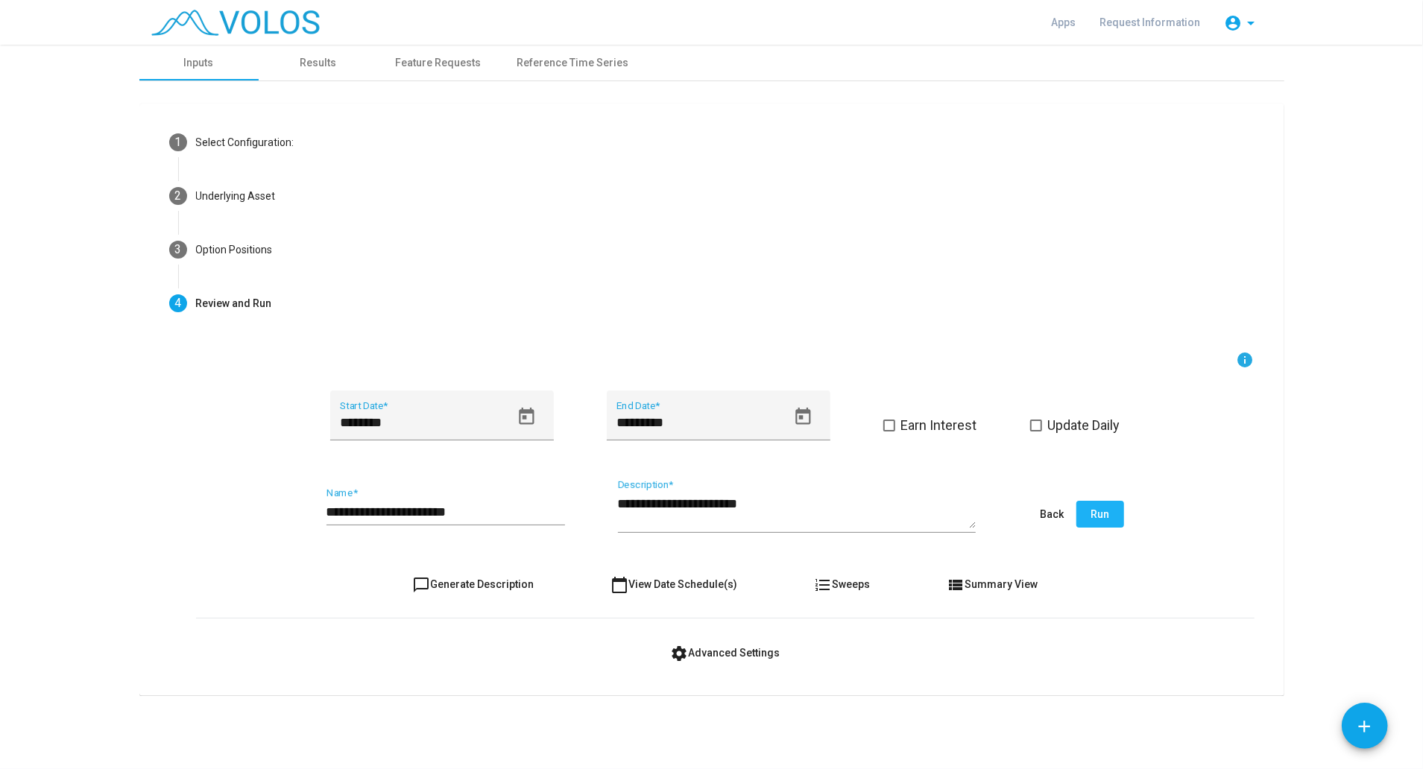
click at [1112, 503] on button "Run" at bounding box center [1101, 514] width 48 height 27
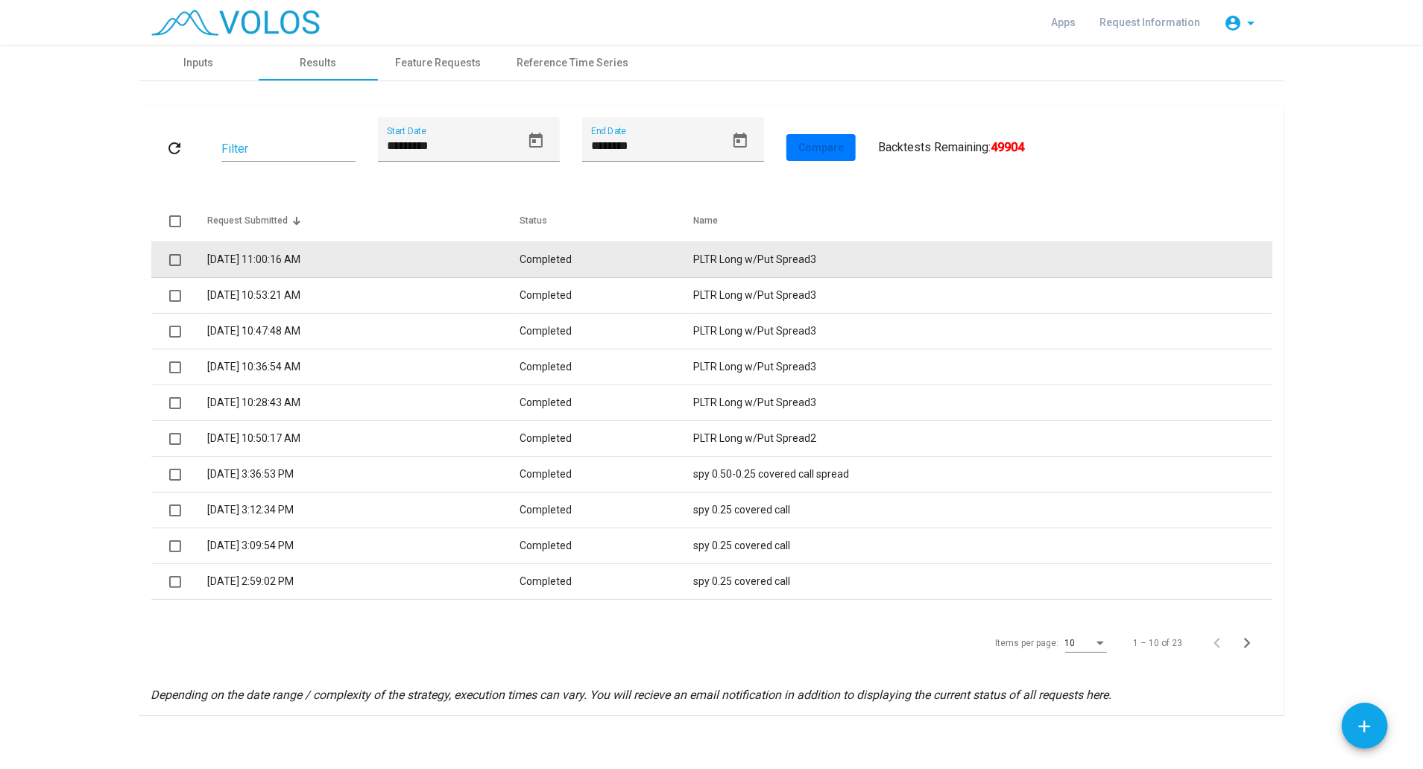
click at [242, 262] on td "[DATE] 11:00:16 AM" at bounding box center [363, 260] width 313 height 36
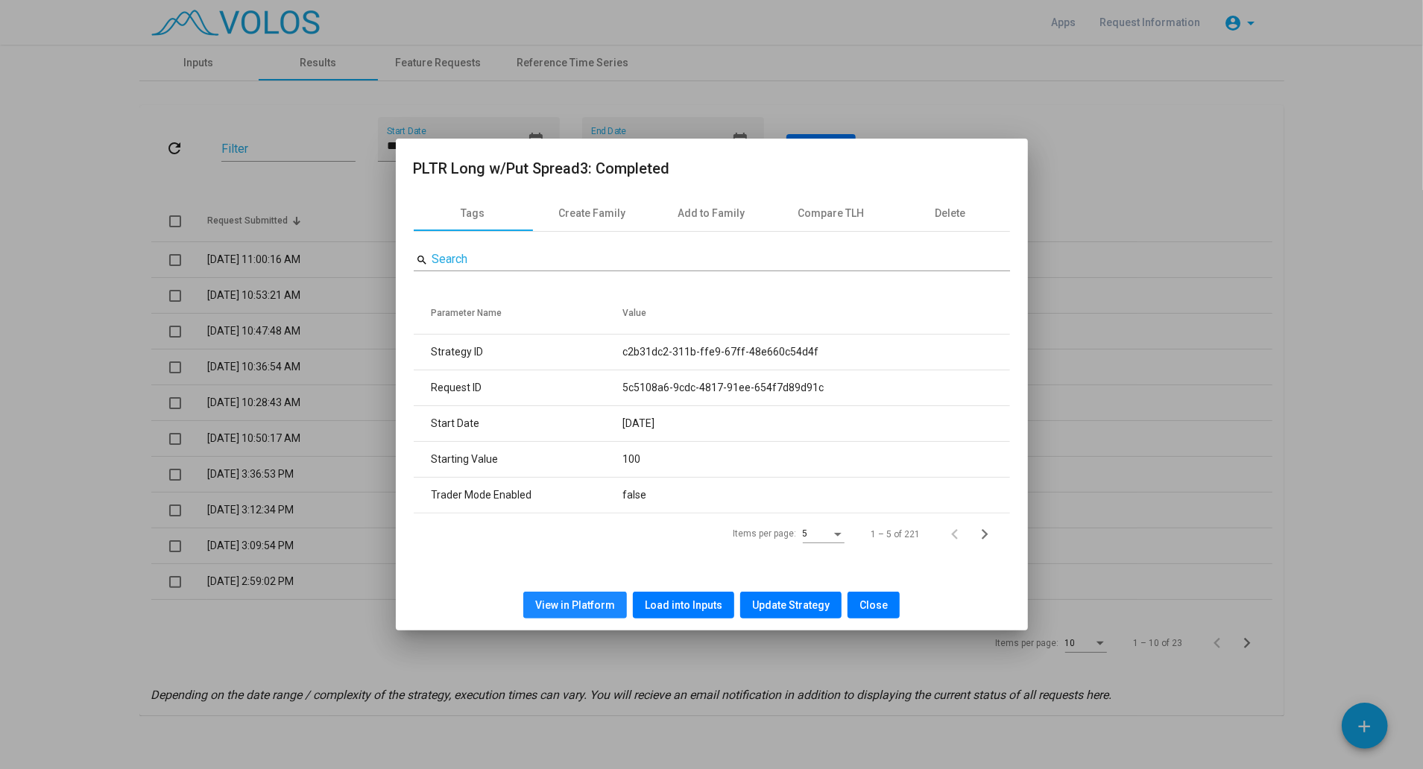
click at [600, 613] on button "View in Platform" at bounding box center [575, 605] width 104 height 27
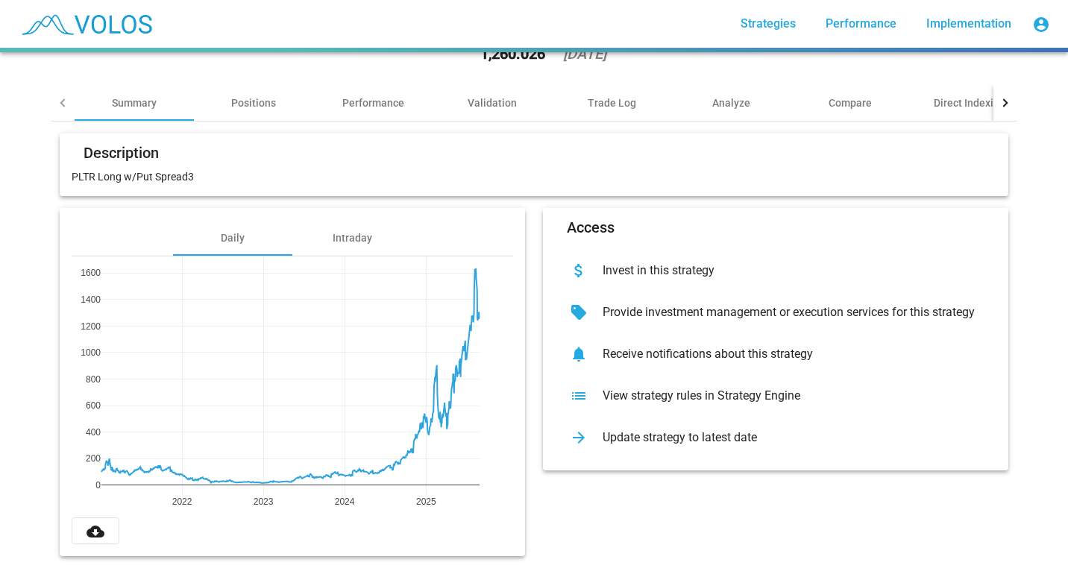
scroll to position [86, 0]
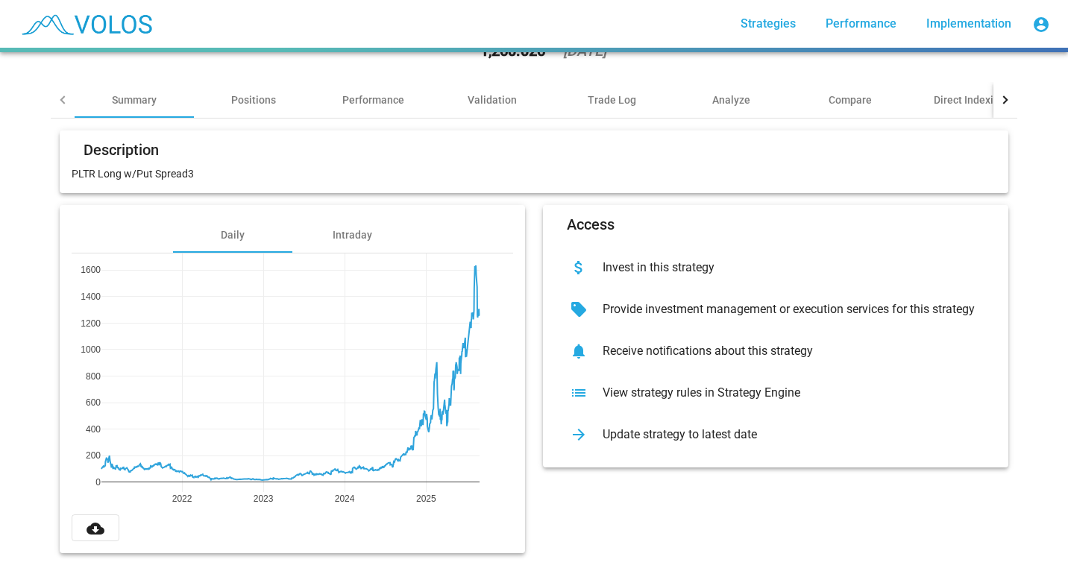
click at [94, 523] on mat-icon "cloud_download" at bounding box center [95, 529] width 18 height 18
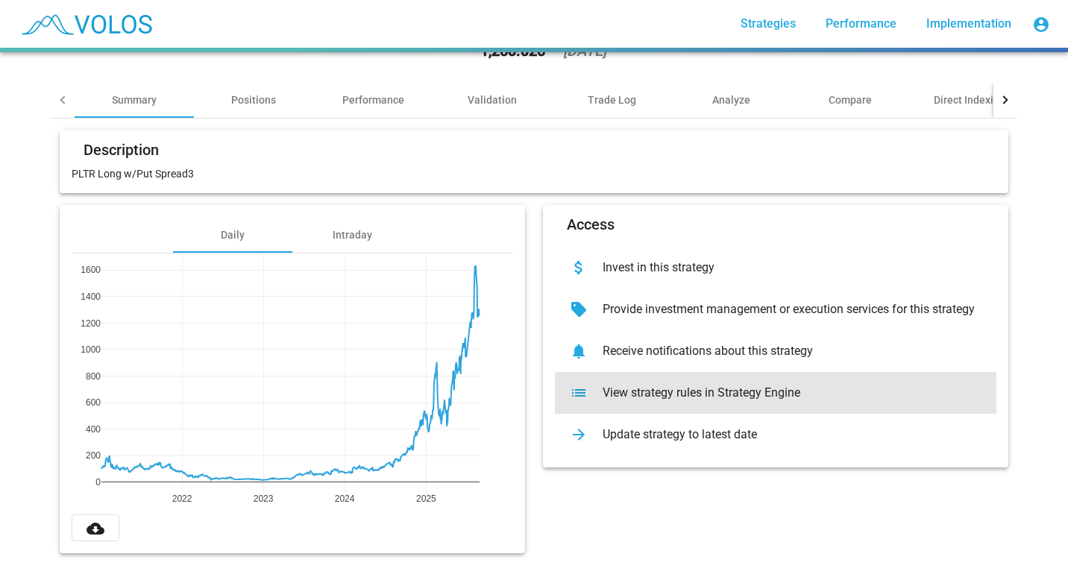
click at [618, 385] on div "View strategy rules in Strategy Engine" at bounding box center [788, 392] width 394 height 15
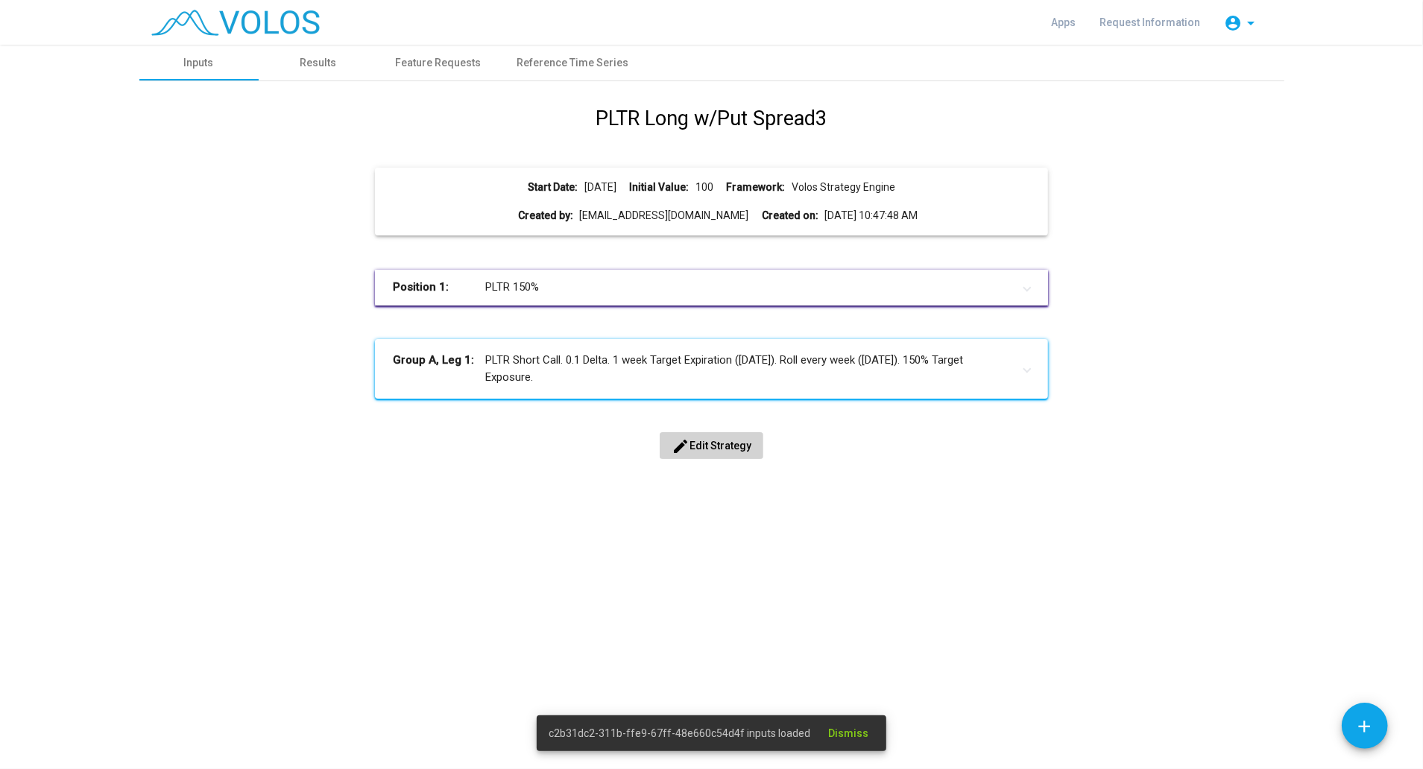
click at [567, 283] on mat-panel-title "Position 1: PLTR 150%" at bounding box center [703, 287] width 620 height 17
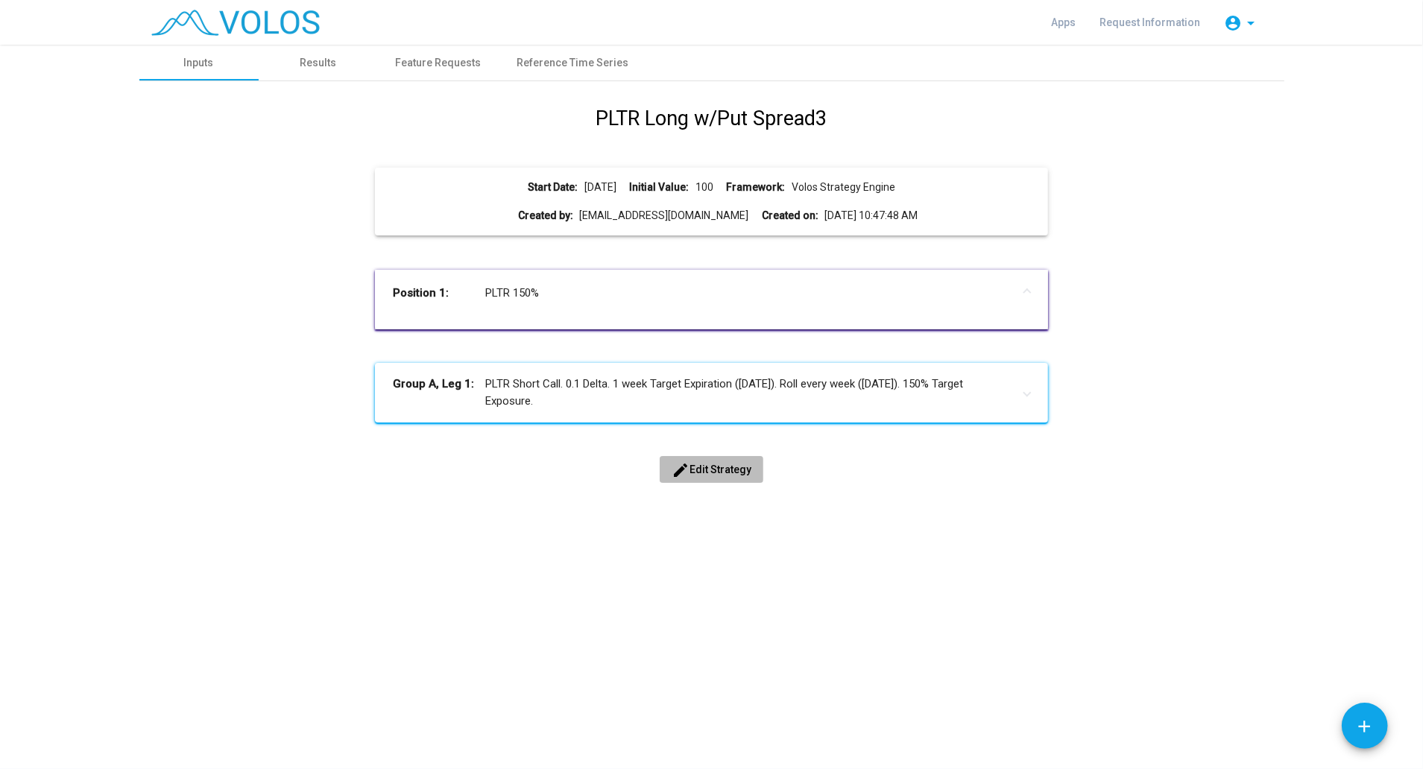
click at [700, 475] on button "edit Edit Strategy" at bounding box center [712, 469] width 104 height 27
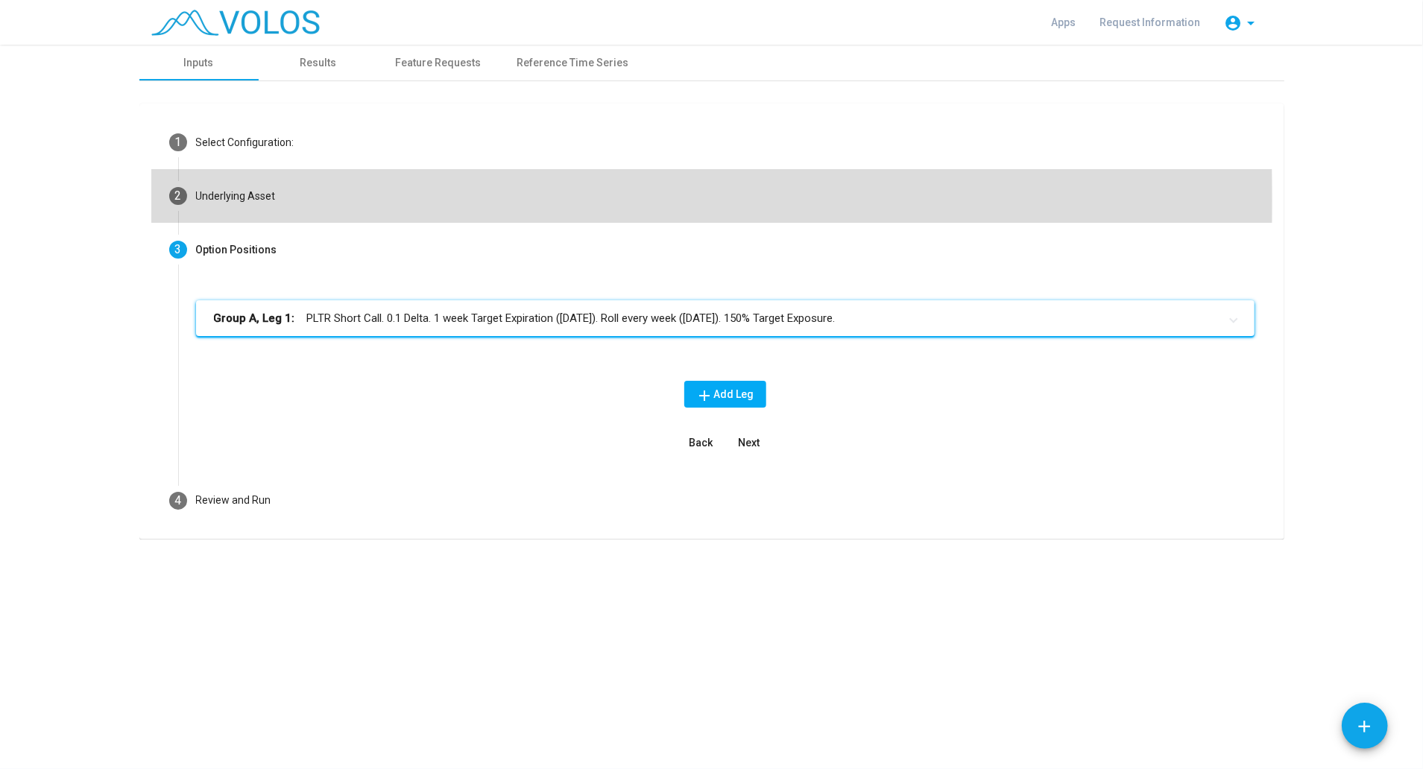
click at [233, 200] on div "Underlying Asset" at bounding box center [236, 197] width 80 height 16
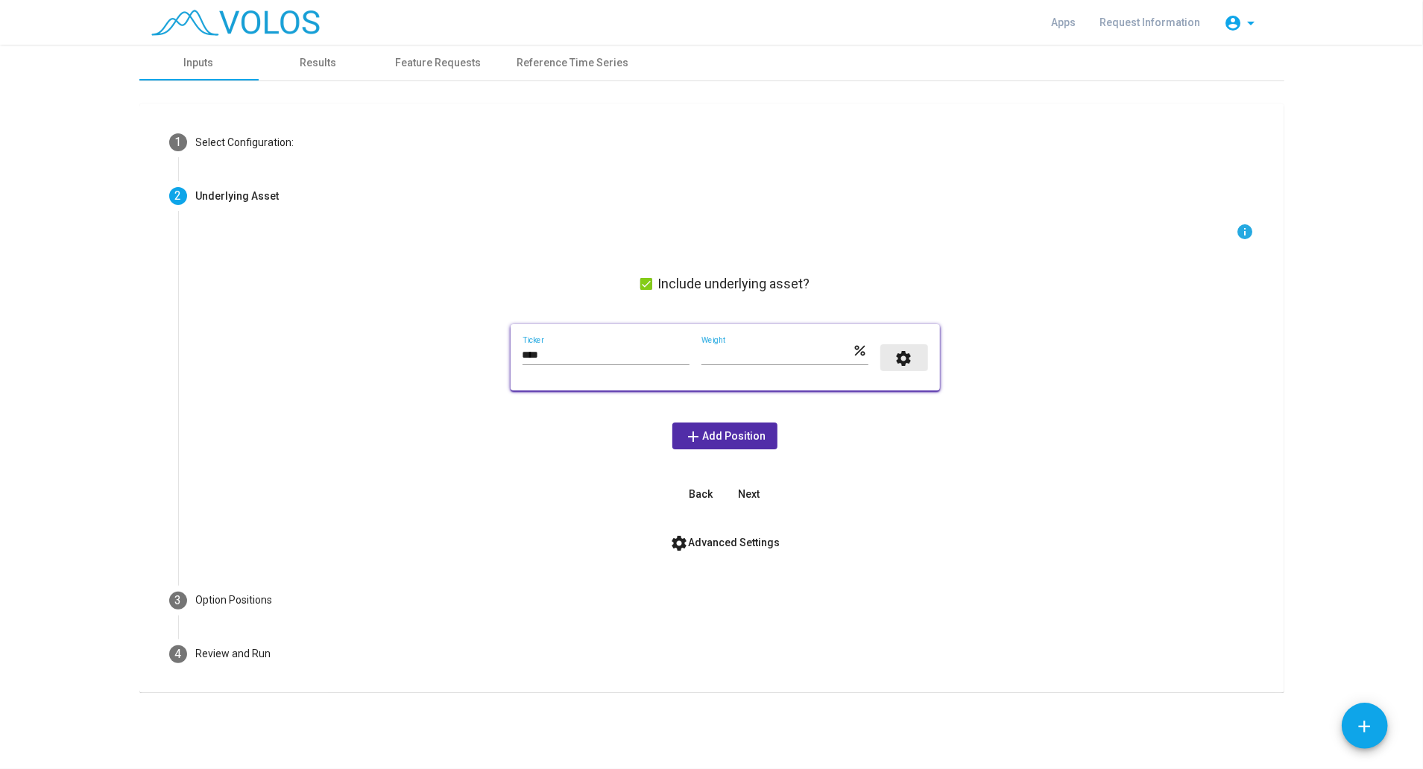
click at [901, 361] on mat-icon "settings" at bounding box center [904, 359] width 18 height 18
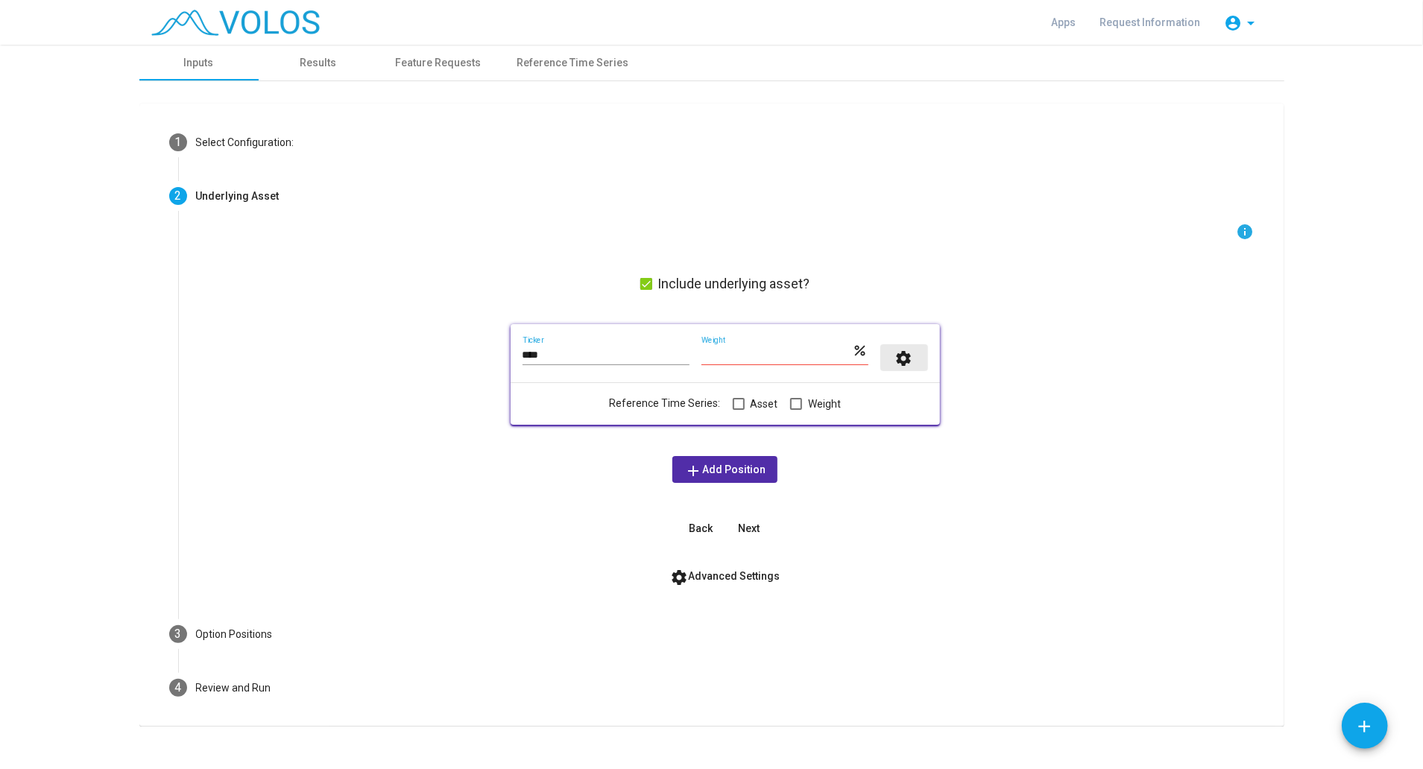
click at [901, 361] on mat-icon "settings" at bounding box center [904, 359] width 18 height 18
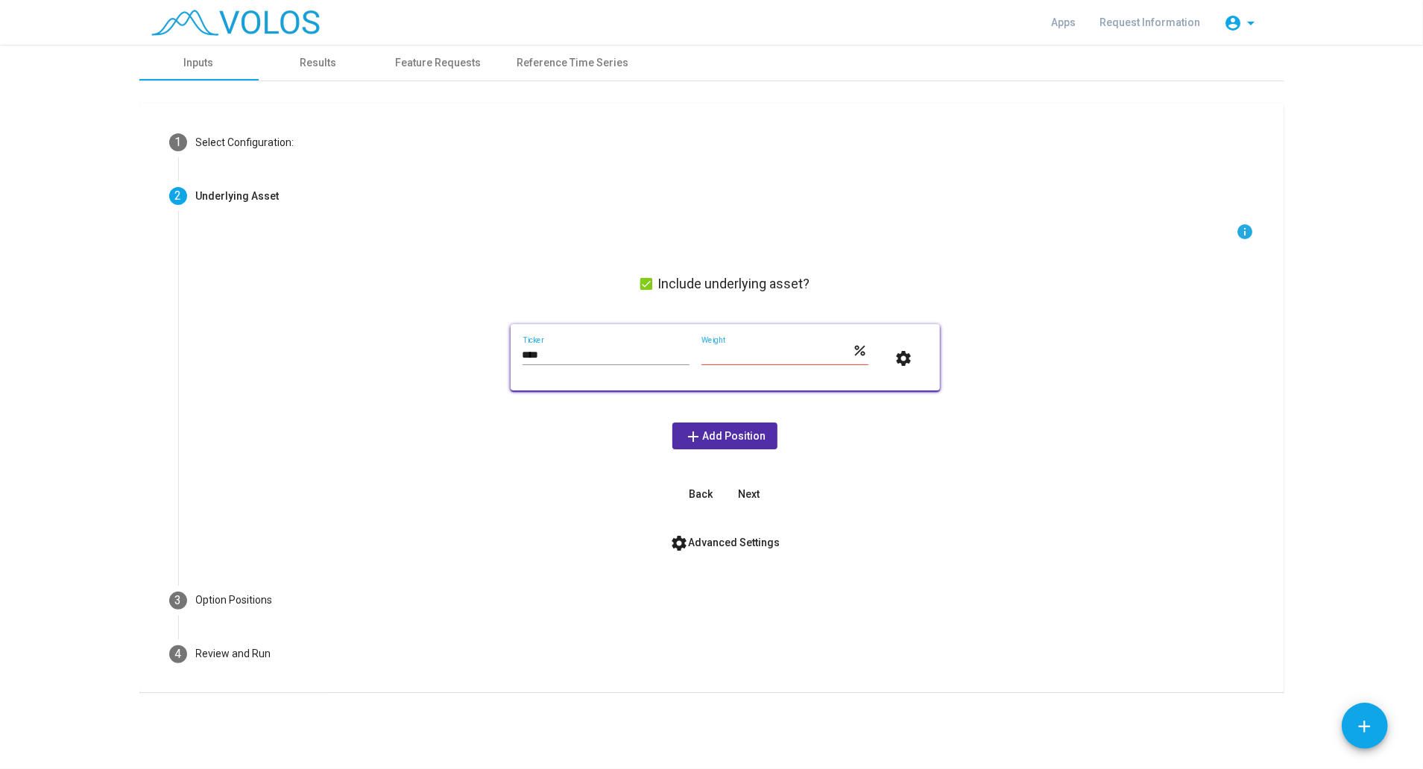
click at [711, 543] on span "settings Advanced Settings" at bounding box center [725, 543] width 110 height 12
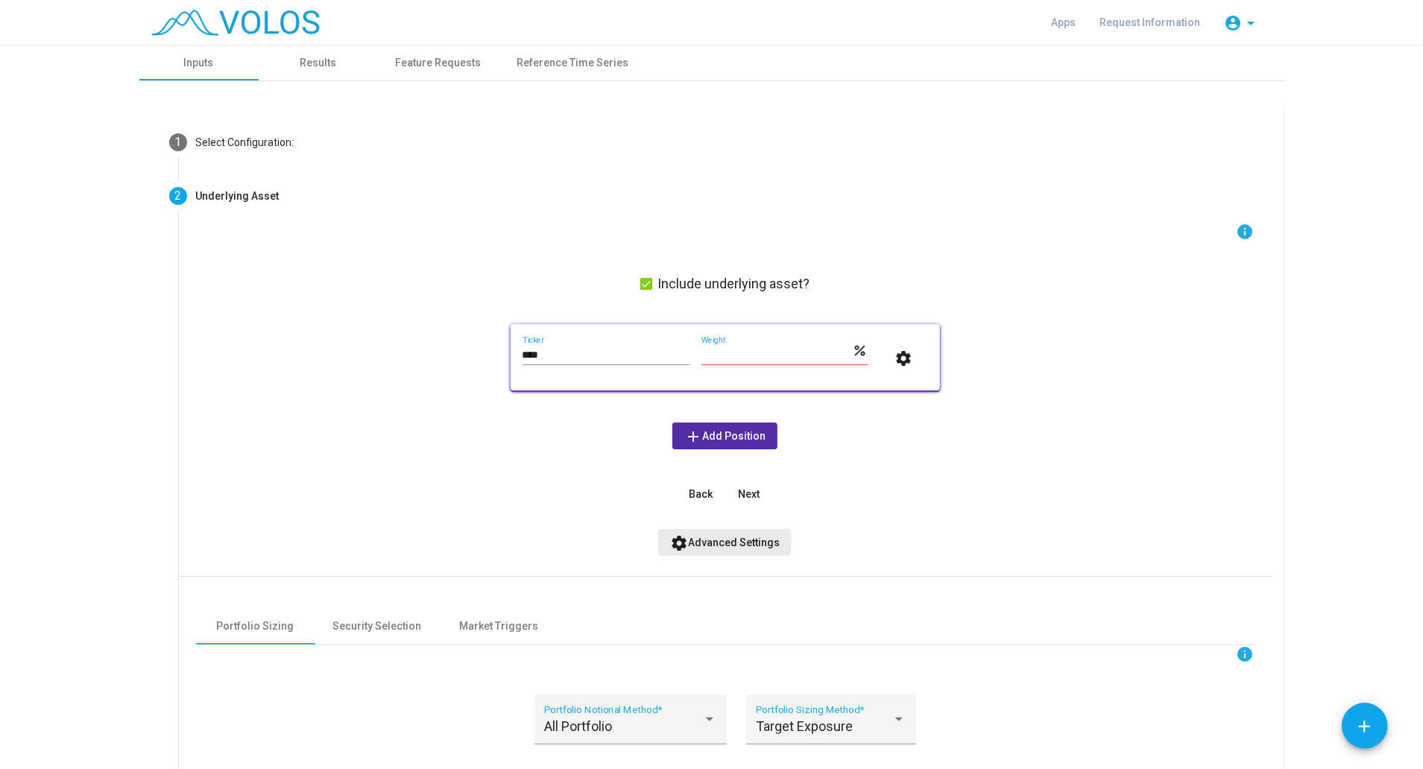
click at [717, 541] on span "settings Advanced Settings" at bounding box center [725, 543] width 110 height 12
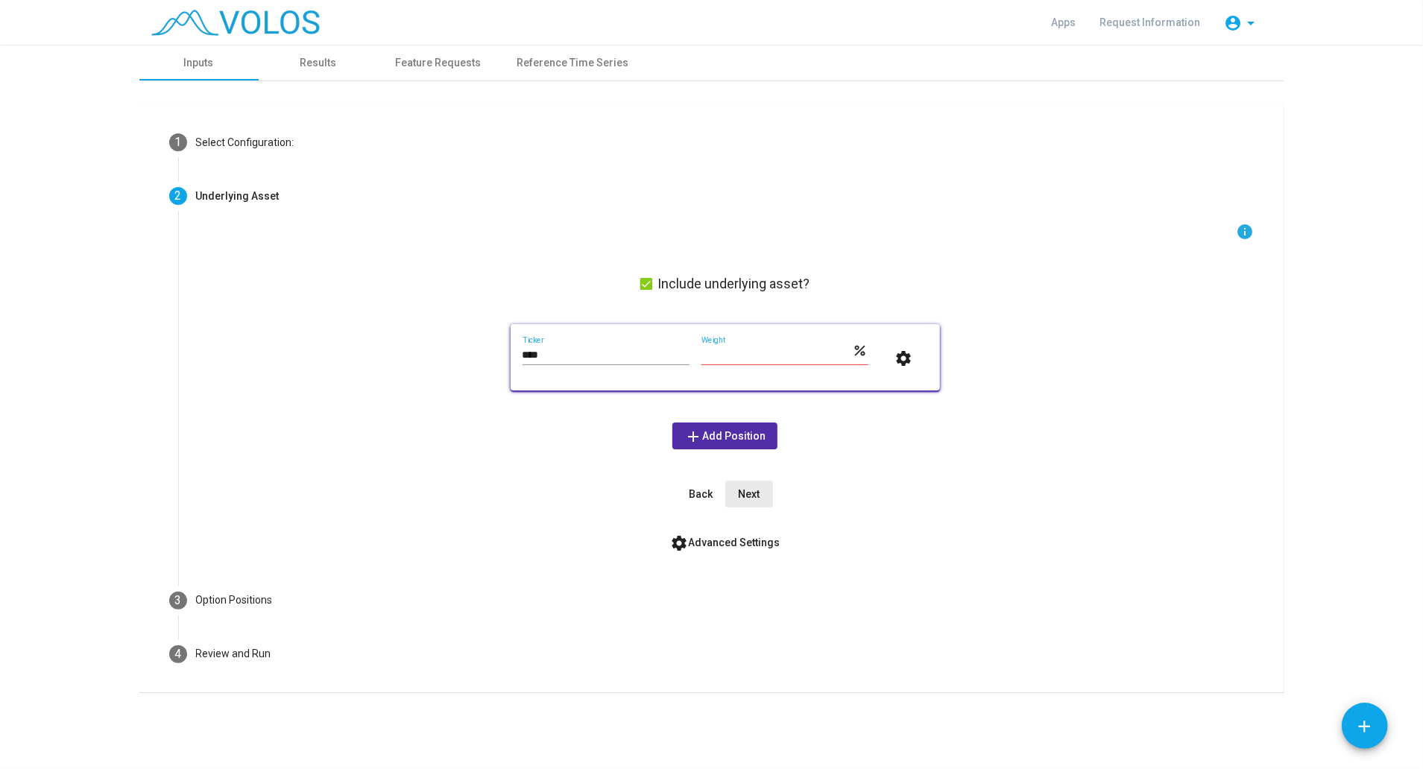
click at [756, 501] on button "Next" at bounding box center [749, 494] width 48 height 27
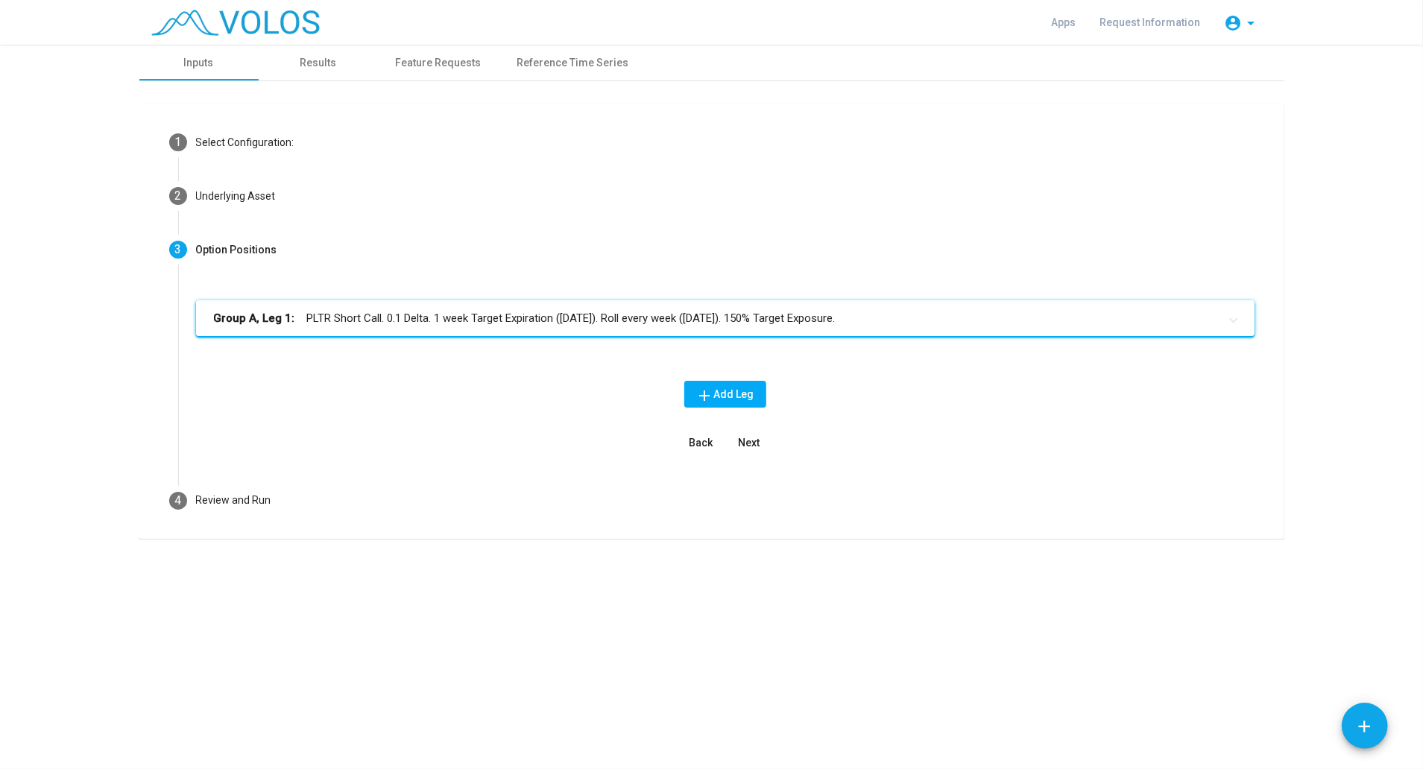
click at [448, 318] on mat-panel-title "Group A, Leg 1: PLTR Short Call. 0.1 Delta. 1 week Target Expiration (Friday). …" at bounding box center [716, 318] width 1005 height 17
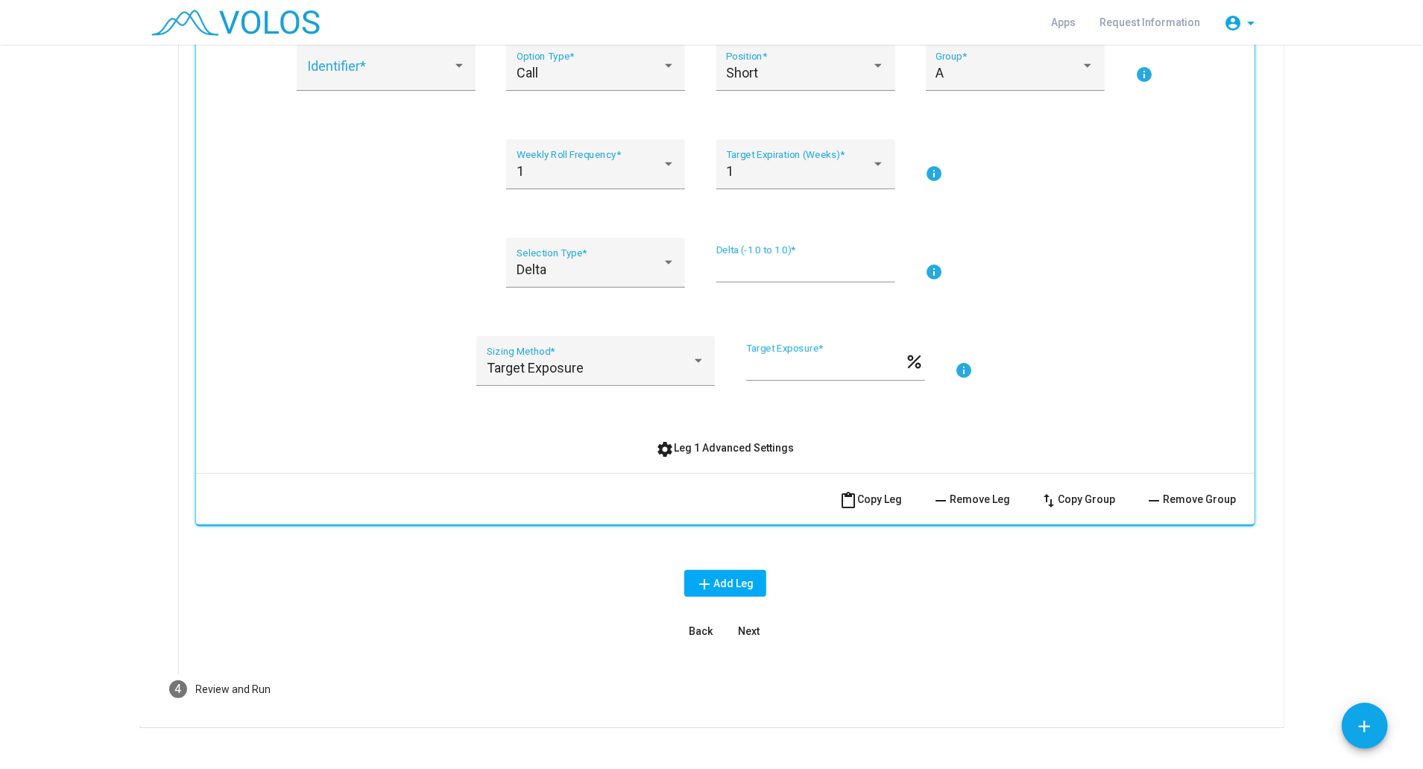
scroll to position [324, 0]
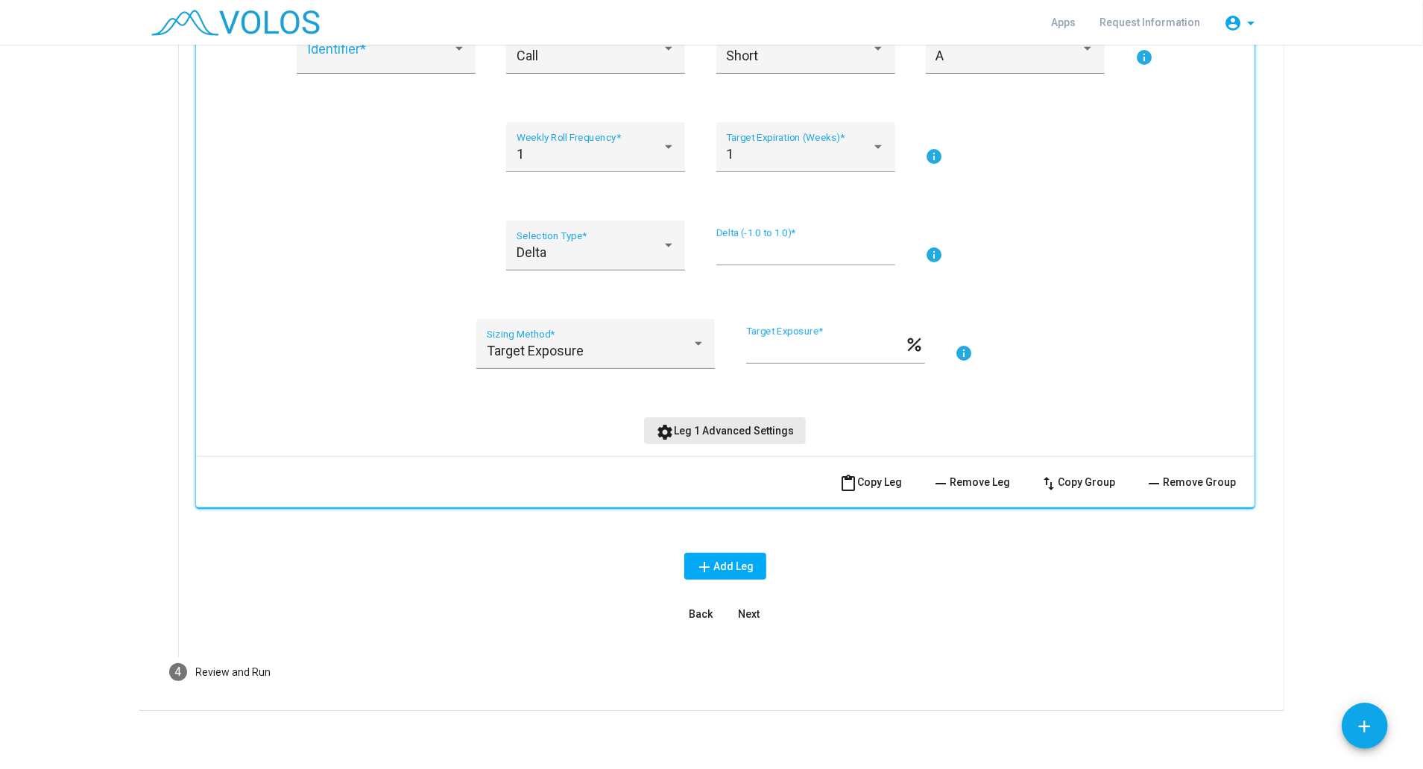
click at [754, 431] on span "settings Leg 1 Advanced Settings" at bounding box center [725, 431] width 138 height 12
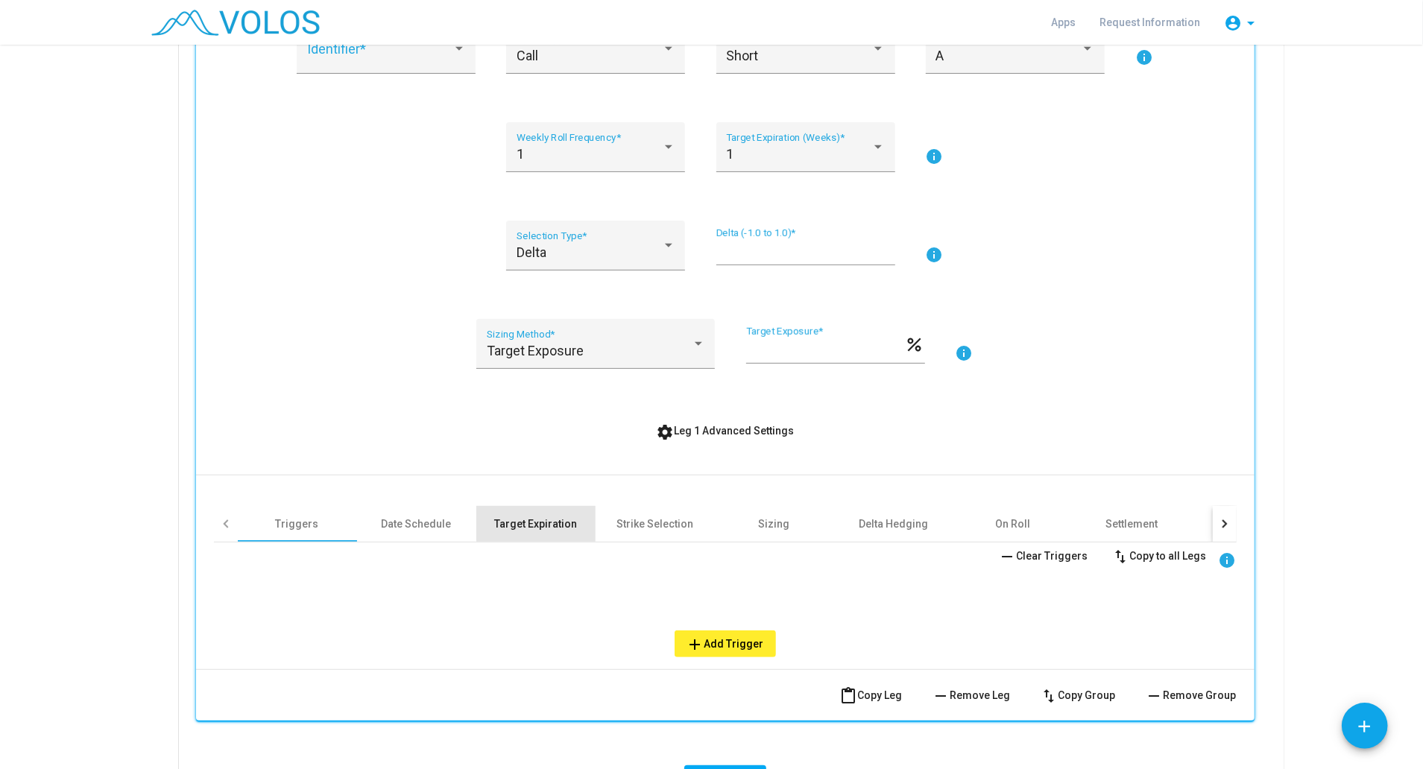
click at [551, 517] on div "Target Expiration" at bounding box center [535, 524] width 83 height 15
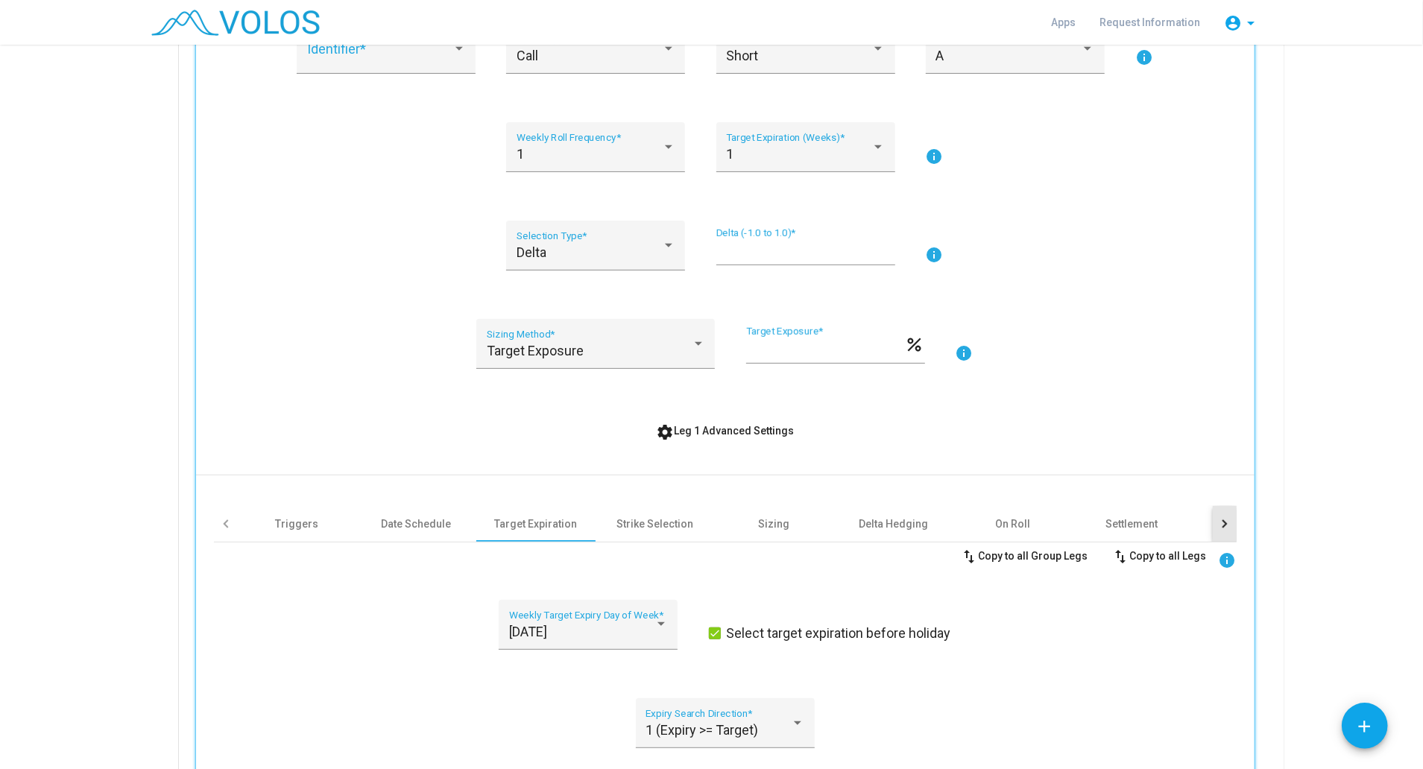
click at [1222, 525] on div at bounding box center [1225, 524] width 24 height 36
click at [1219, 522] on div at bounding box center [1223, 524] width 8 height 8
click at [214, 519] on div at bounding box center [226, 524] width 24 height 36
click at [1219, 520] on div at bounding box center [1223, 524] width 8 height 8
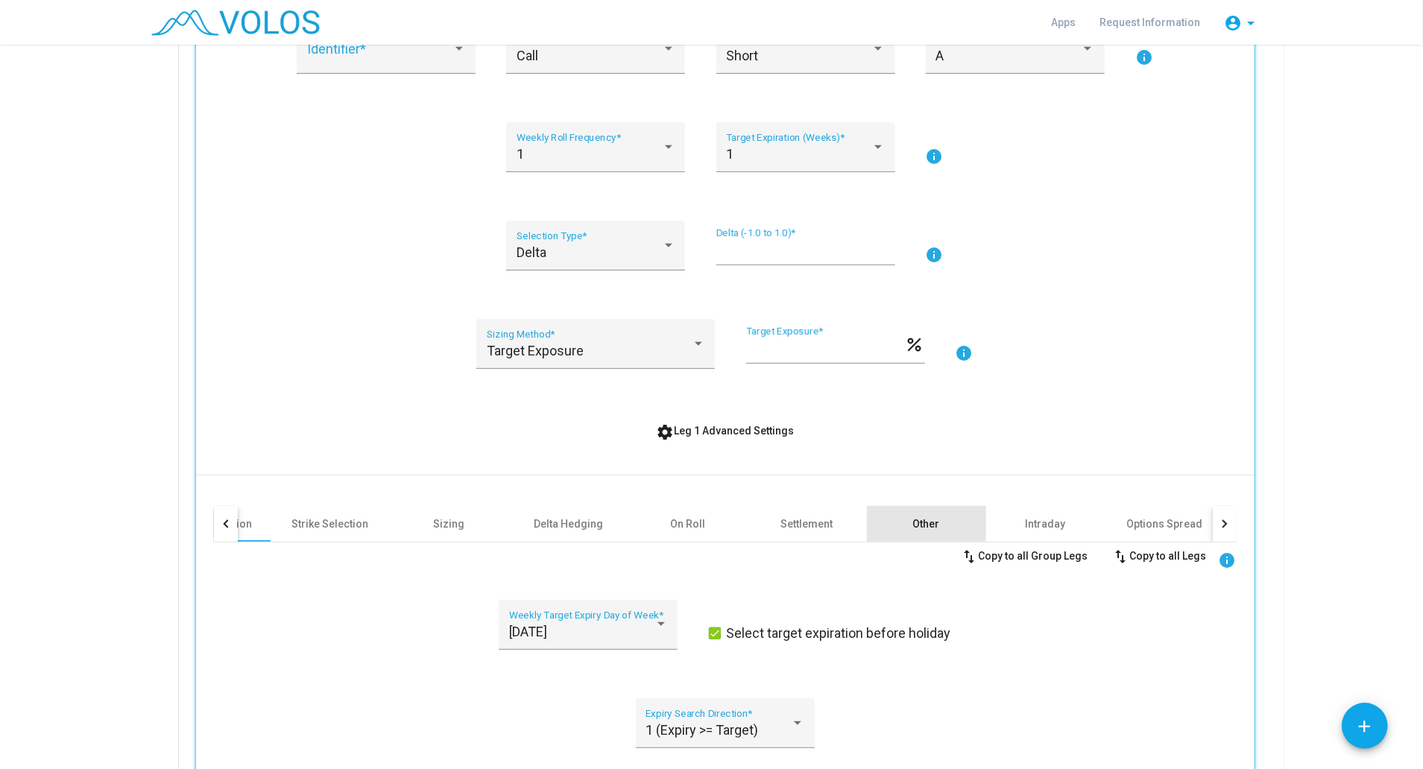
click at [909, 511] on div "Other" at bounding box center [926, 524] width 119 height 36
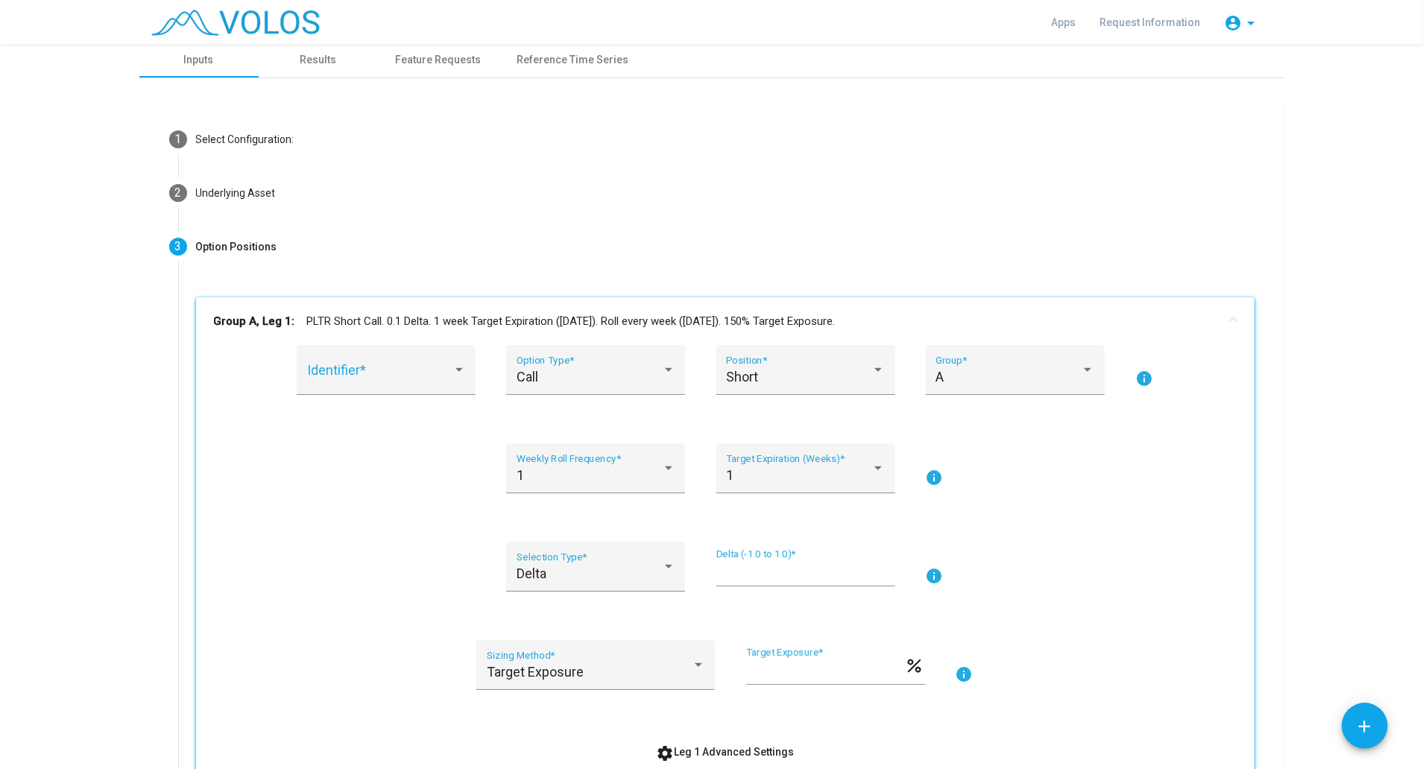
scroll to position [0, 0]
click at [456, 373] on div at bounding box center [459, 373] width 7 height 4
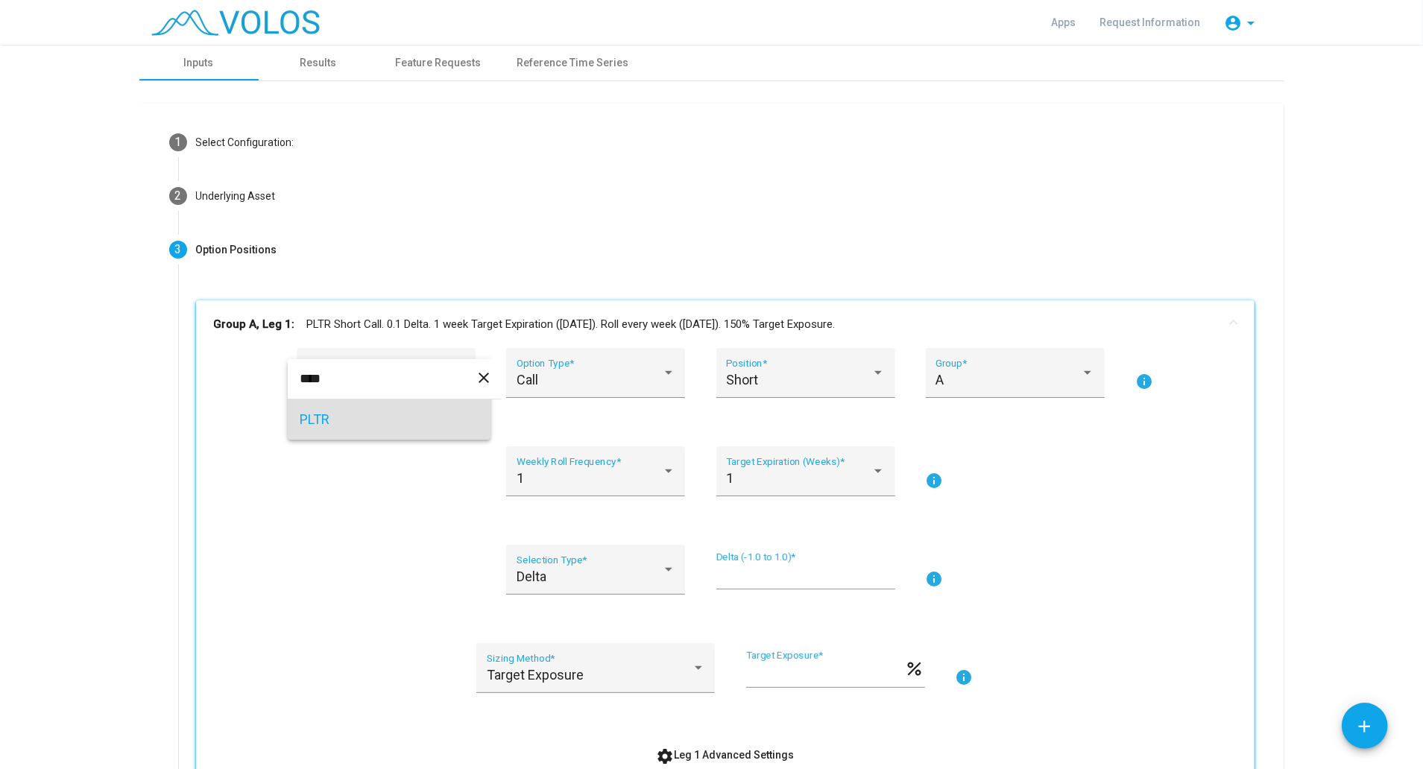
type input "****"
click at [313, 423] on span "PLTR" at bounding box center [389, 420] width 179 height 40
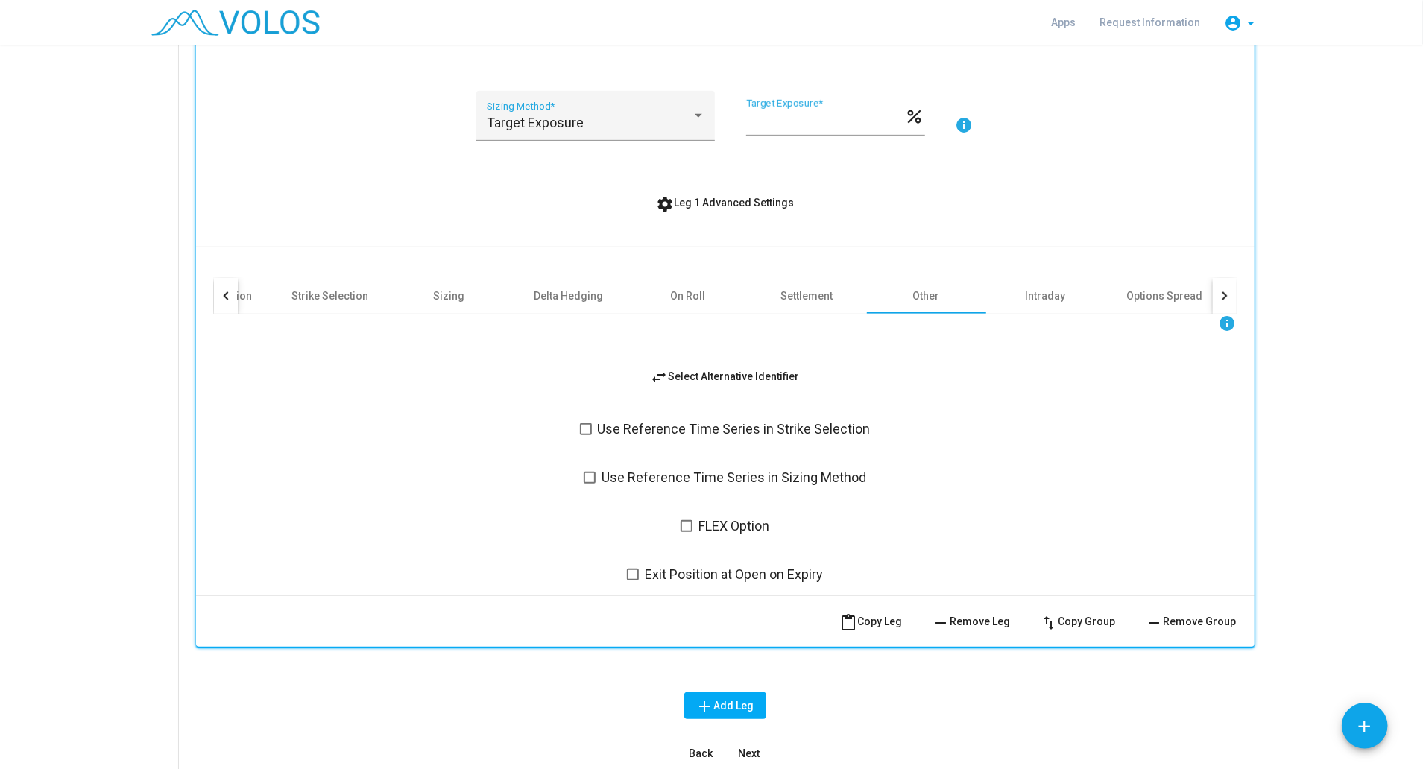
scroll to position [557, 0]
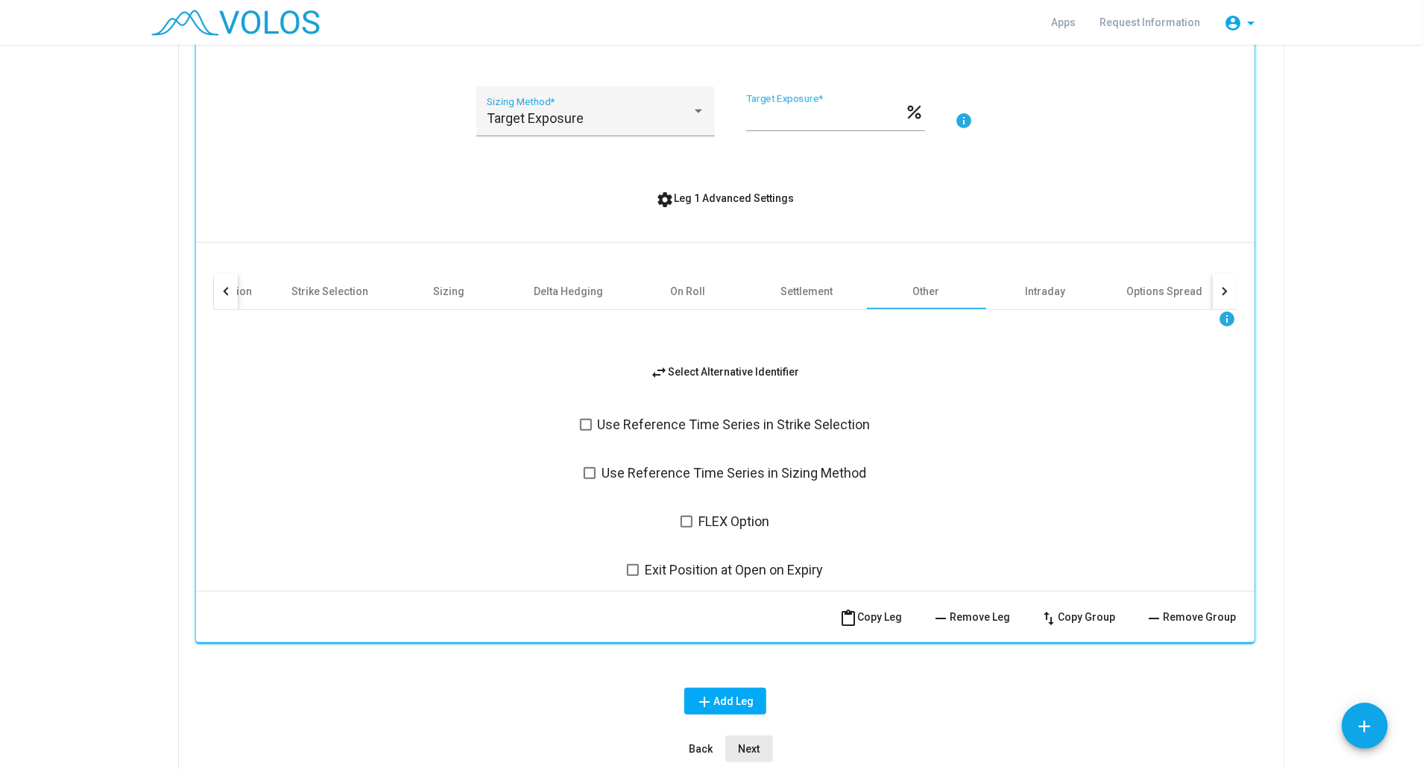
click at [752, 743] on span "Next" at bounding box center [749, 749] width 22 height 12
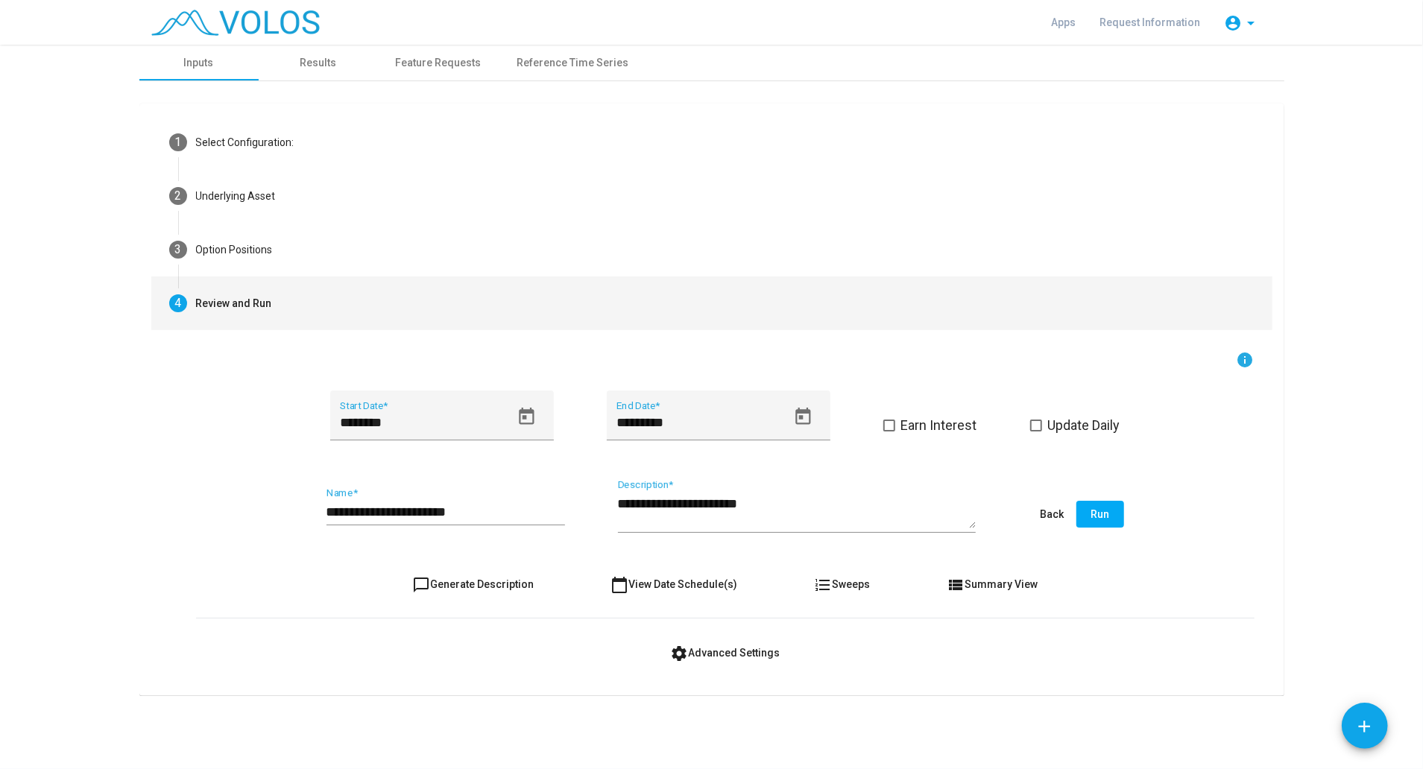
scroll to position [0, 0]
click at [1090, 517] on button "Run" at bounding box center [1101, 514] width 48 height 27
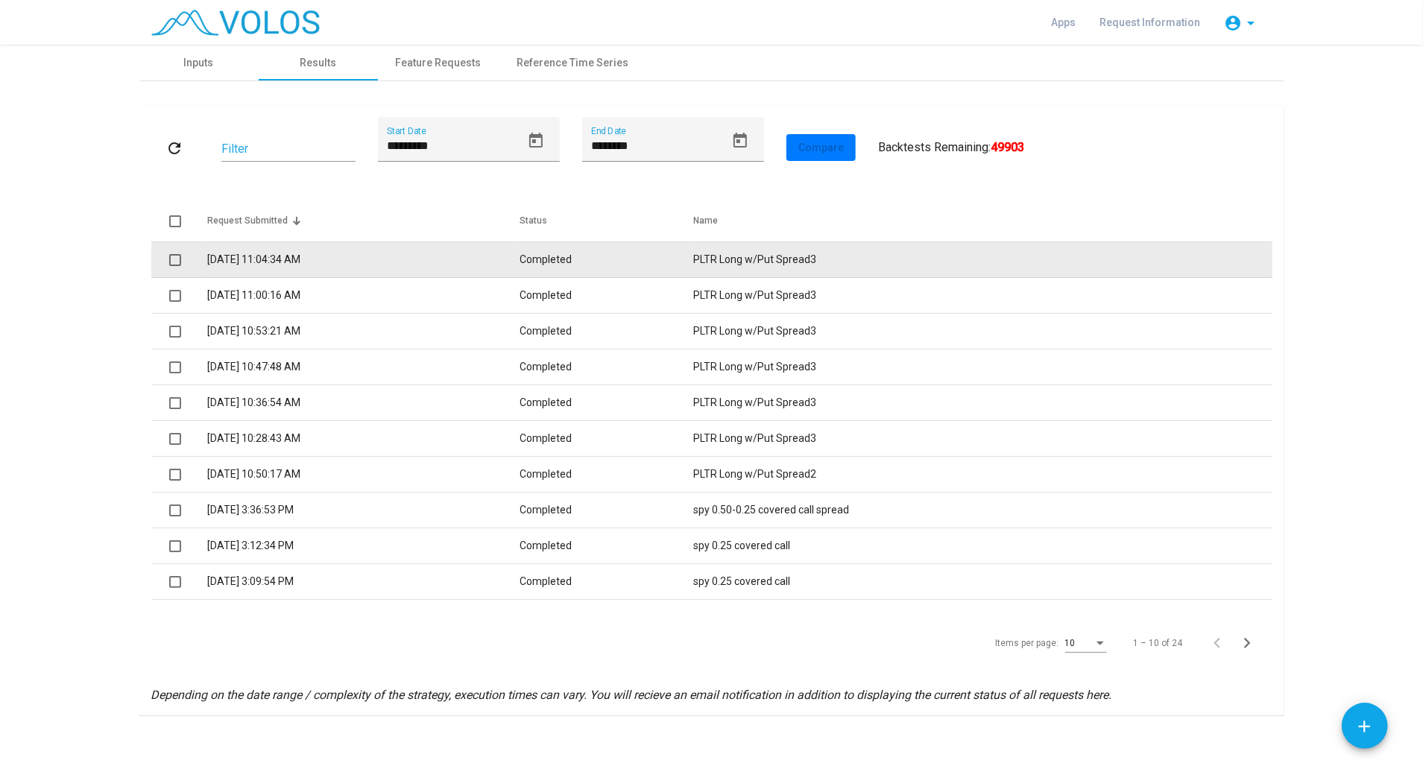
click at [404, 253] on td "9/1/2025 11:04:34 AM" at bounding box center [363, 260] width 313 height 36
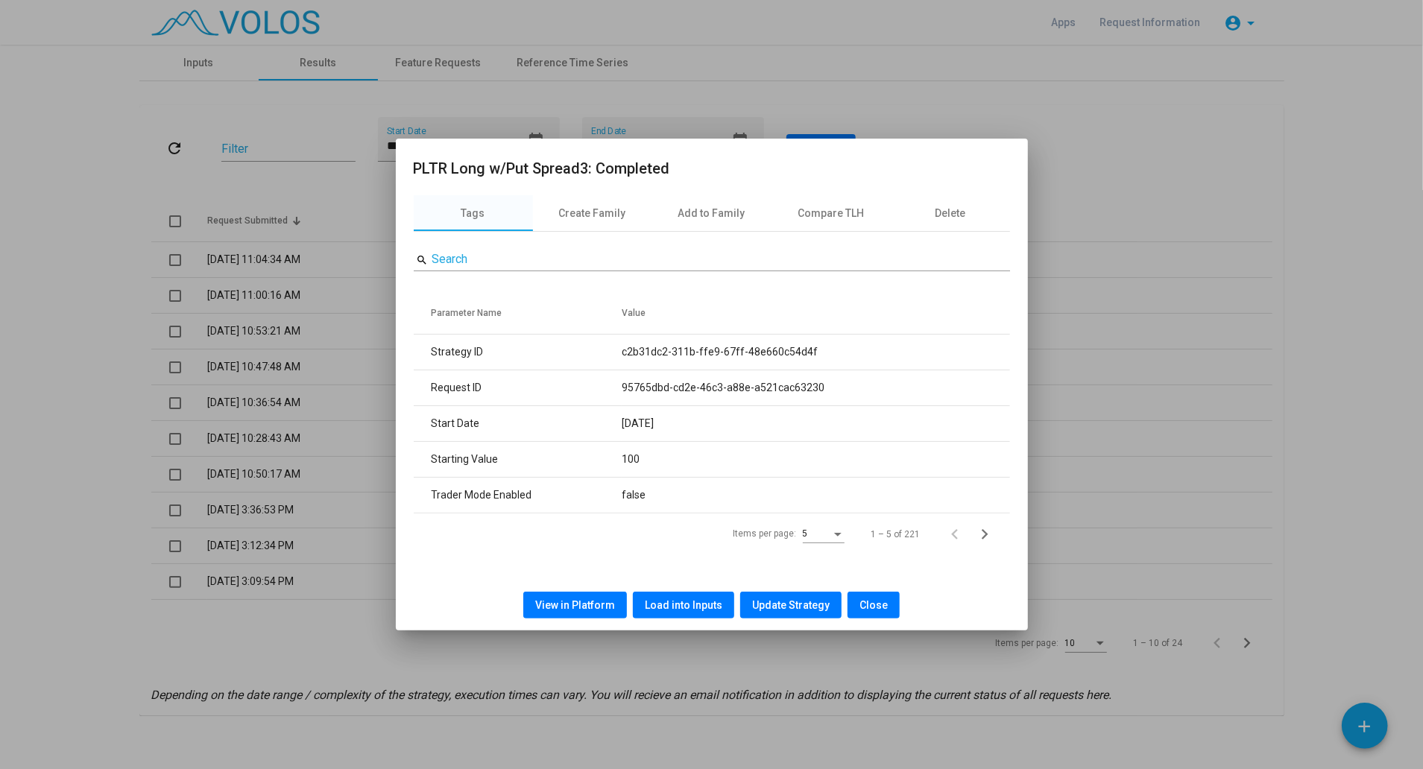
click at [615, 603] on span "View in Platform" at bounding box center [575, 605] width 80 height 12
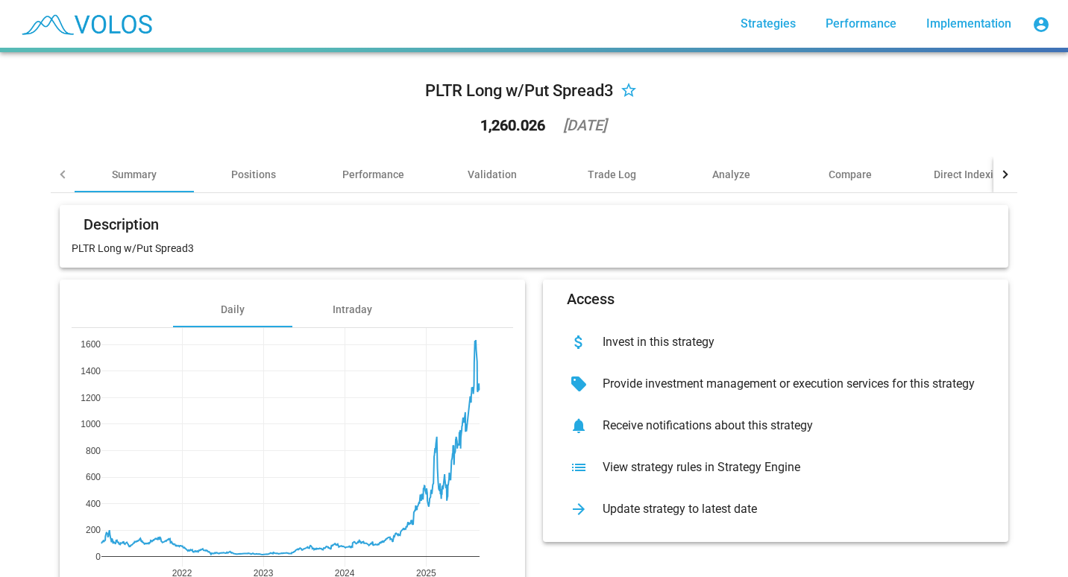
click at [42, 361] on div "PLTR Long w/Put Spread3 star_border 1,260.026 [DATE] Summary Positions Performa…" at bounding box center [534, 351] width 984 height 599
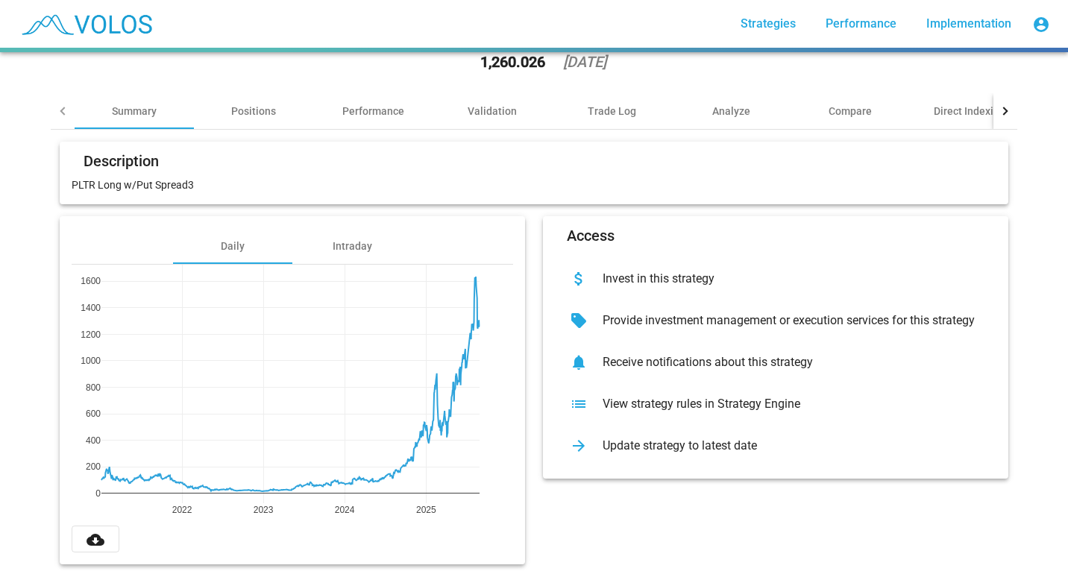
scroll to position [86, 0]
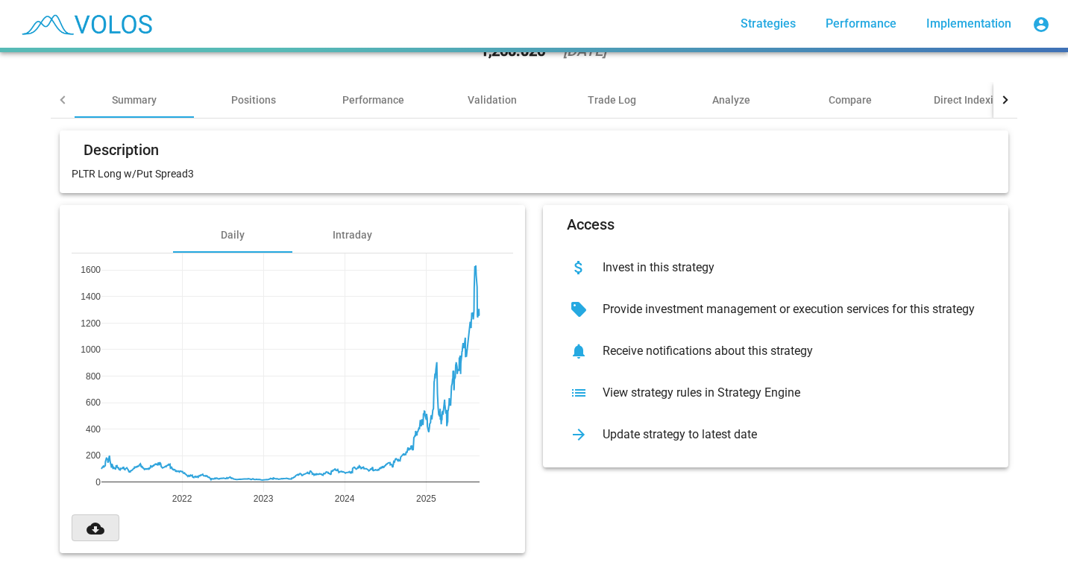
click at [86, 520] on mat-icon "cloud_download" at bounding box center [95, 529] width 18 height 18
